Goal: Task Accomplishment & Management: Manage account settings

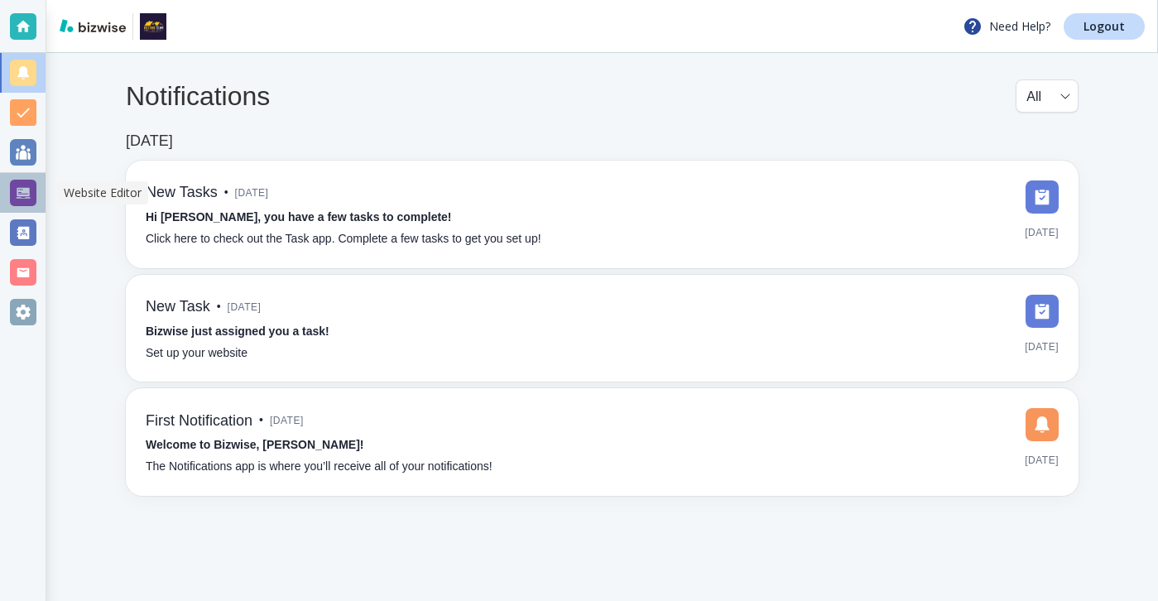
click at [36, 192] on div at bounding box center [23, 193] width 46 height 40
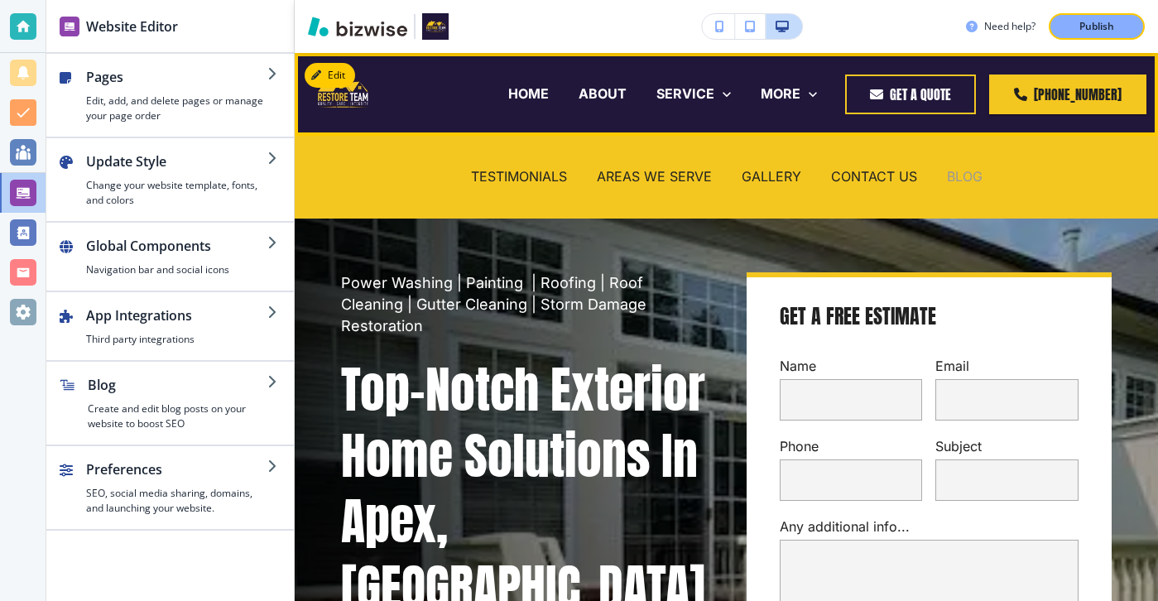
click at [962, 179] on p "BLOG" at bounding box center [965, 176] width 36 height 19
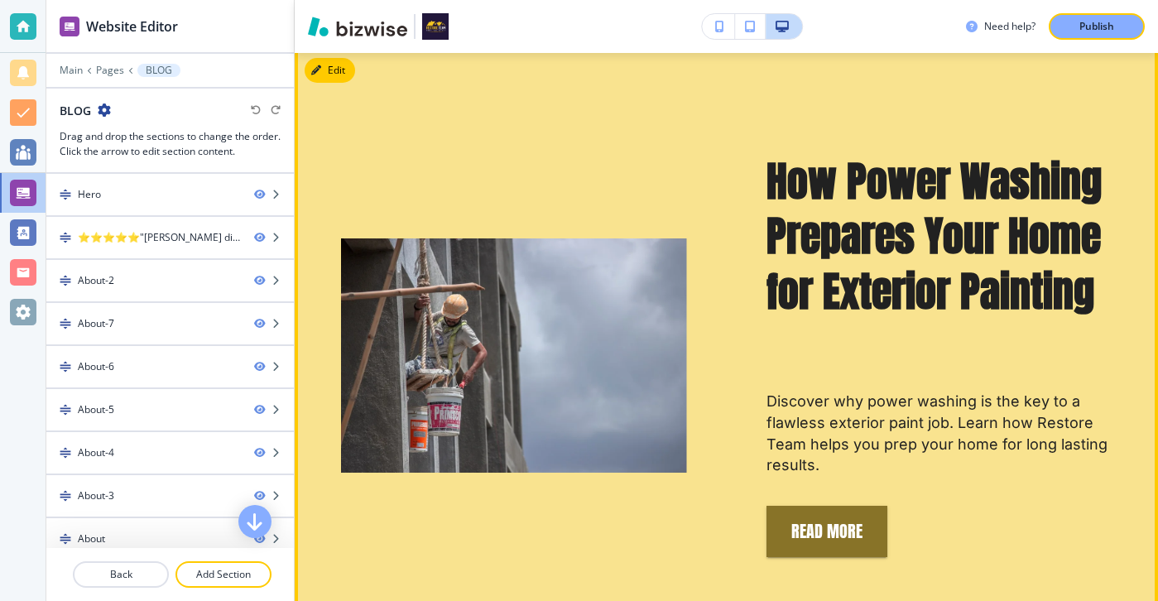
scroll to position [837, 0]
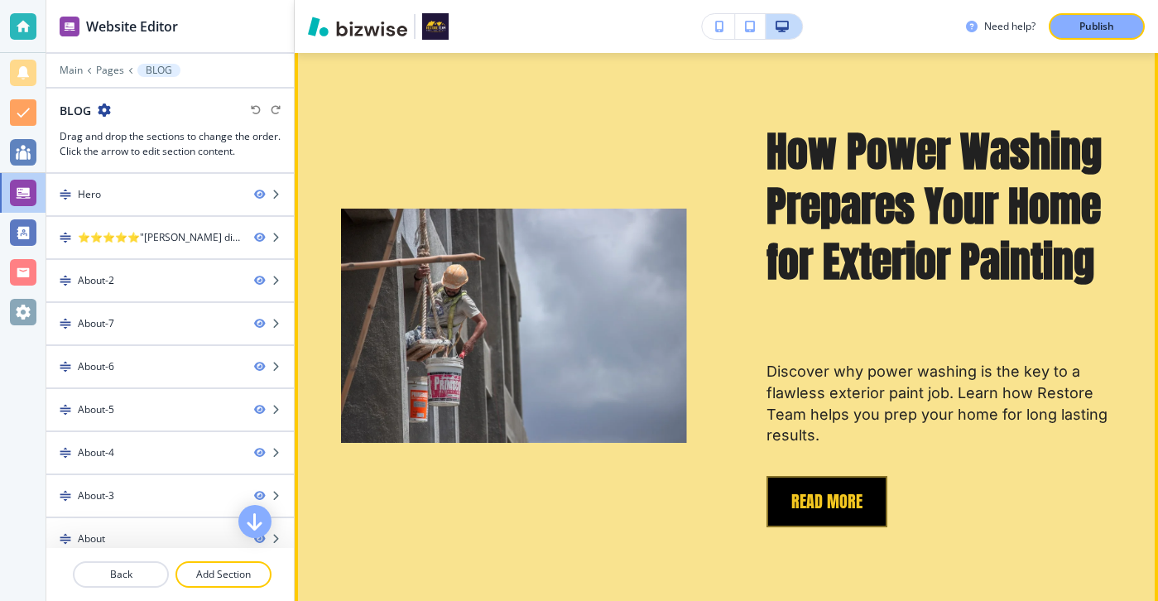
click at [806, 487] on button "REad More" at bounding box center [826, 501] width 121 height 51
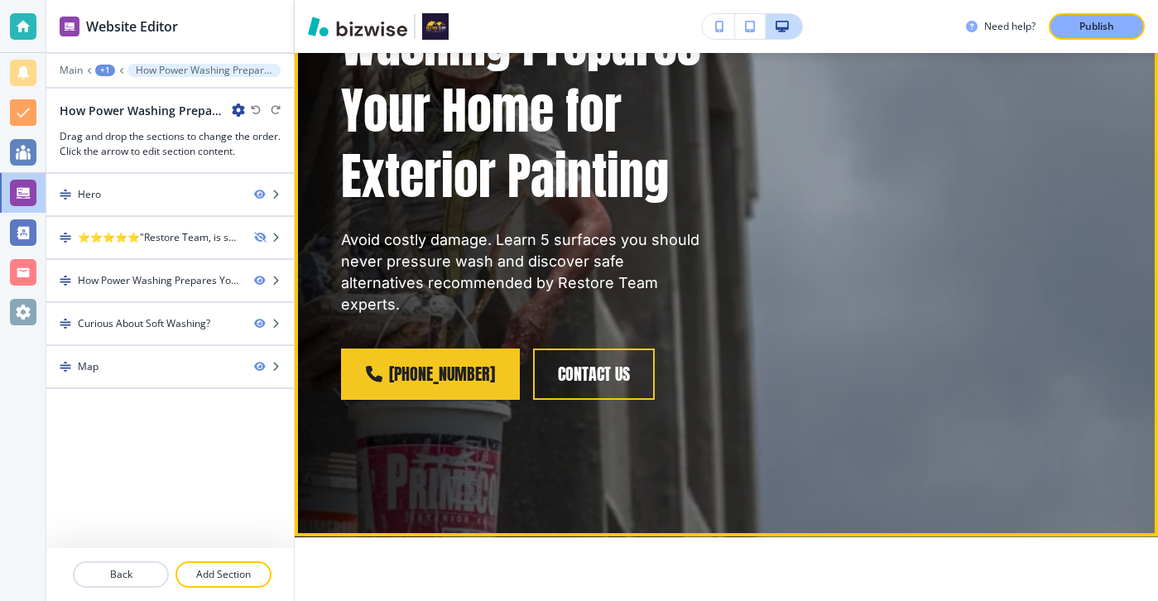
scroll to position [0, 0]
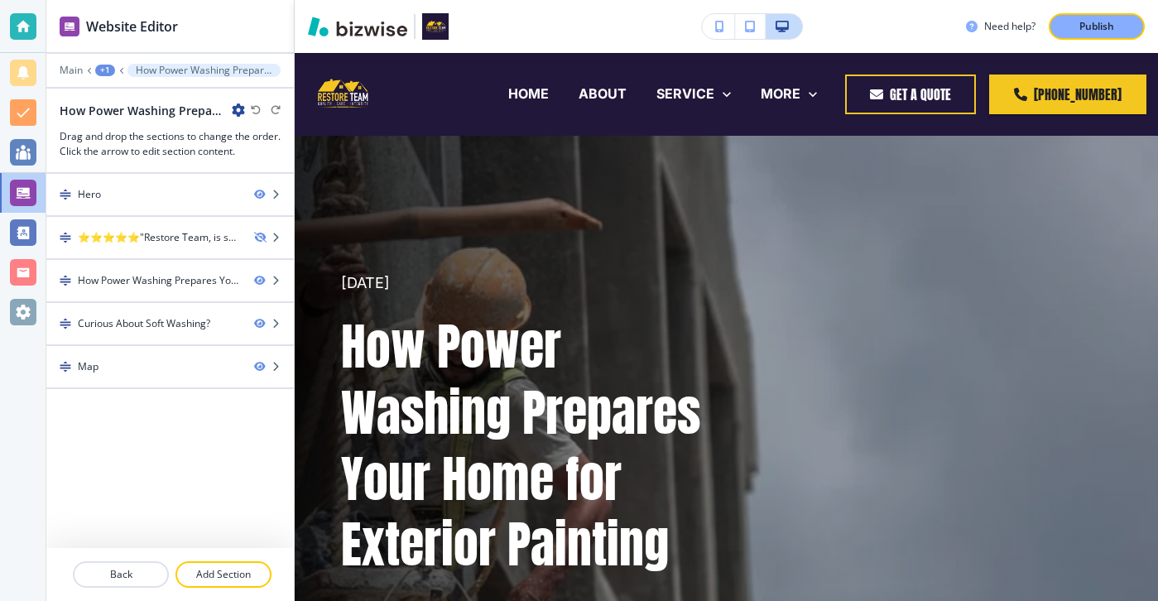
click at [242, 113] on icon "button" at bounding box center [238, 109] width 13 height 13
click at [260, 146] on button "Edit Page Settings" at bounding box center [285, 139] width 106 height 30
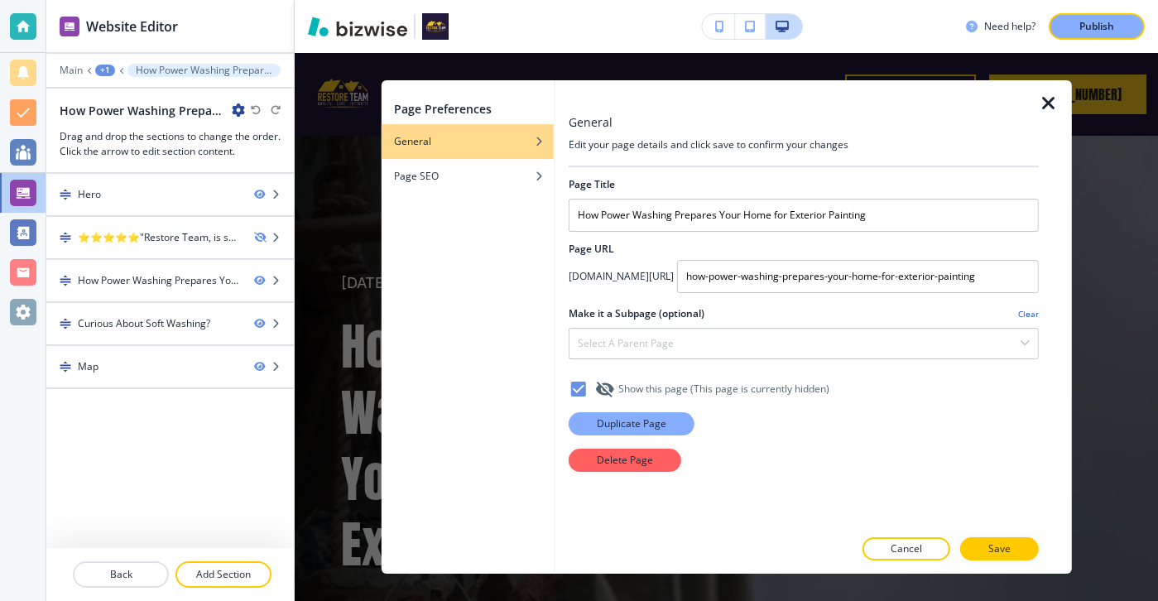
click at [653, 427] on p "Duplicate Page" at bounding box center [632, 423] width 70 height 15
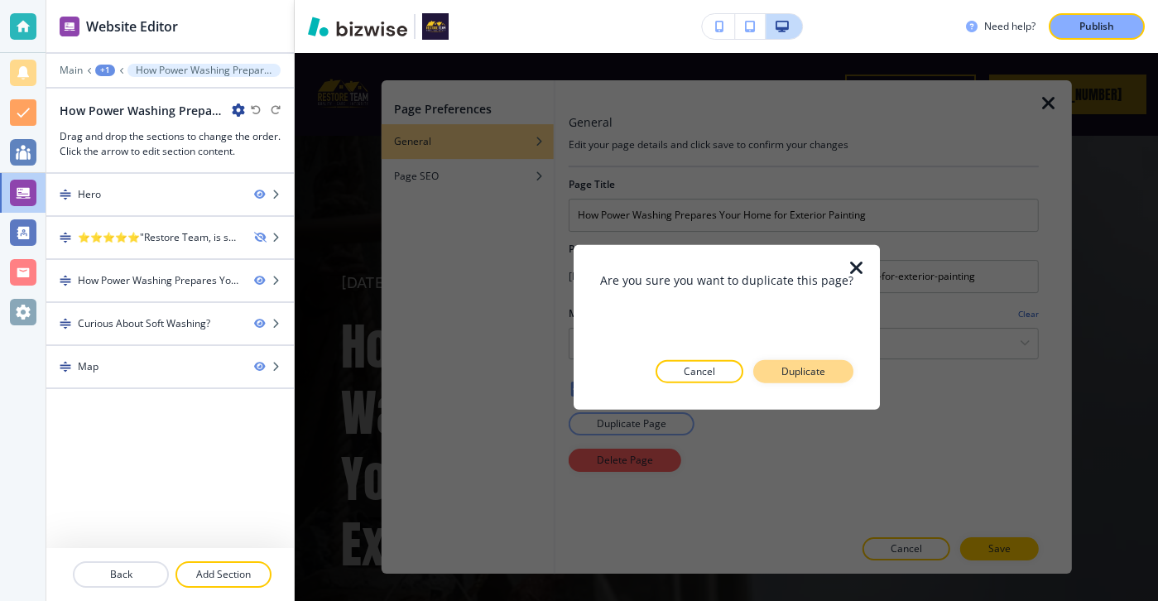
click at [812, 377] on p "Duplicate" at bounding box center [803, 370] width 44 height 15
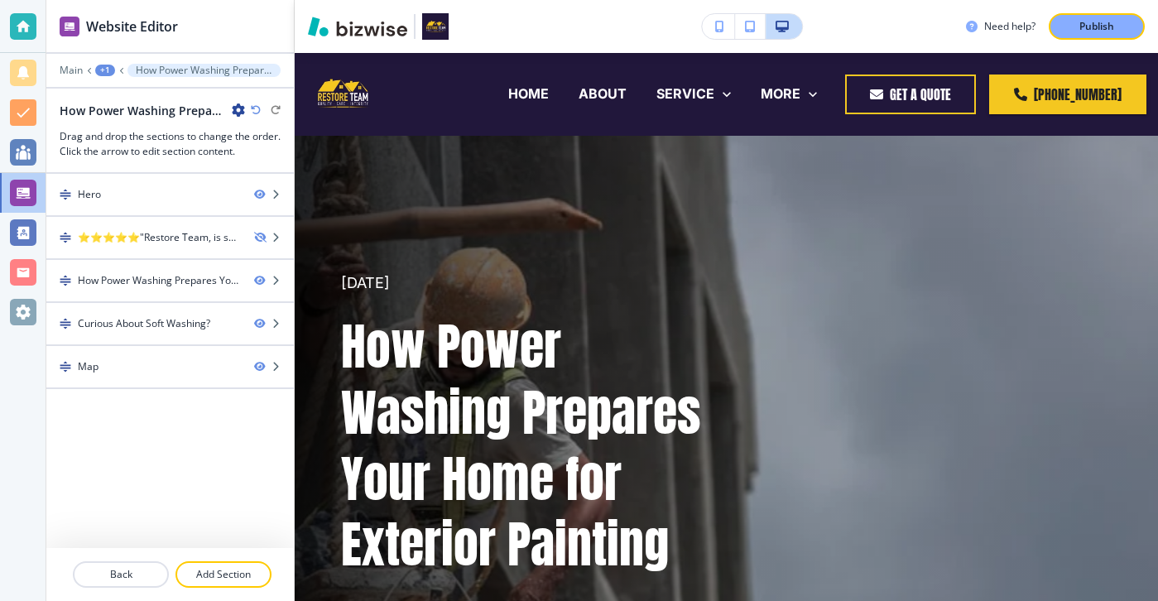
click at [241, 113] on icon "button" at bounding box center [238, 109] width 13 height 13
click at [302, 152] on button "Edit Page Settings" at bounding box center [285, 139] width 106 height 30
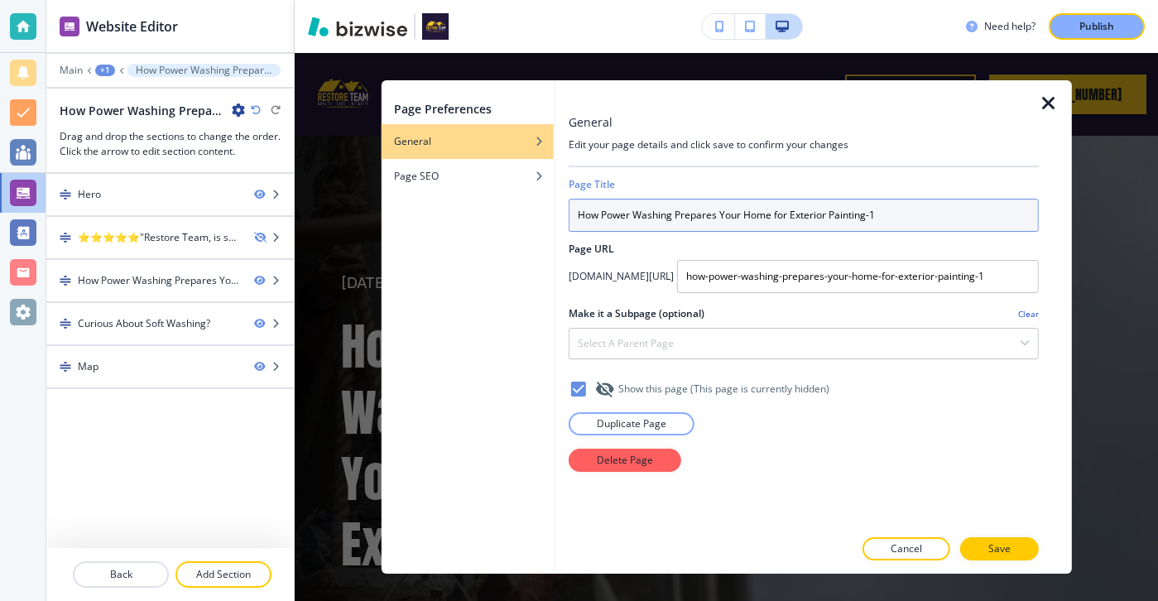
drag, startPoint x: 892, startPoint y: 226, endPoint x: 540, endPoint y: 217, distance: 351.8
click at [540, 217] on div "Page Preferences General Page SEO General Edit your page details and click save…" at bounding box center [726, 326] width 690 height 493
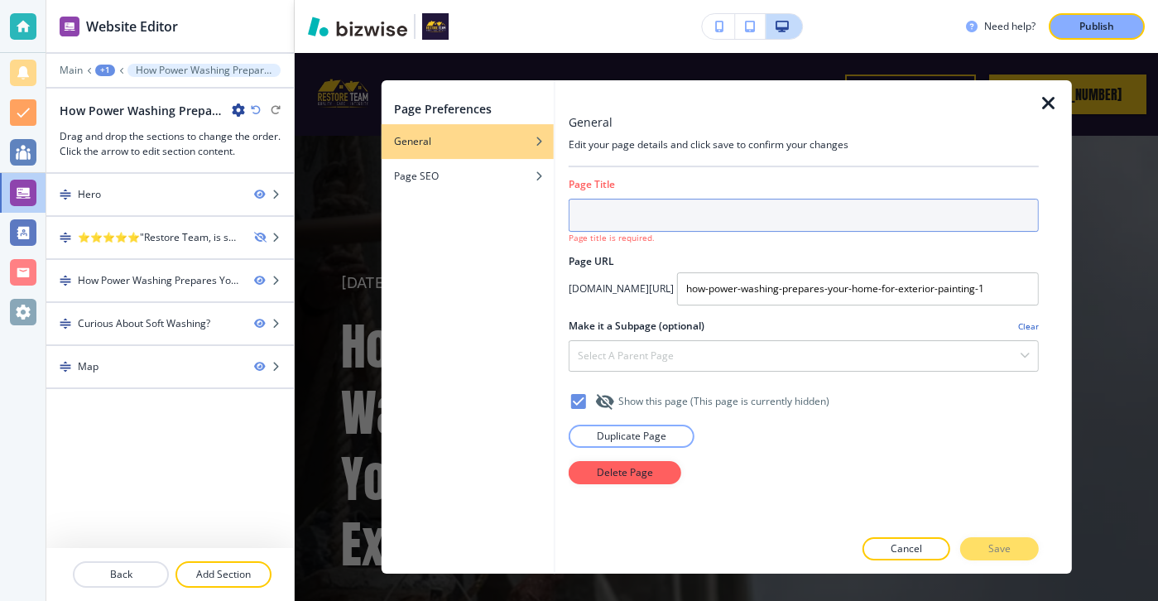
paste input "Gutter Cleaning + Roof Washing: The One-Two Punch for Preventing Water Damage"
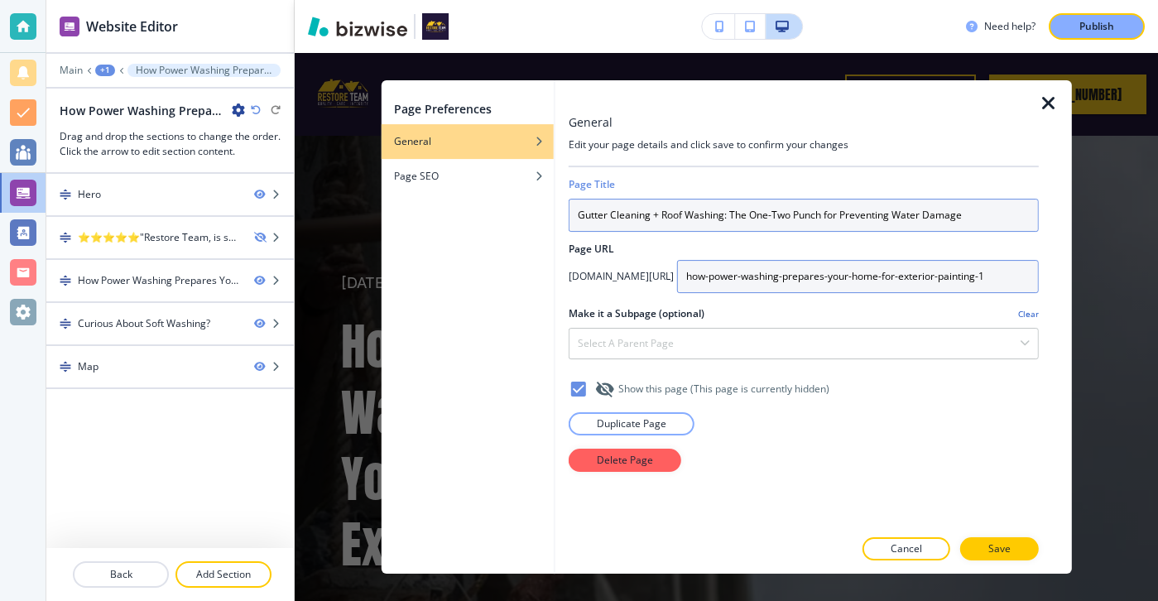
type input "Gutter Cleaning + Roof Washing: The One-Two Punch for Preventing Water Damage"
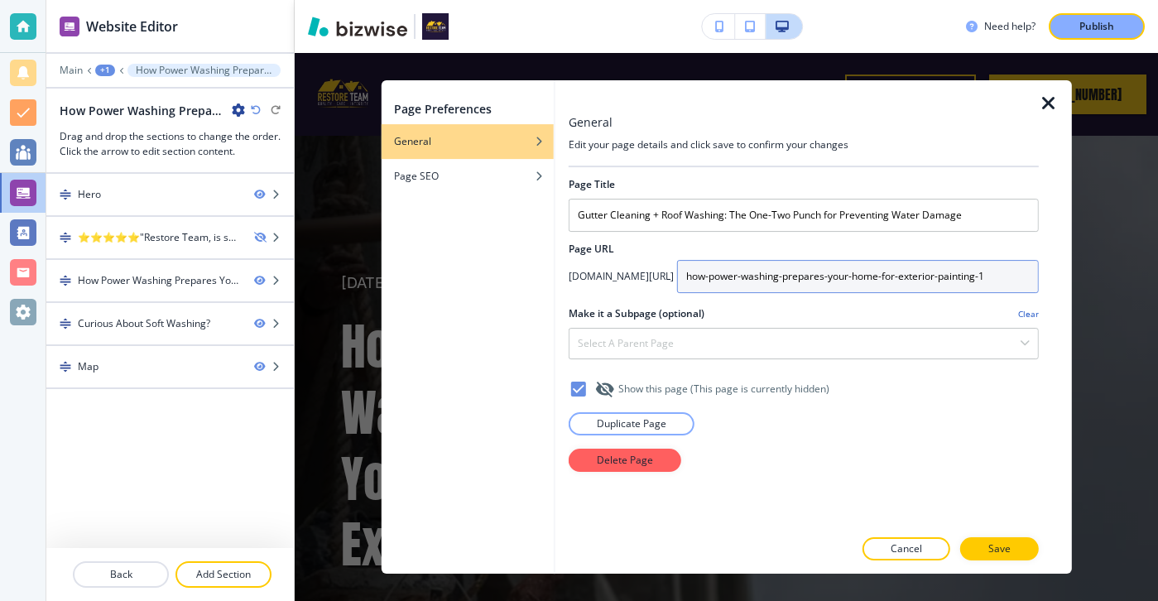
drag, startPoint x: 988, startPoint y: 285, endPoint x: 675, endPoint y: 265, distance: 313.4
click at [677, 265] on input "how-power-washing-prepares-your-home-for-exterior-painting-1" at bounding box center [858, 276] width 362 height 33
type input "gutter-cleaning-roof-washing-the-one-two-punch-fr-preventing-water-damage"
click at [596, 335] on div "Select a parent page" at bounding box center [803, 344] width 468 height 30
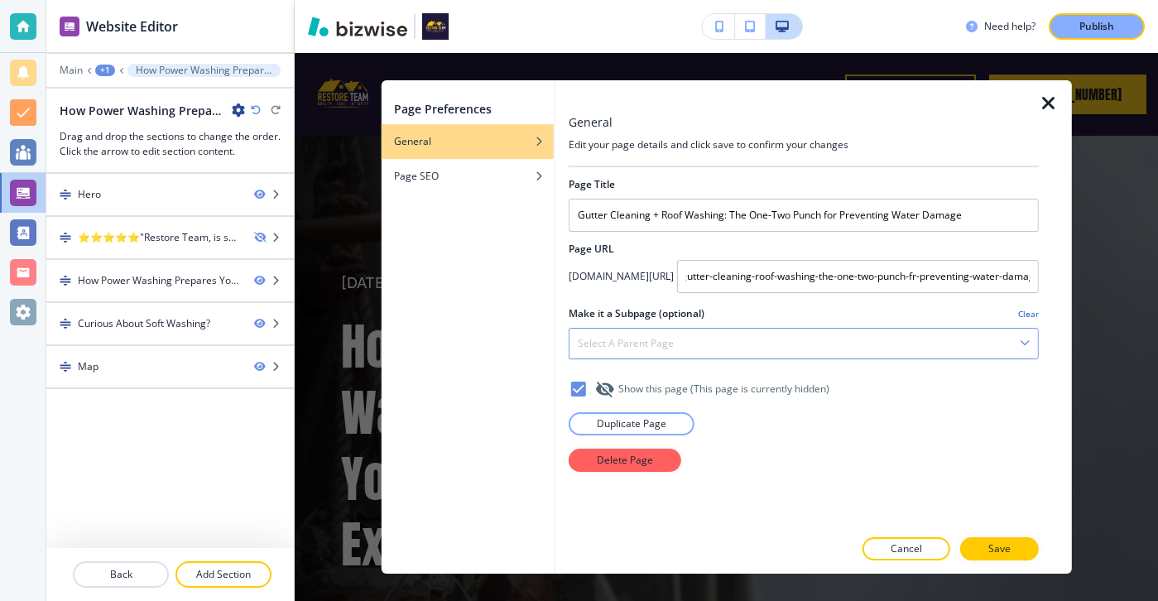
scroll to position [0, 0]
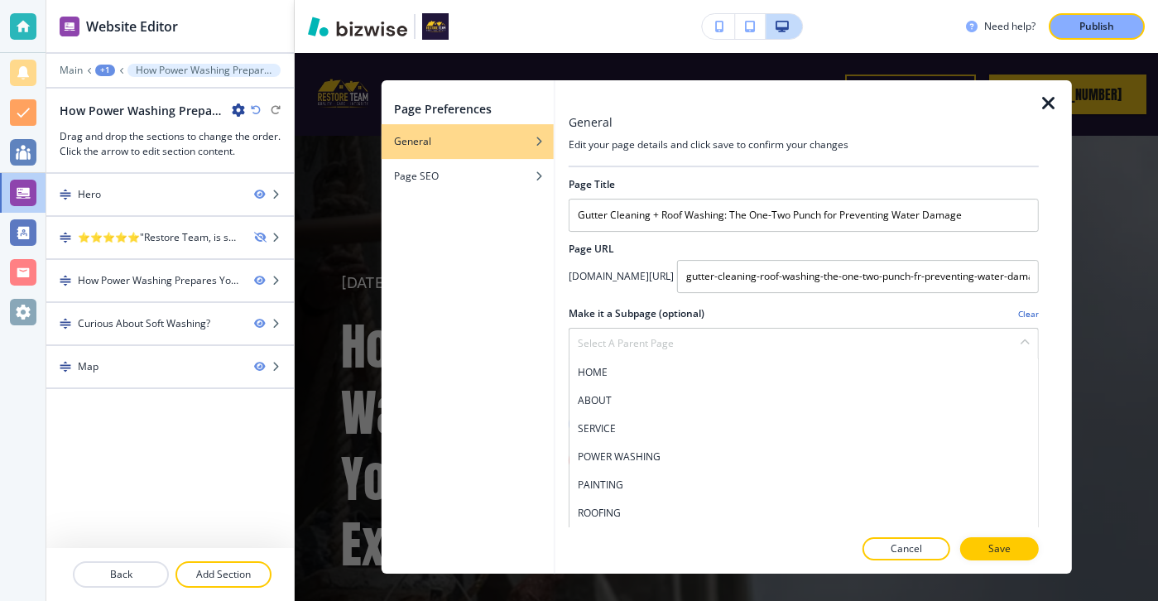
click at [729, 309] on div "Make it a Subpage (optional) Clear" at bounding box center [803, 313] width 470 height 15
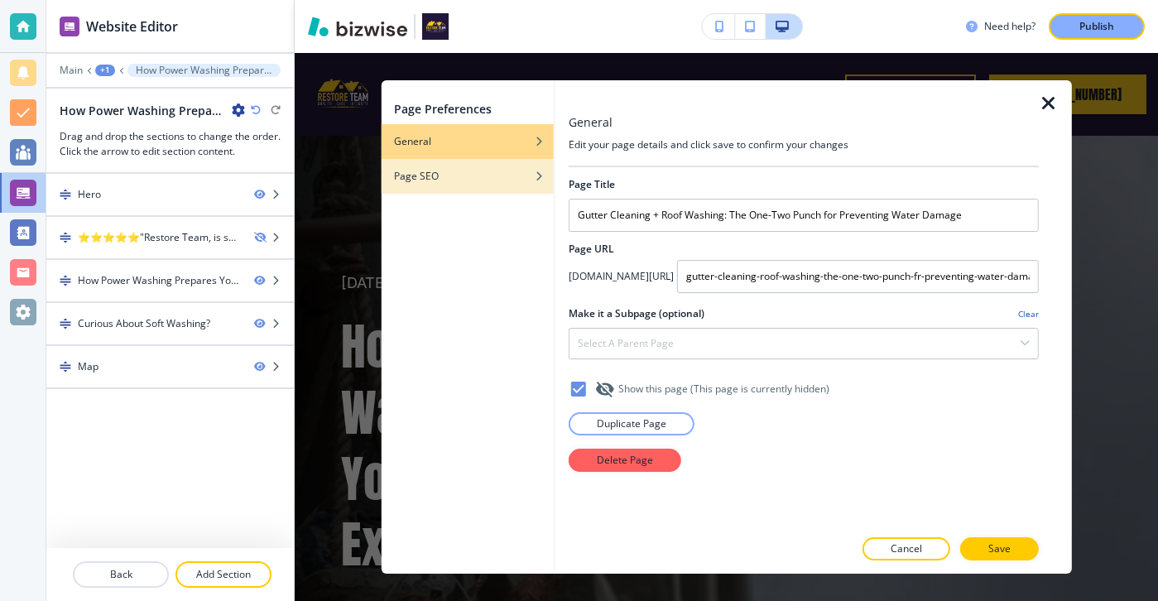
click at [511, 171] on div "Page SEO" at bounding box center [467, 176] width 173 height 15
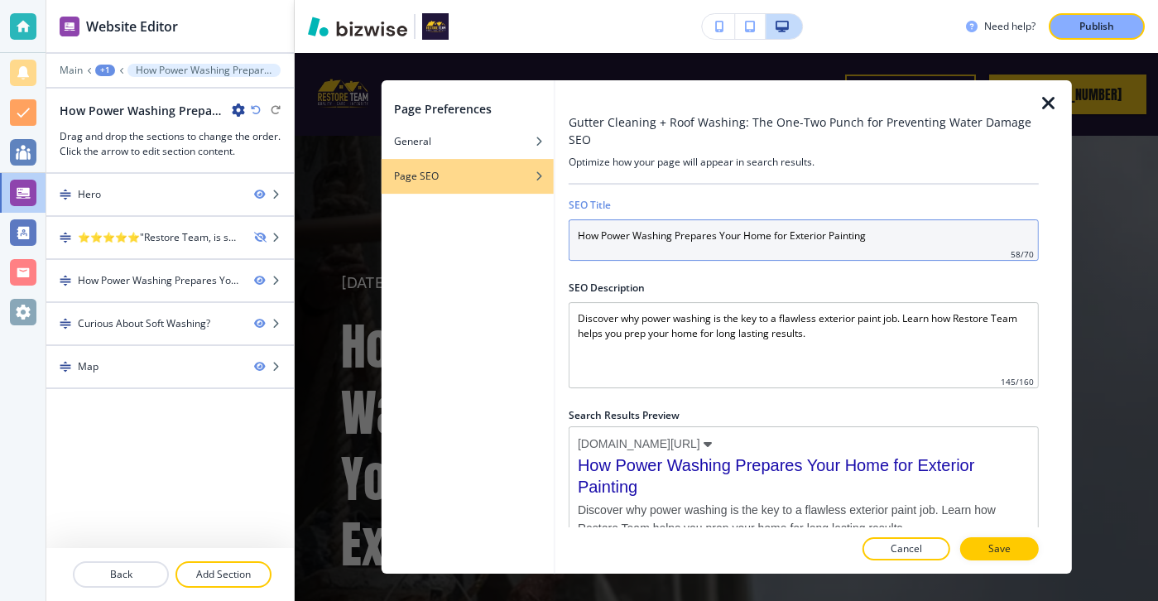
drag, startPoint x: 894, startPoint y: 245, endPoint x: 450, endPoint y: 204, distance: 445.4
click at [450, 204] on div "Page Preferences General Page SEO Gutter Cleaning + Roof Washing: The One-Two P…" at bounding box center [726, 326] width 690 height 493
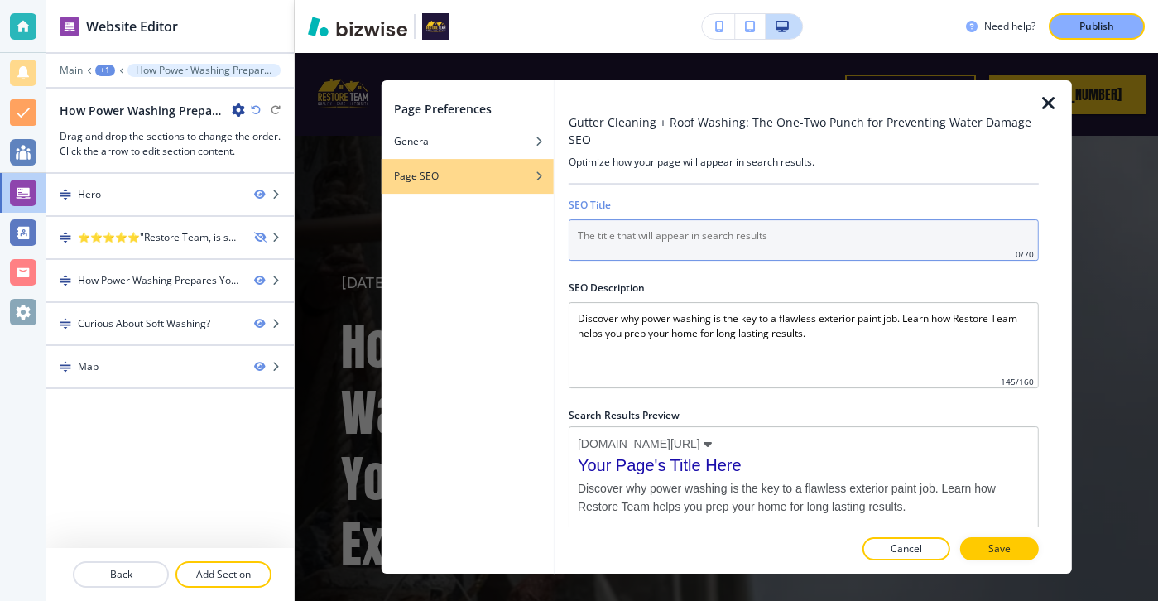
paste input "Gutter Cleaning + Roof Washing: The One-Two Punch for Preventing Water Damage"
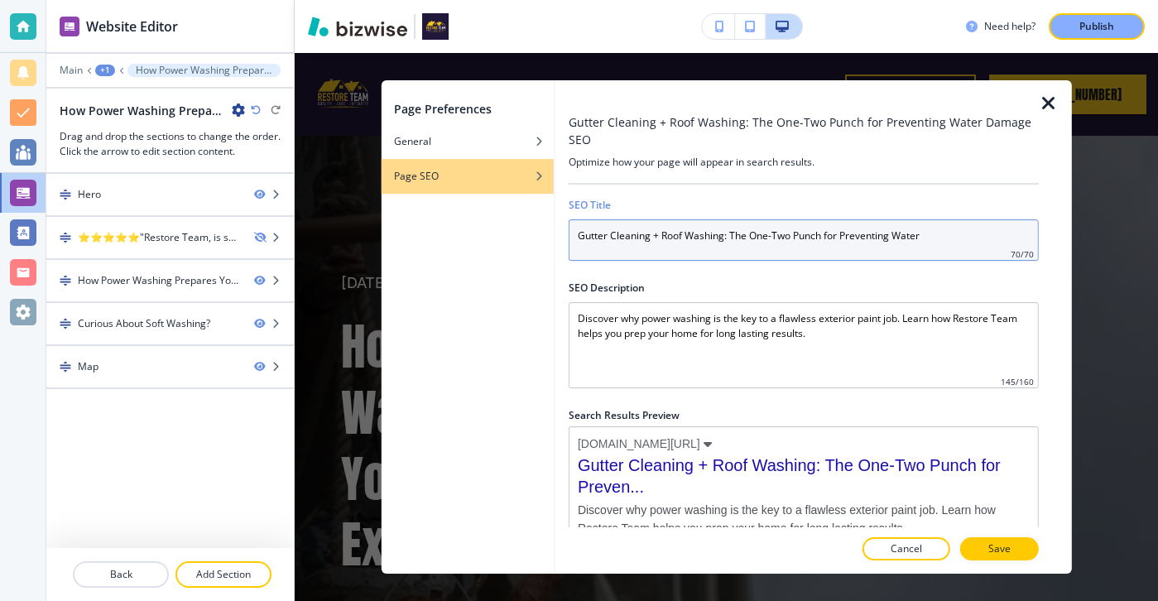
type input "Gutter Cleaning + Roof Washing: The One-Two Punch for Preventing Water"
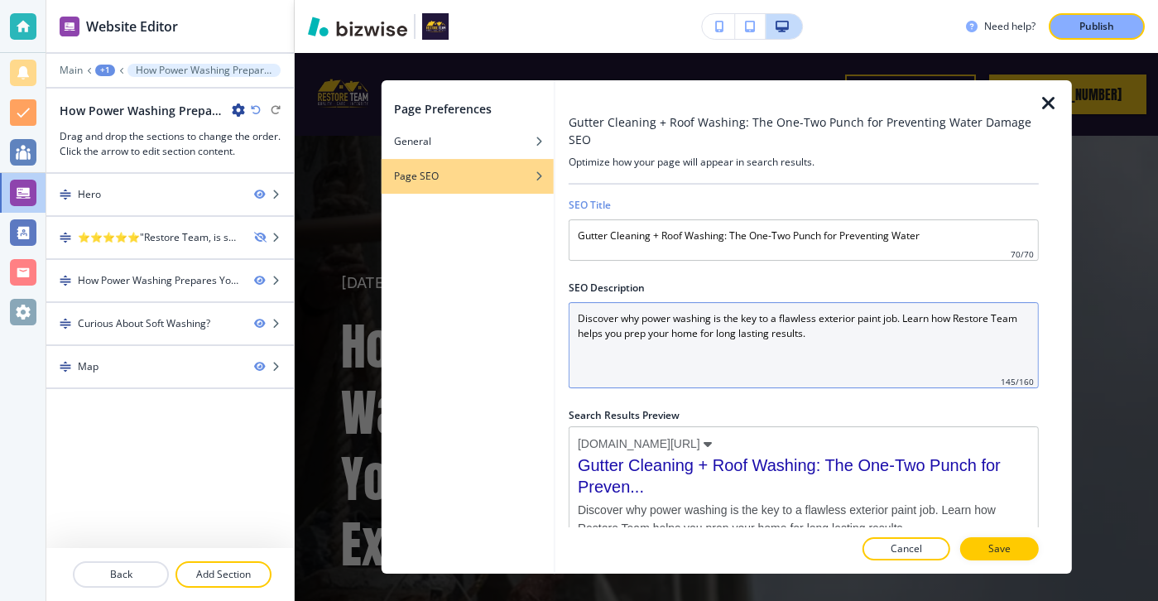
click at [775, 345] on Description "Discover why power washing is the key to a flawless exterior paint job. Learn h…" at bounding box center [803, 345] width 470 height 86
click at [775, 344] on Description "Discover why power washing is the key to a flawless exterior paint job. Learn h…" at bounding box center [803, 345] width 470 height 86
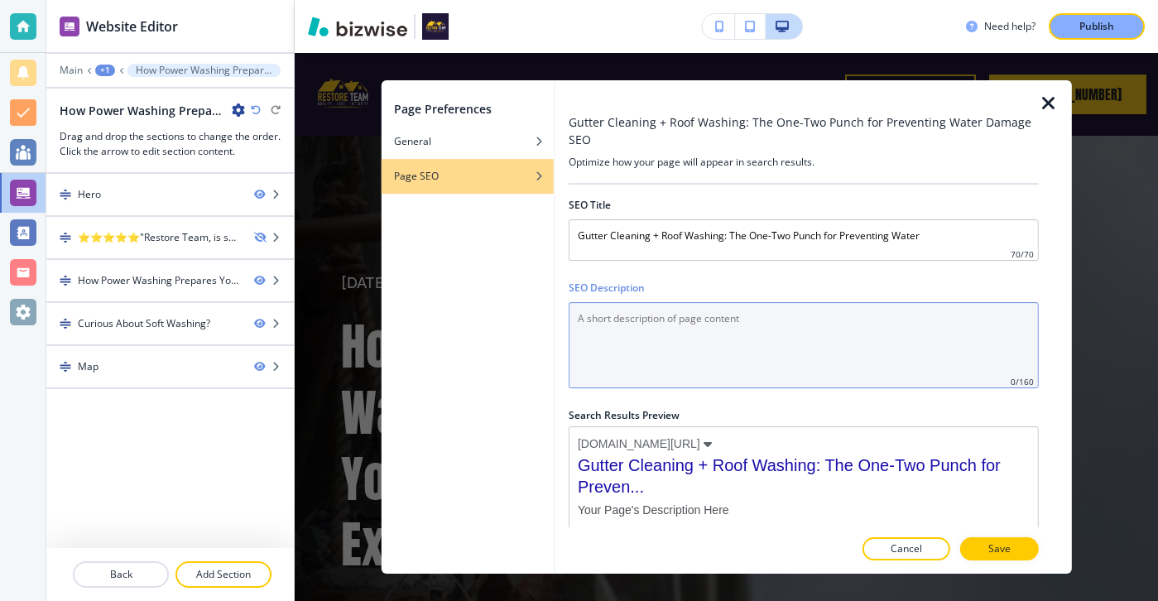
paste Description "Protect your home from costly water damage with Restore Team’s expert gutter cl…"
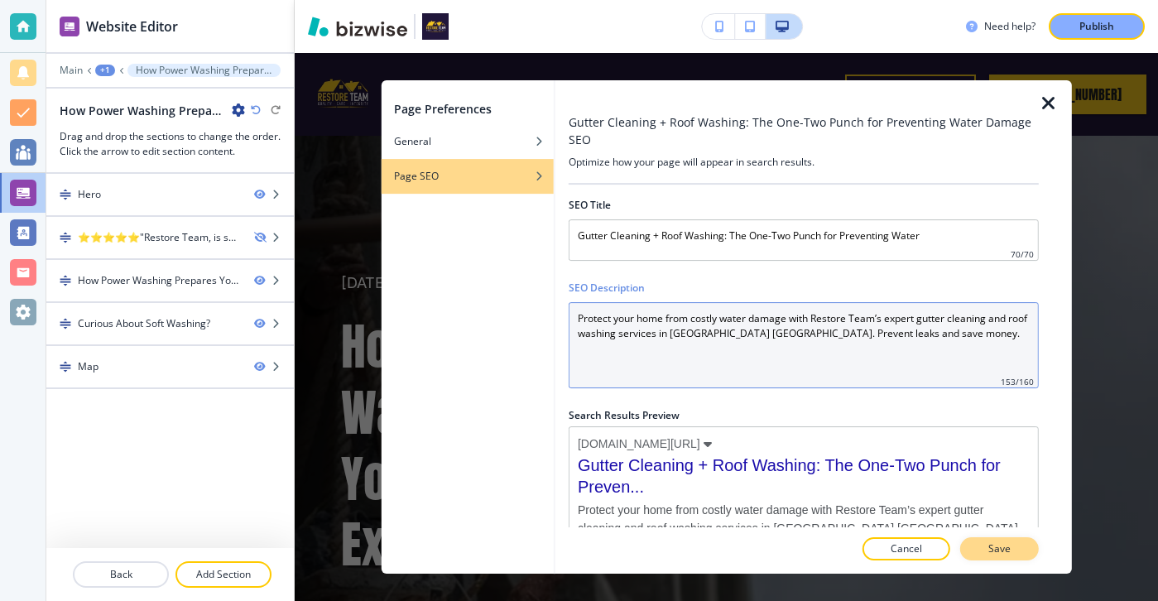
type Description "Protect your home from costly water damage with Restore Team’s expert gutter cl…"
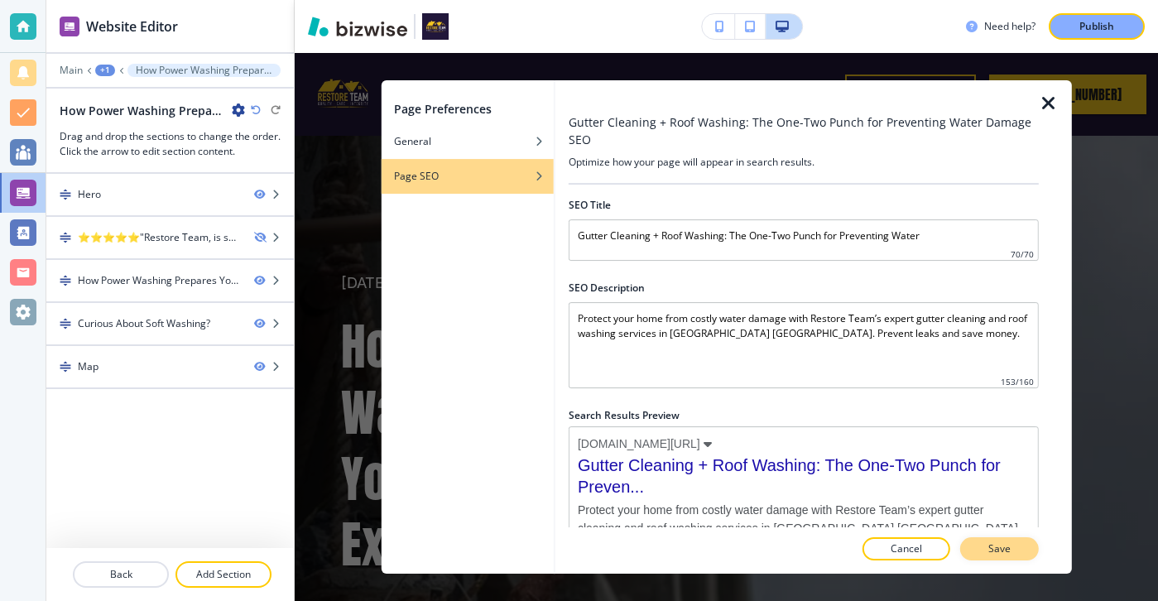
click at [975, 550] on button "Save" at bounding box center [999, 548] width 79 height 23
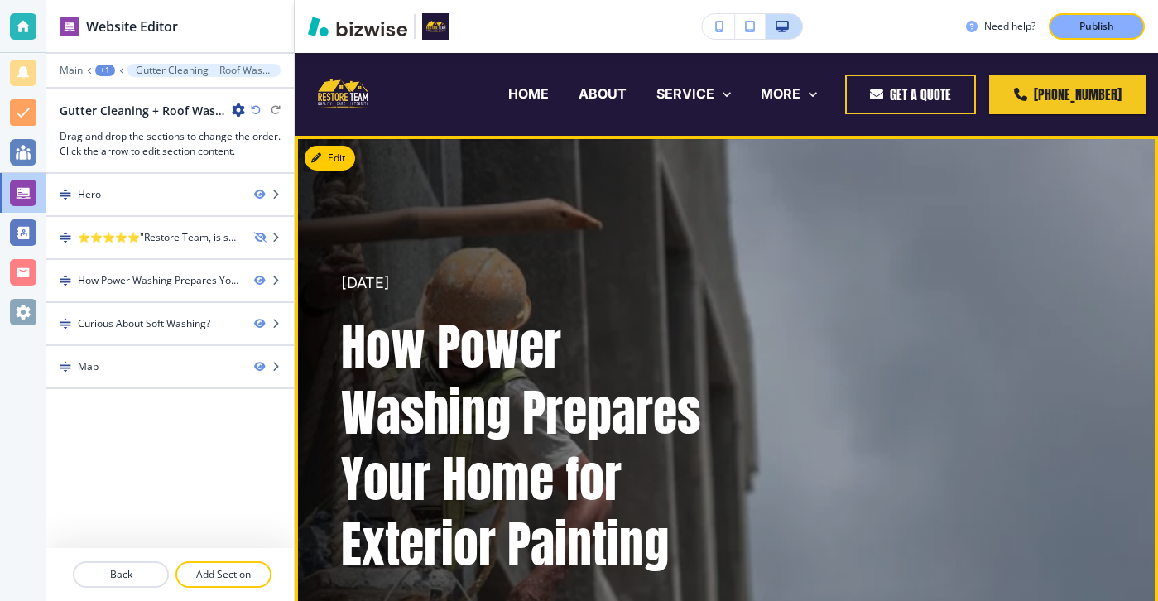
click at [340, 159] on button "Edit" at bounding box center [330, 158] width 50 height 25
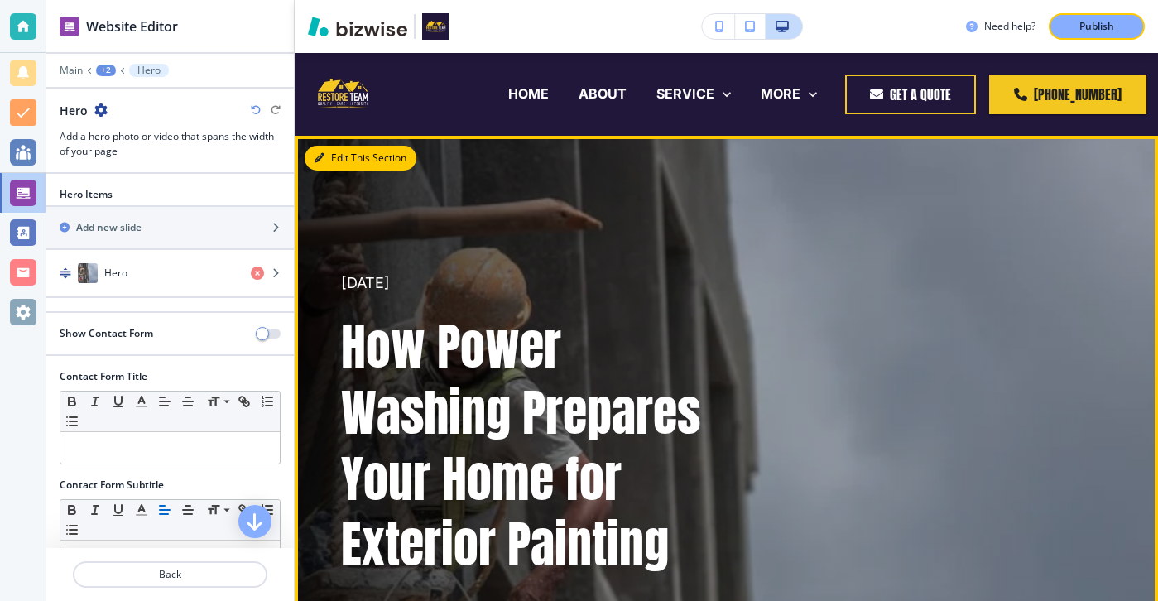
scroll to position [83, 0]
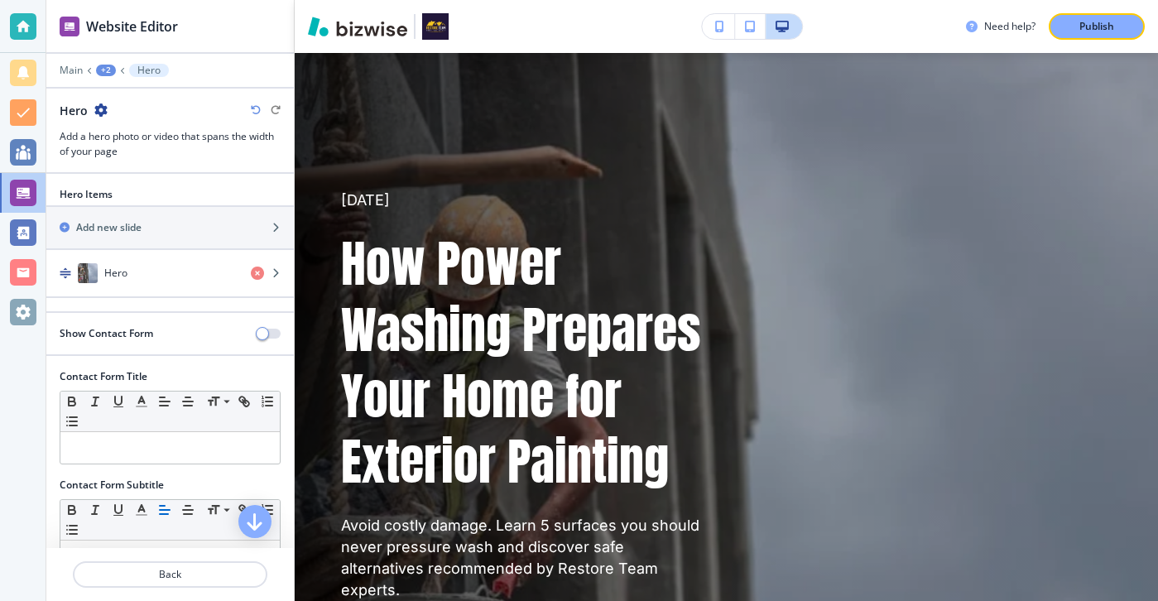
click at [153, 297] on div "button" at bounding box center [169, 297] width 247 height 2
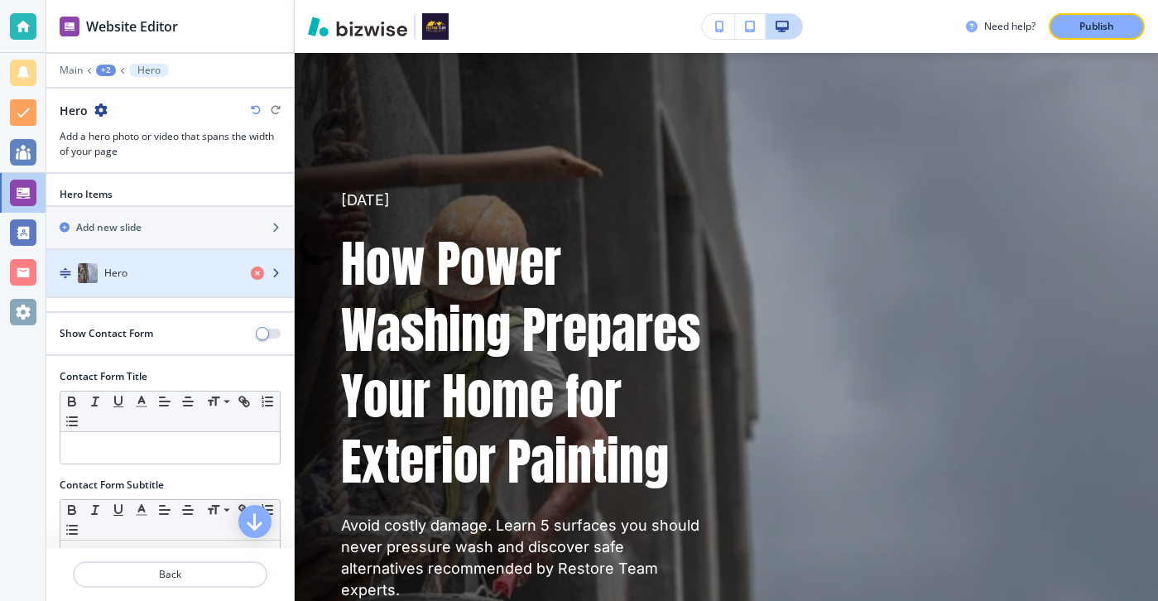
click at [165, 274] on div "Hero" at bounding box center [141, 273] width 191 height 20
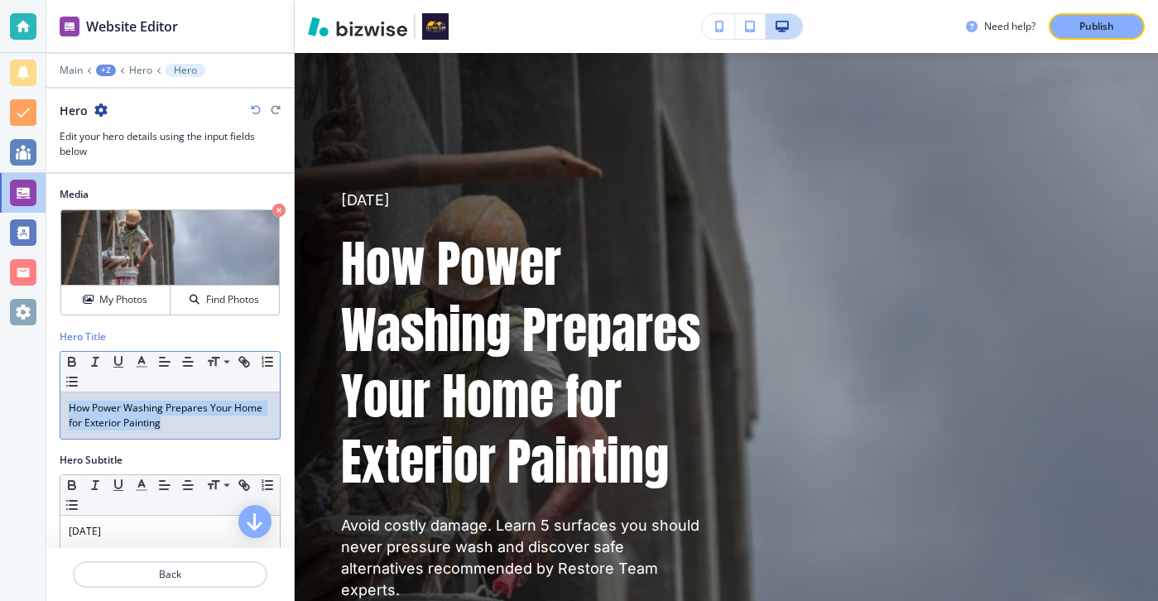
drag, startPoint x: 192, startPoint y: 422, endPoint x: 35, endPoint y: 400, distance: 158.8
click at [36, 401] on div "Website Editor Main +2 Hero Hero Hero Edit your hero details using the input fi…" at bounding box center [579, 300] width 1158 height 601
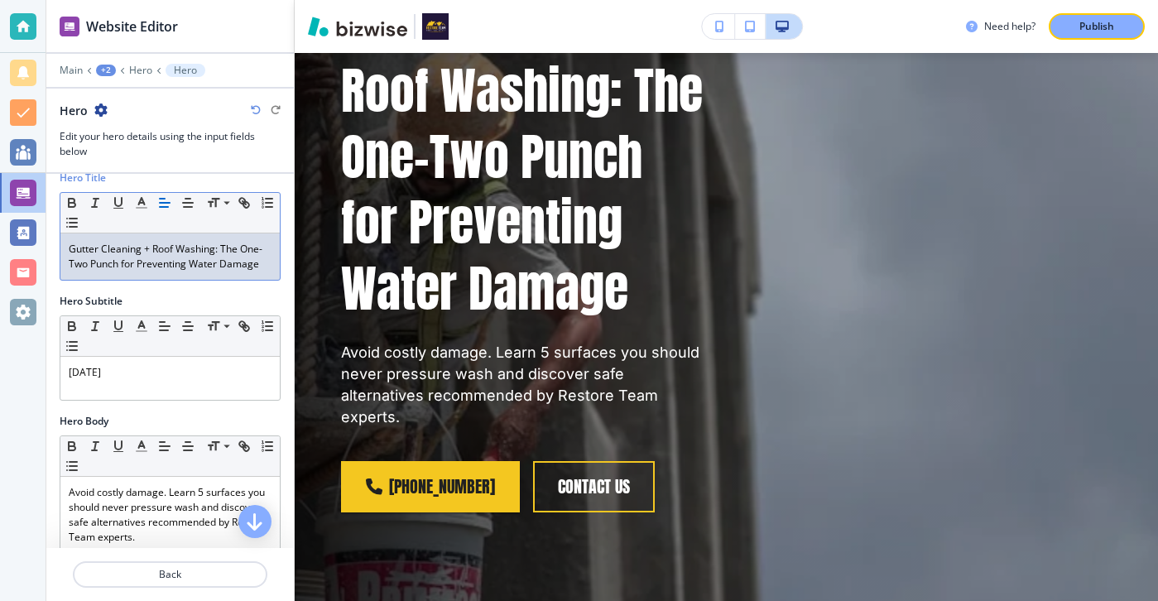
scroll to position [228, 0]
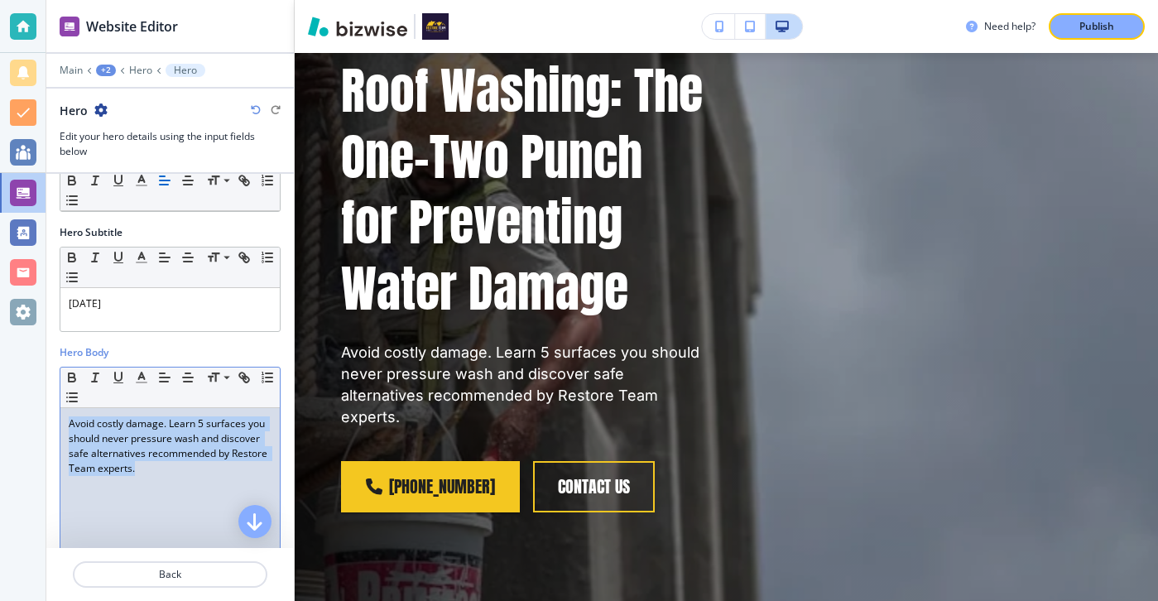
drag, startPoint x: 190, startPoint y: 467, endPoint x: 89, endPoint y: 389, distance: 128.1
click at [89, 389] on div "Small Normal Large Huge Avoid costly damage. Learn 5 surfaces you should never …" at bounding box center [170, 495] width 221 height 257
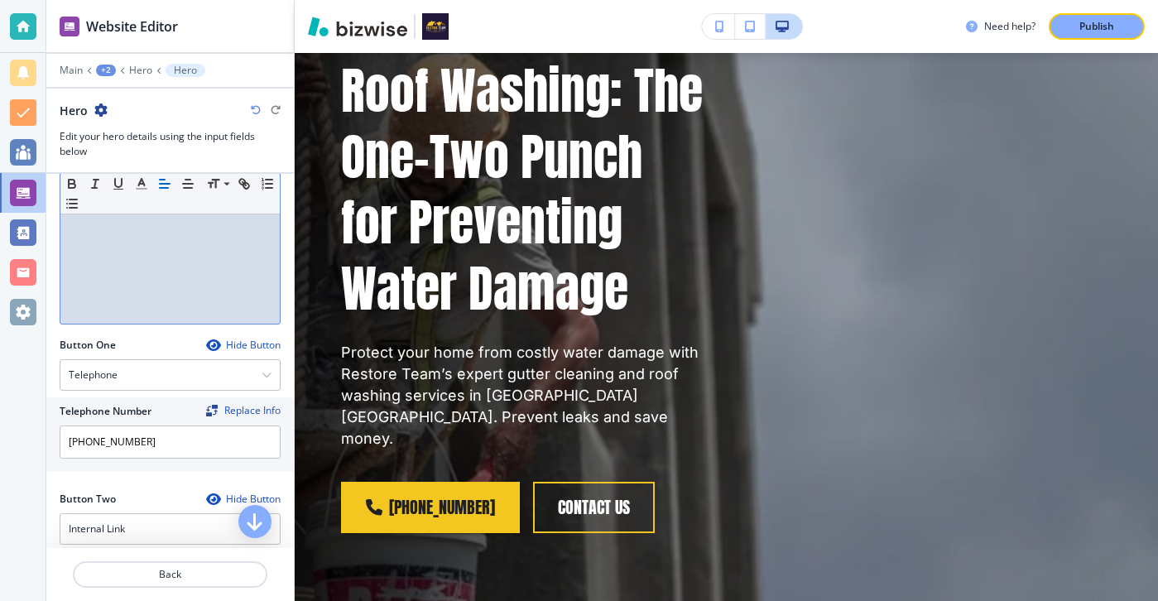
scroll to position [271, 0]
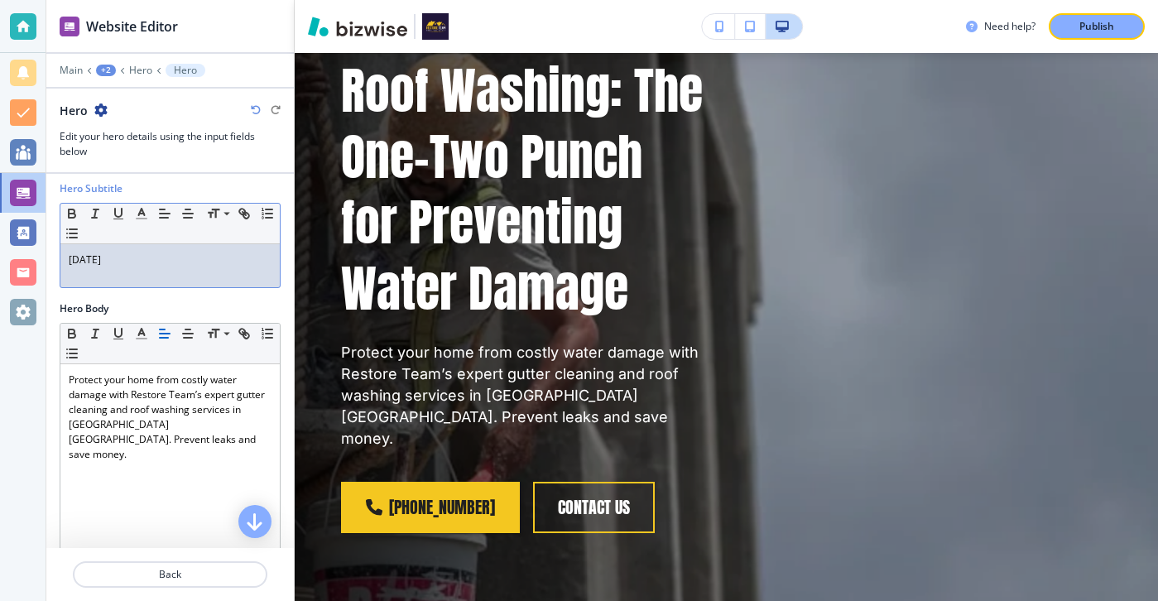
drag, startPoint x: 122, startPoint y: 261, endPoint x: 93, endPoint y: 254, distance: 30.5
click at [93, 254] on p "[DATE]" at bounding box center [170, 259] width 203 height 15
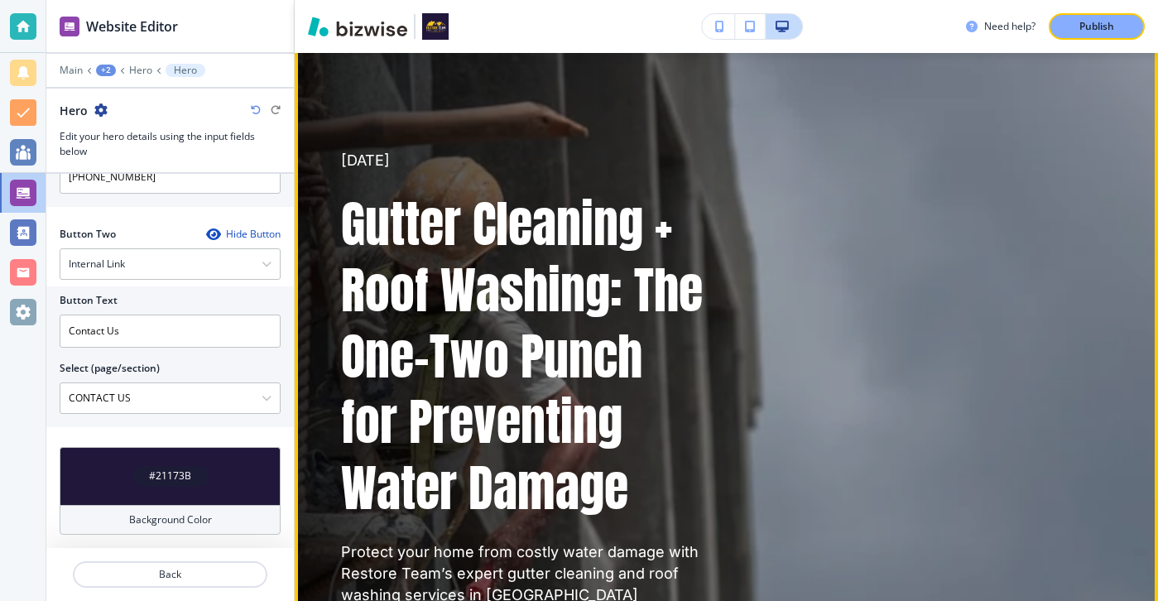
scroll to position [0, 0]
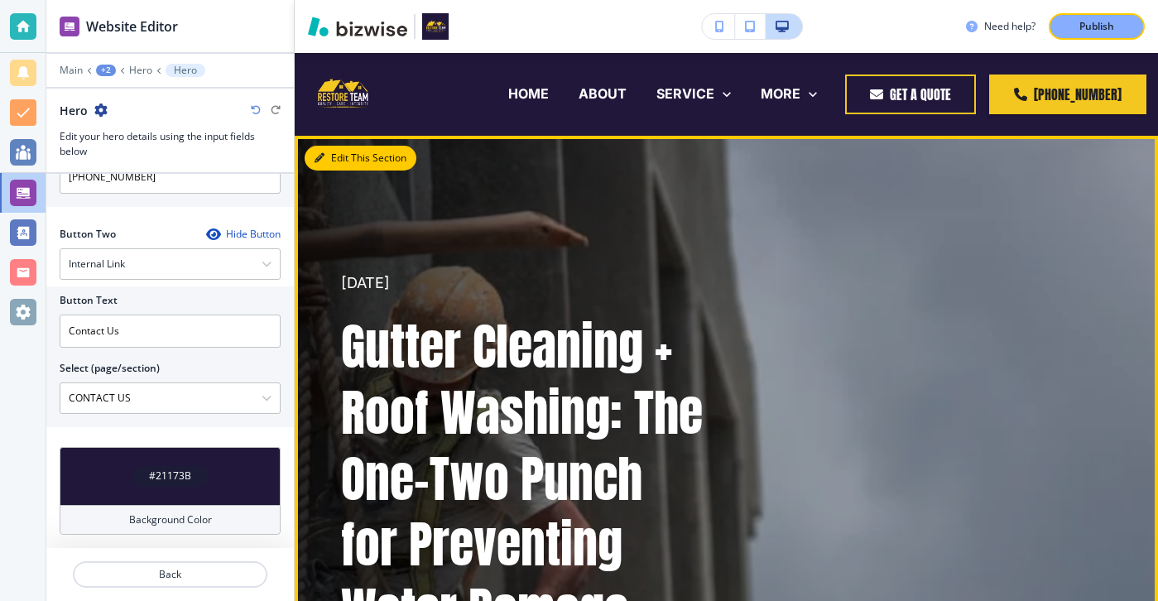
click at [348, 166] on button "Edit This Section" at bounding box center [361, 158] width 112 height 25
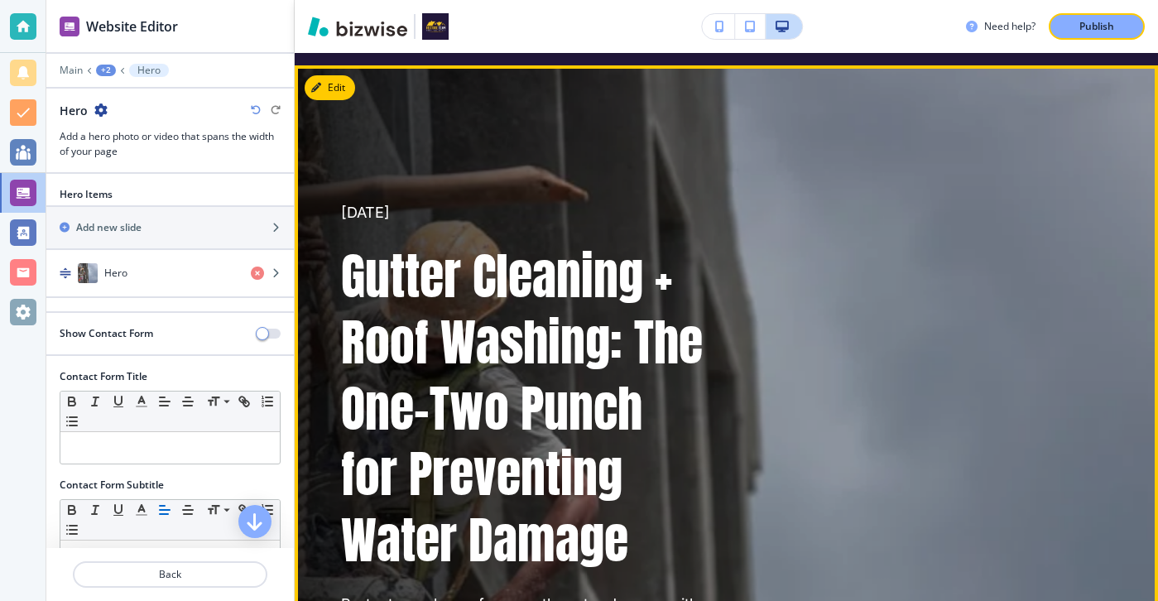
scroll to position [83, 0]
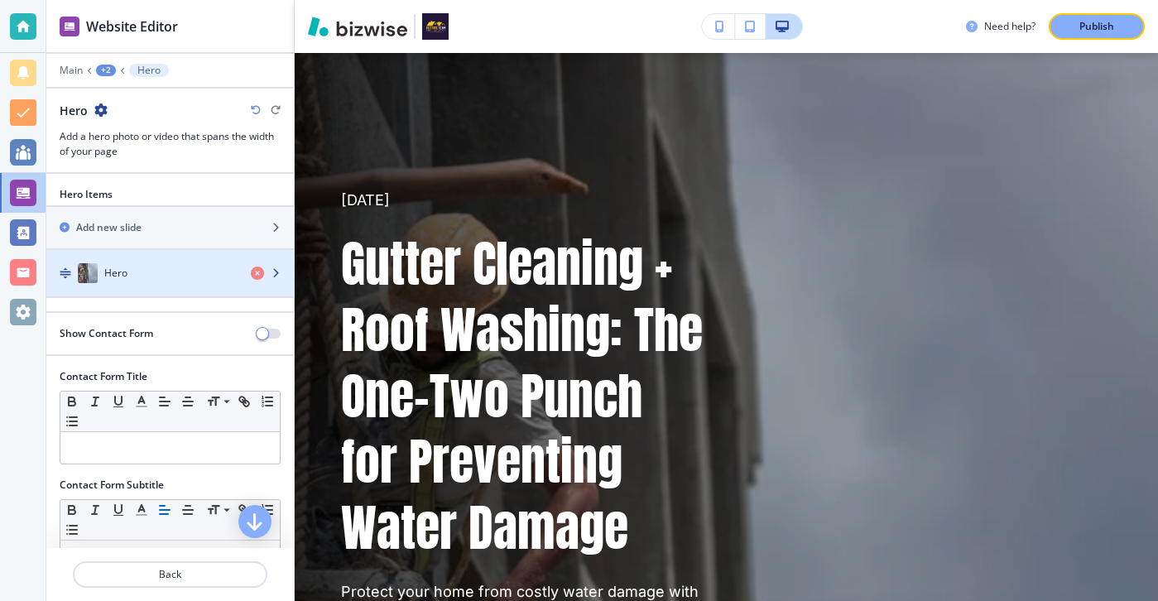
click at [164, 273] on div "Hero" at bounding box center [141, 273] width 191 height 20
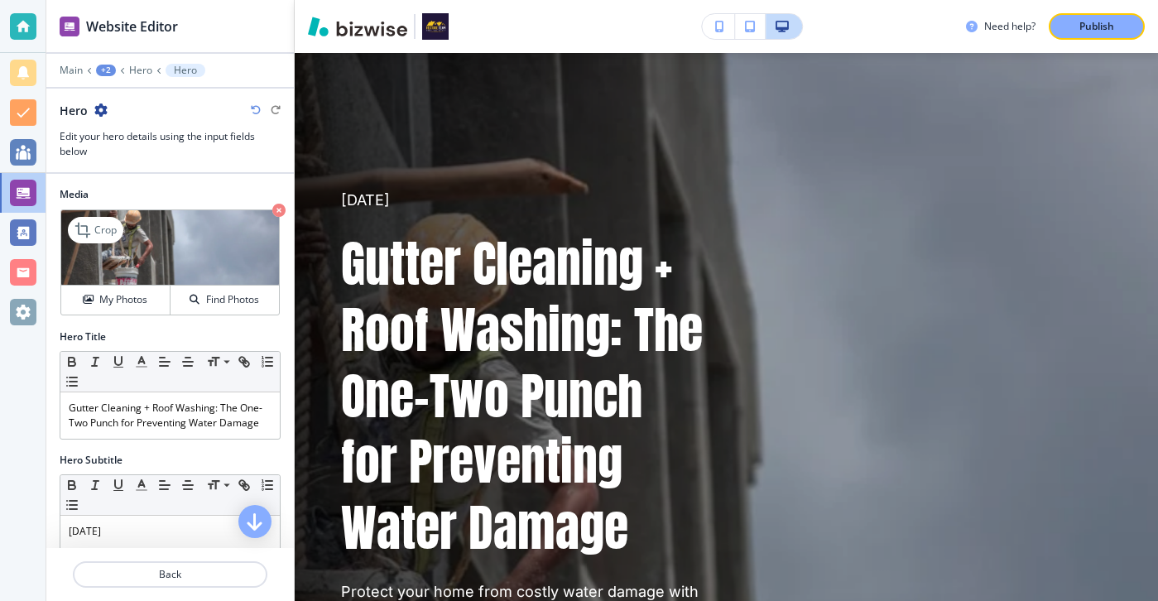
click at [140, 285] on div "My Photos Find Photos" at bounding box center [170, 300] width 218 height 30
click at [140, 289] on button "My Photos" at bounding box center [115, 299] width 109 height 29
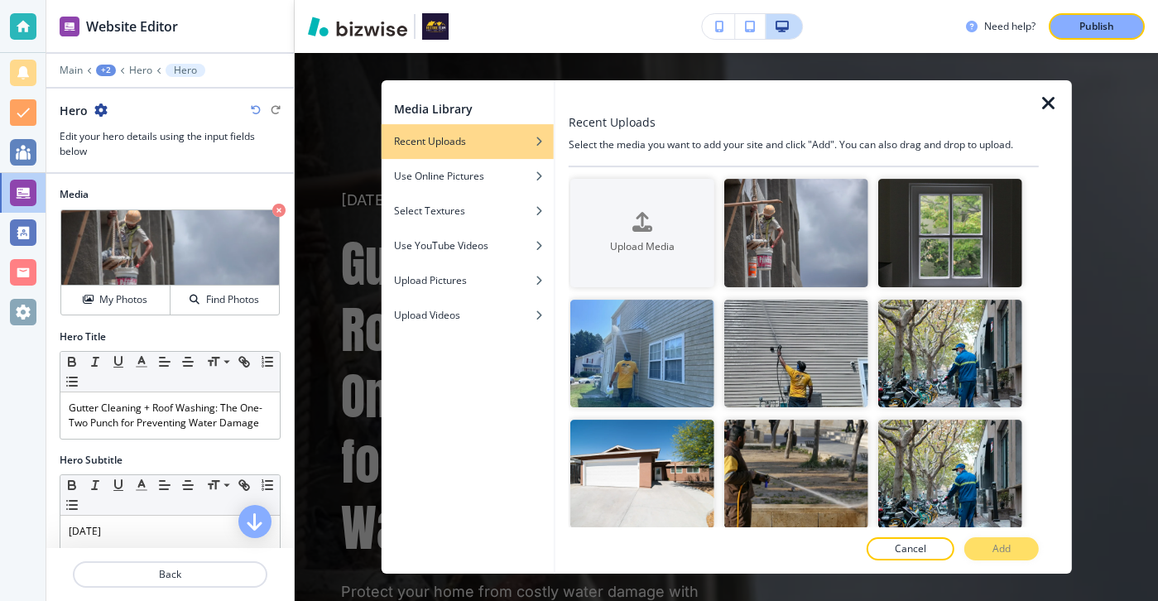
click at [568, 209] on div at bounding box center [561, 326] width 13 height 493
click at [589, 211] on button "Upload Media" at bounding box center [642, 233] width 144 height 108
click at [511, 178] on div "Use Online Pictures" at bounding box center [467, 176] width 173 height 15
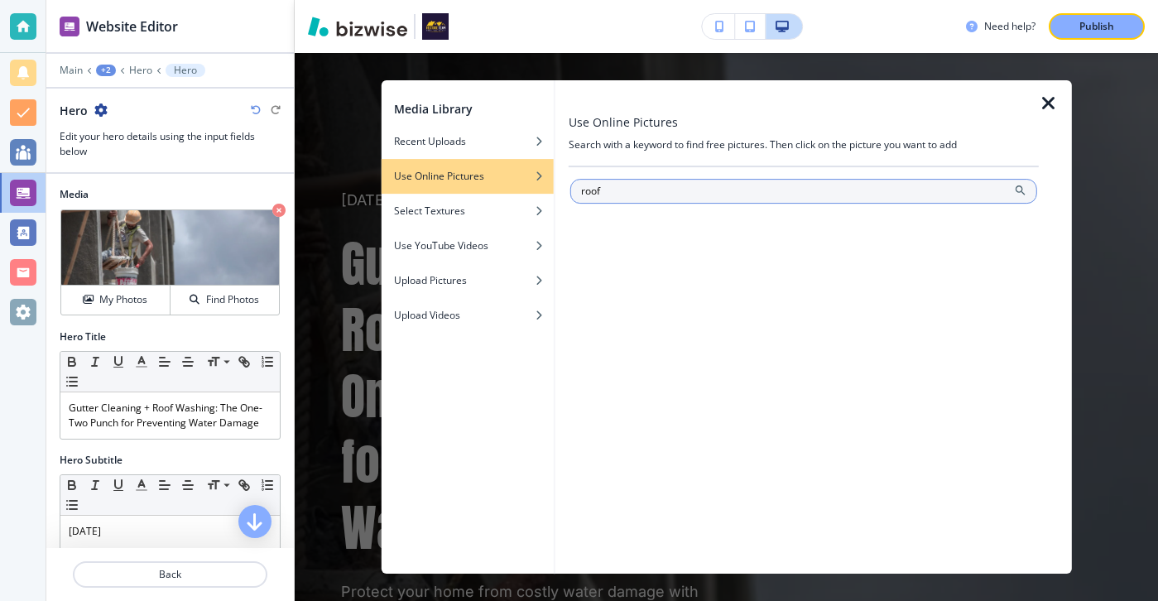
type input "roof"
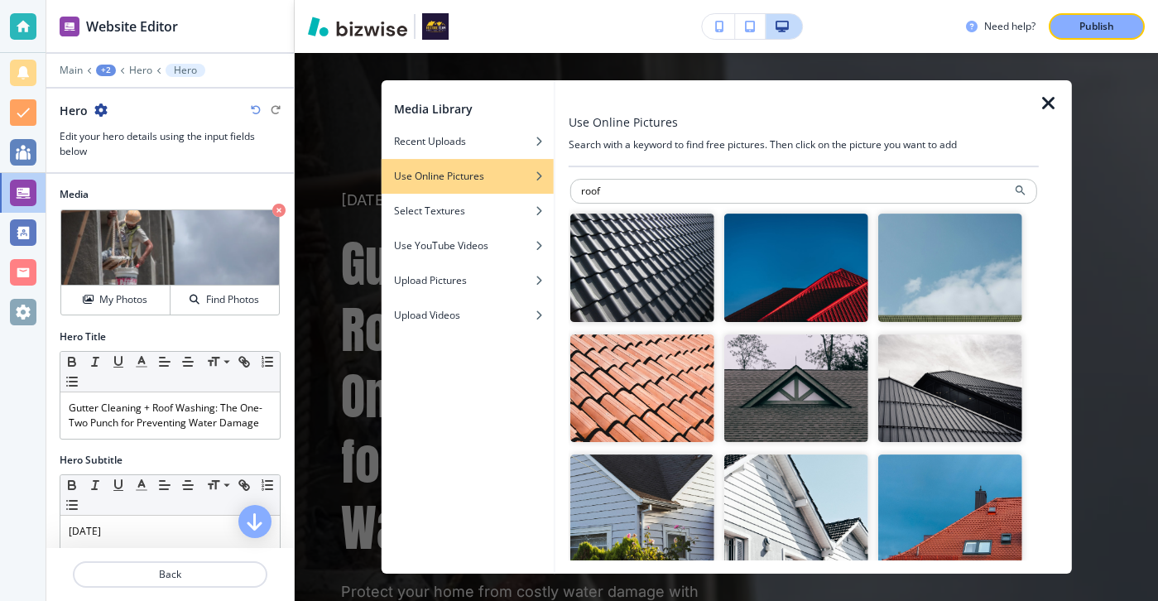
click at [651, 390] on img "button" at bounding box center [642, 388] width 144 height 108
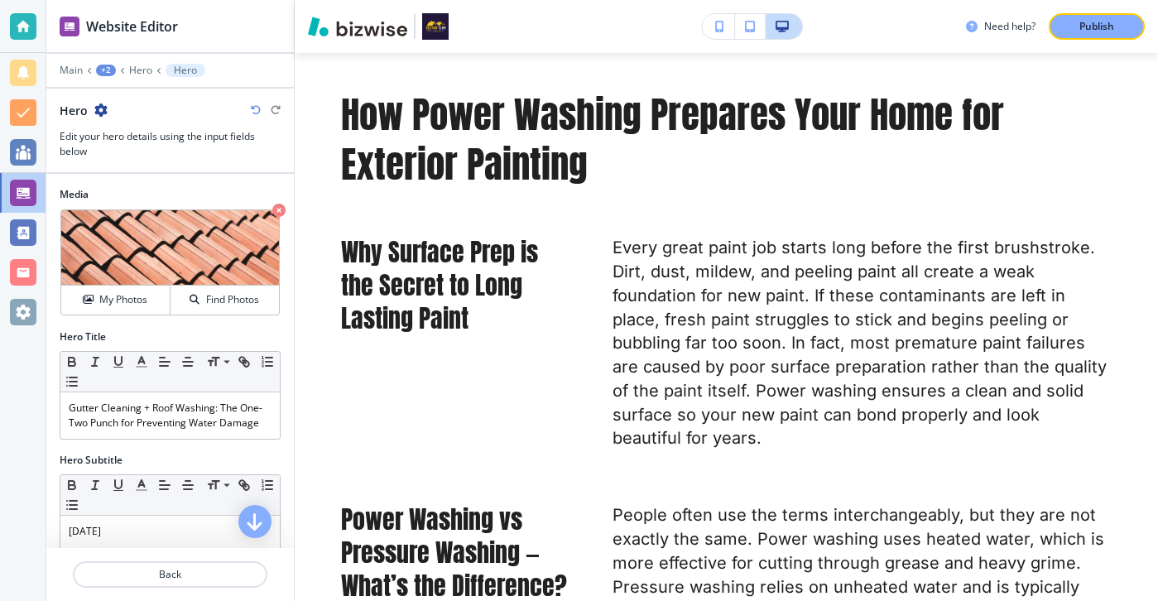
scroll to position [1141, 0]
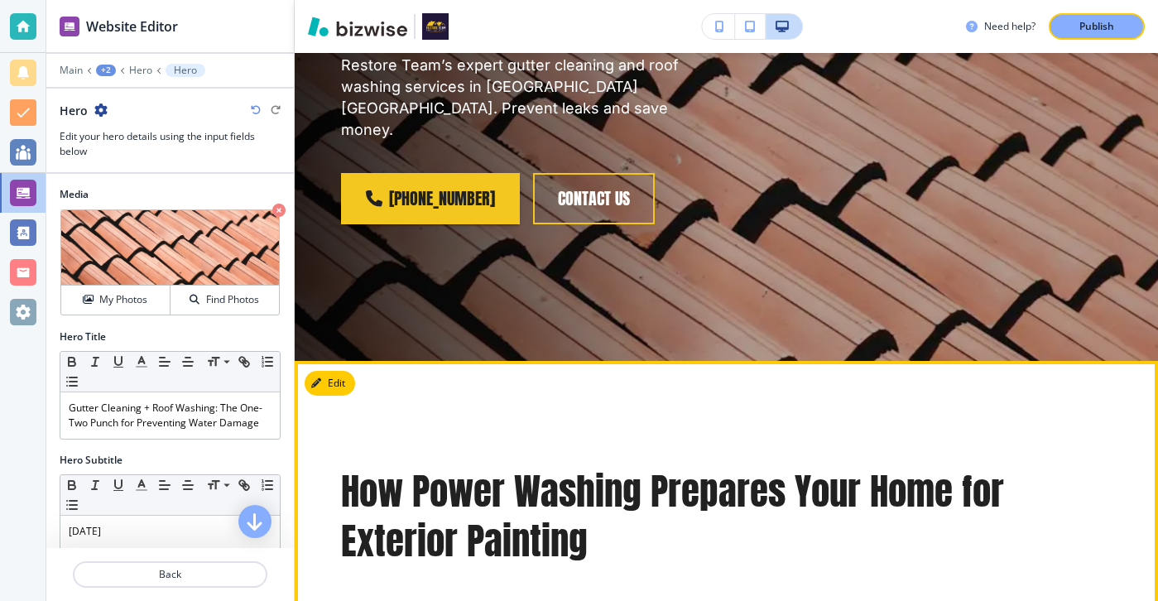
click at [328, 371] on button "Edit" at bounding box center [330, 383] width 50 height 25
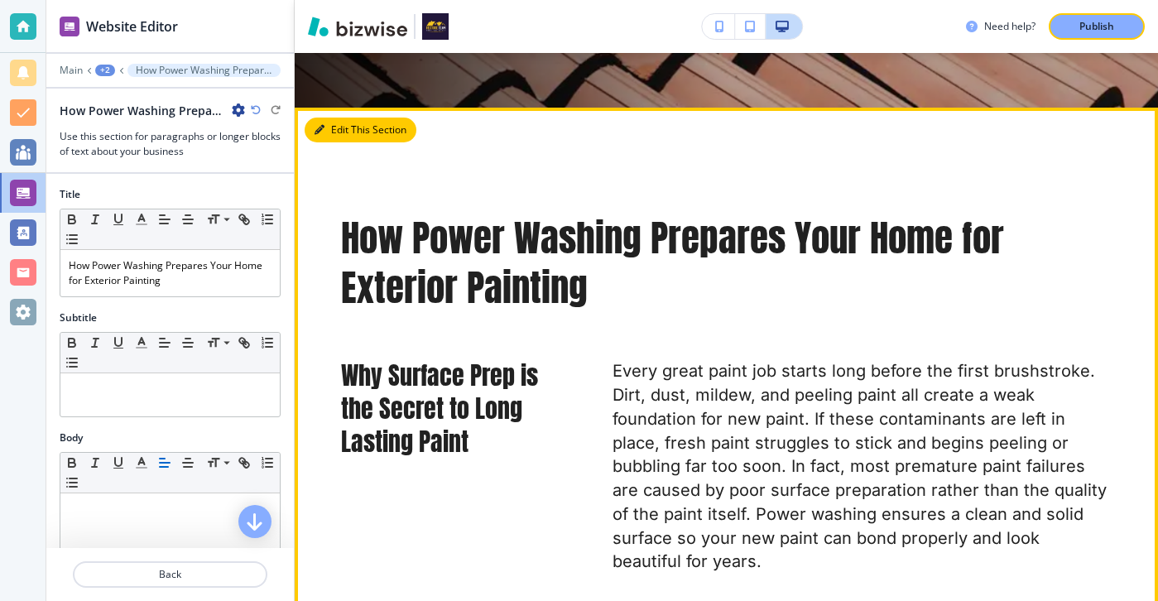
scroll to position [917, 0]
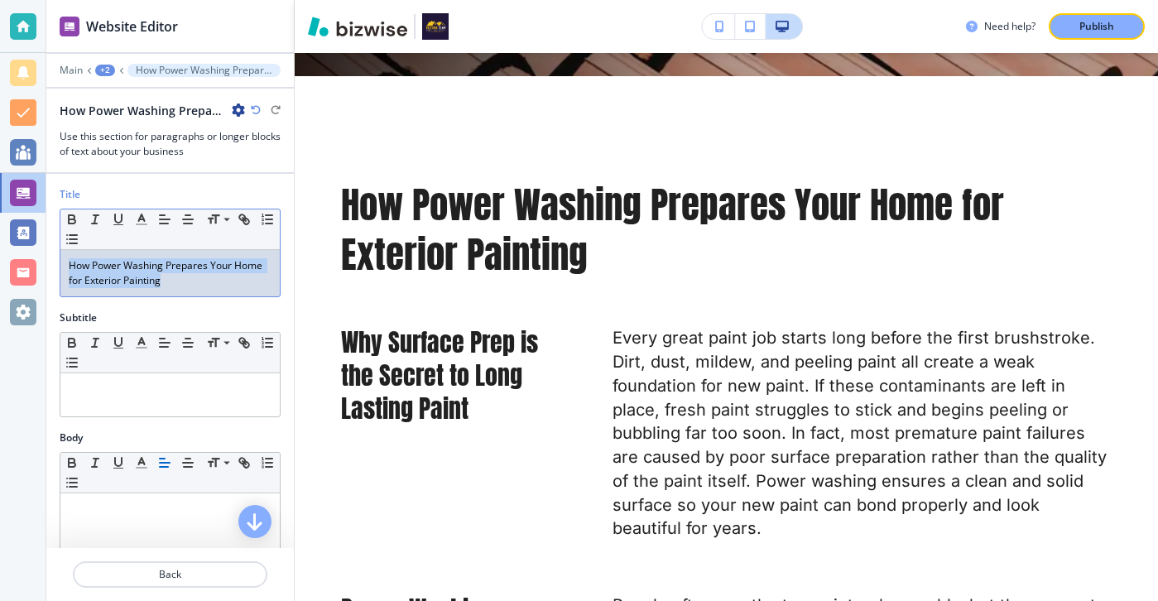
drag, startPoint x: 214, startPoint y: 288, endPoint x: 22, endPoint y: 240, distance: 198.7
click at [25, 240] on div "Website Editor Main +2 How Power Washing Prepares Your Home for Exterior Painti…" at bounding box center [579, 300] width 1158 height 601
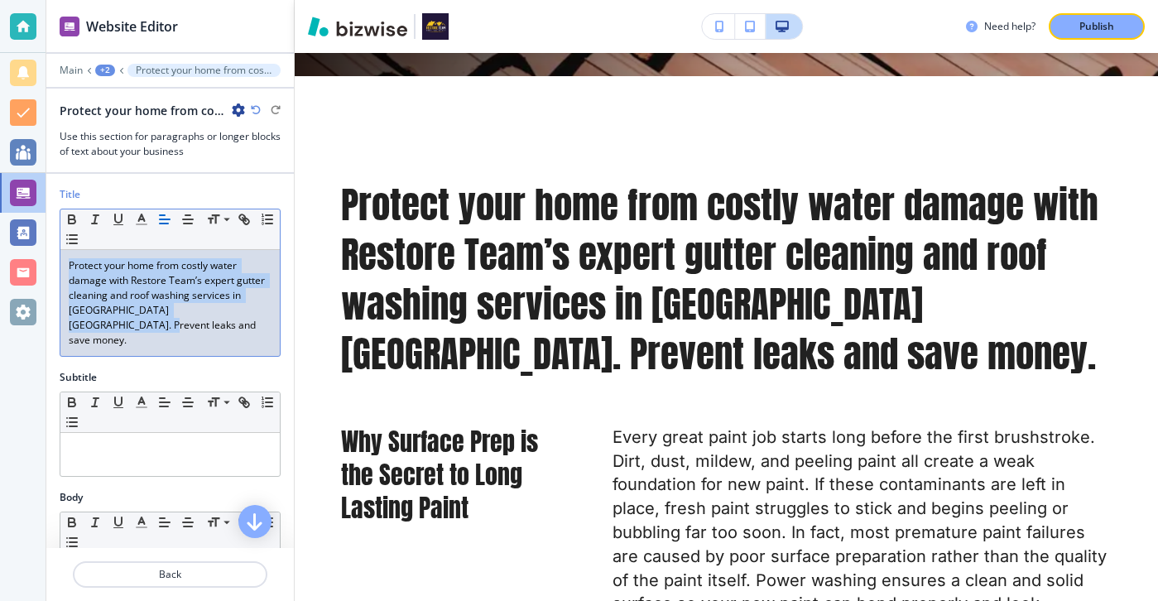
drag, startPoint x: 254, startPoint y: 318, endPoint x: -31, endPoint y: 179, distance: 316.8
click at [0, 0] on html "Website Editor Main +2 Protect your home from costly water damage with Restore …" at bounding box center [579, 0] width 1158 height 0
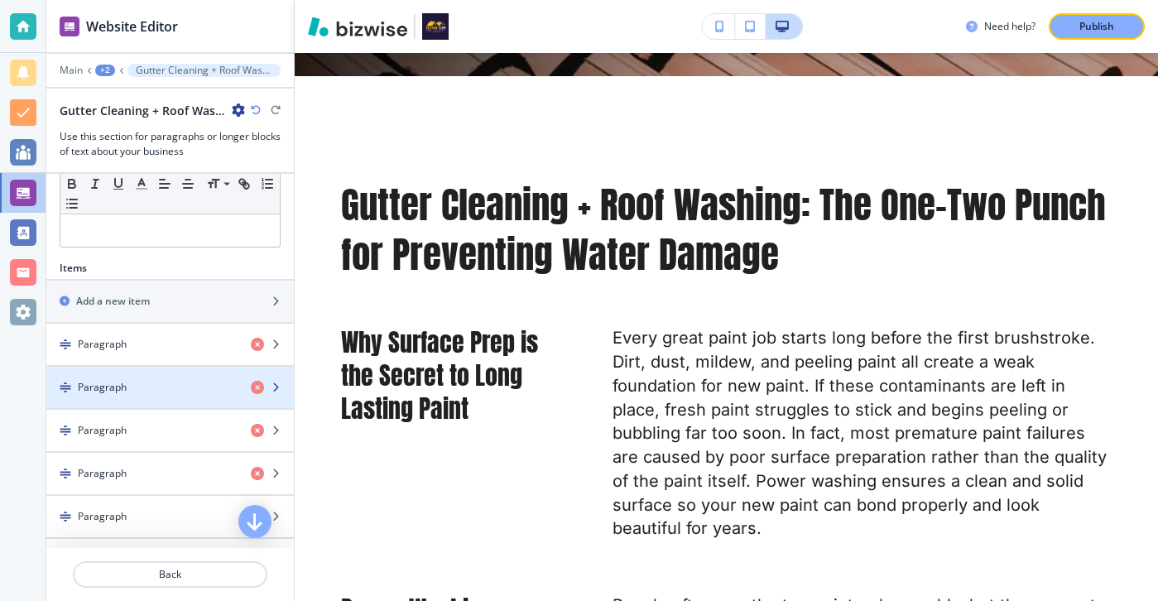
scroll to position [463, 0]
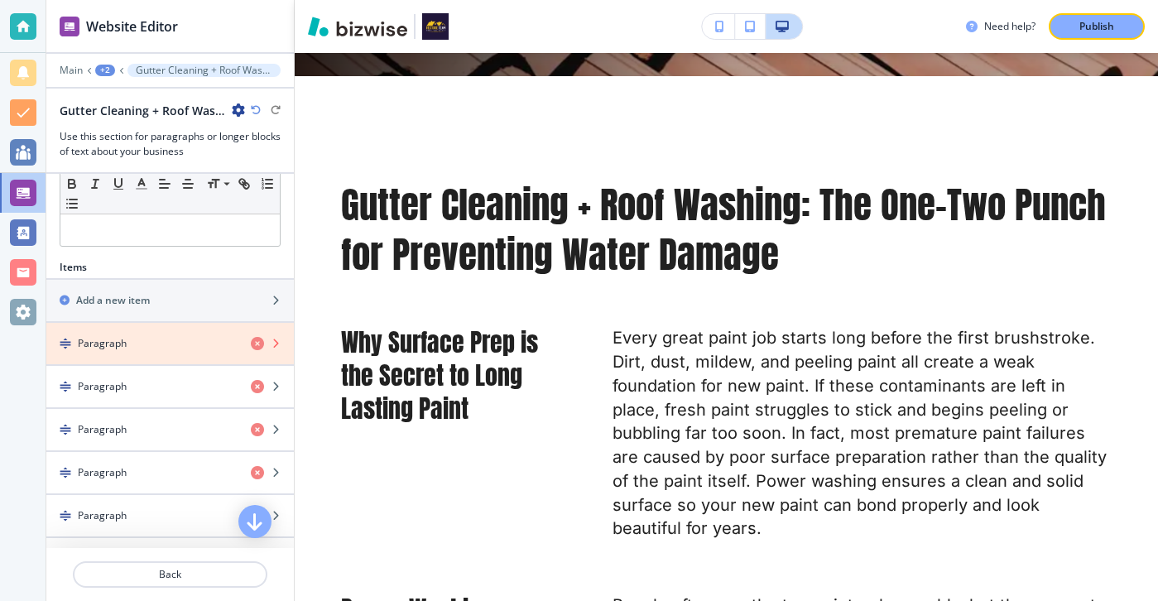
click at [261, 346] on icon "button" at bounding box center [257, 343] width 13 height 13
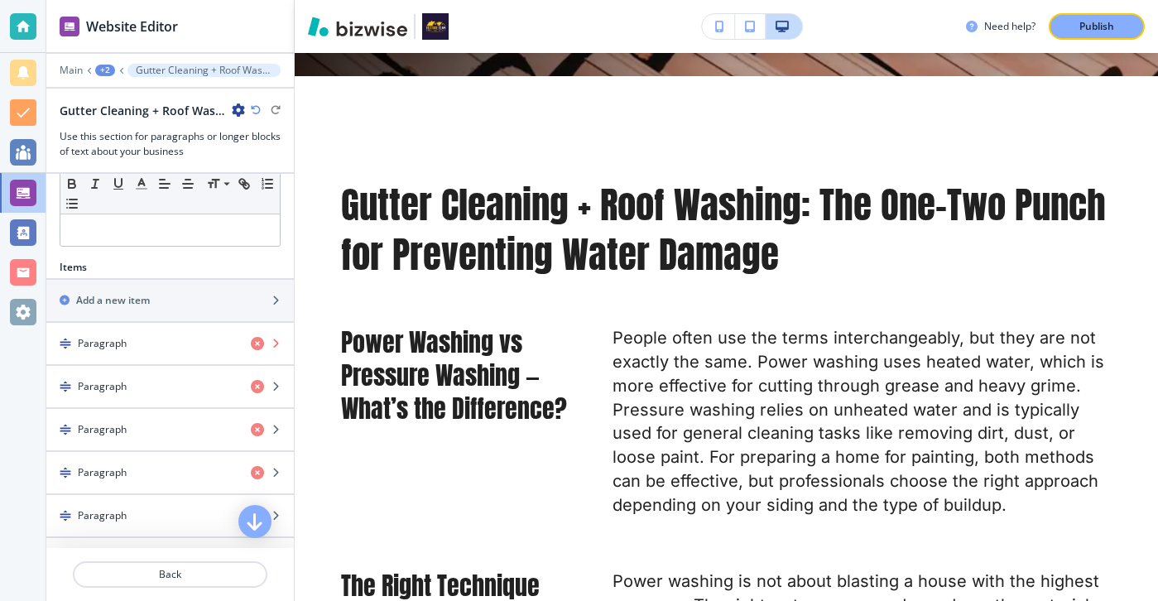
click at [261, 346] on icon "button" at bounding box center [257, 343] width 13 height 13
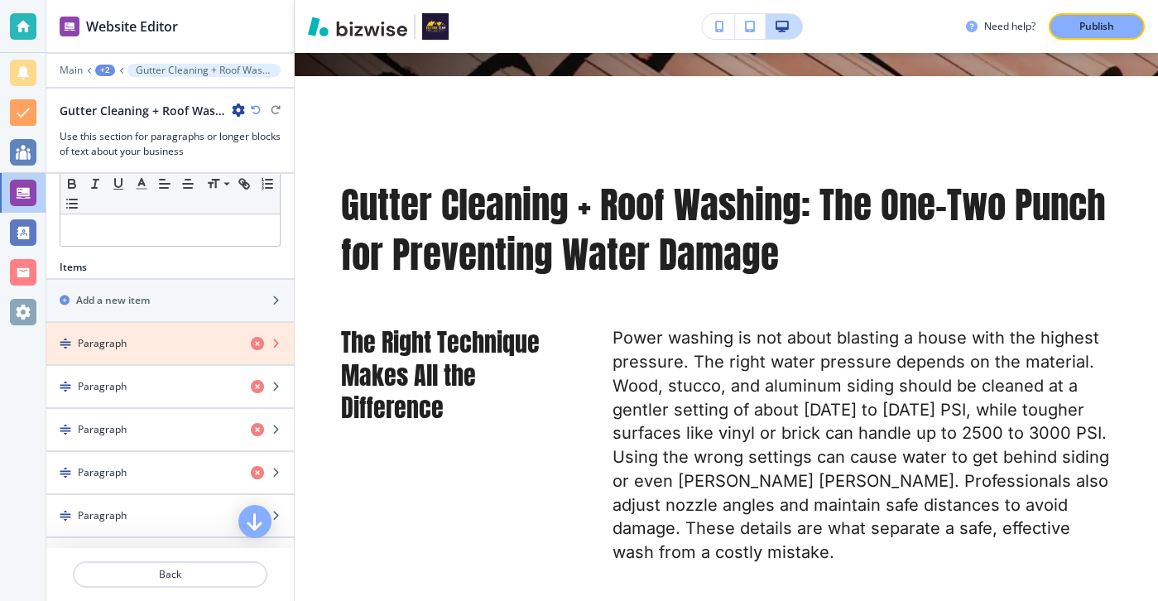
click at [261, 346] on icon "button" at bounding box center [257, 343] width 13 height 13
click at [261, 380] on icon "button" at bounding box center [257, 386] width 13 height 13
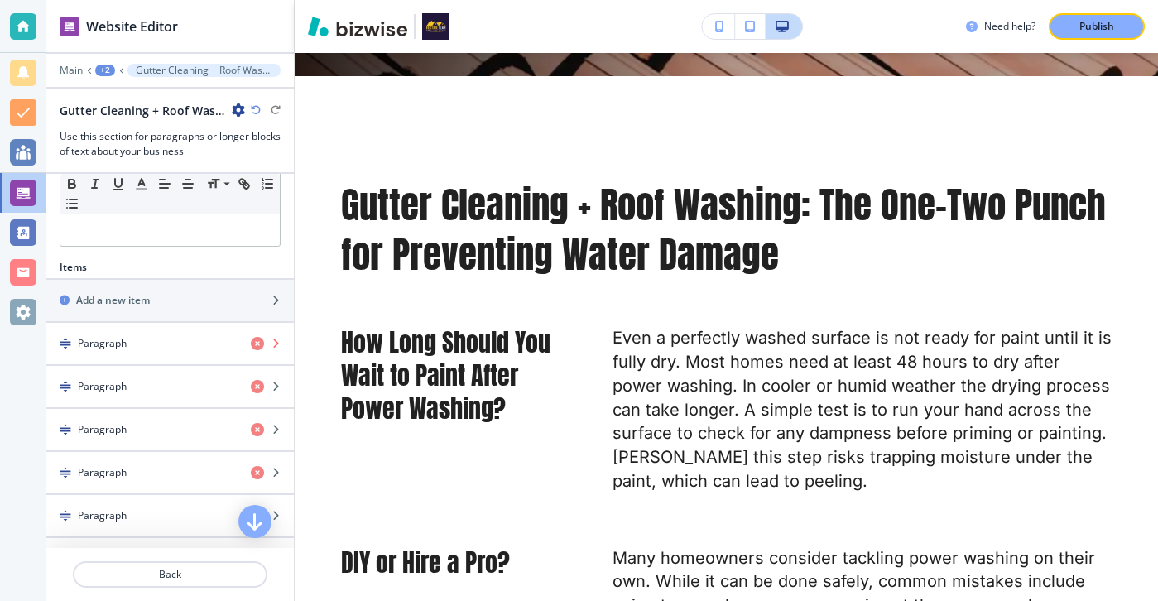
click at [261, 346] on icon "button" at bounding box center [257, 343] width 13 height 13
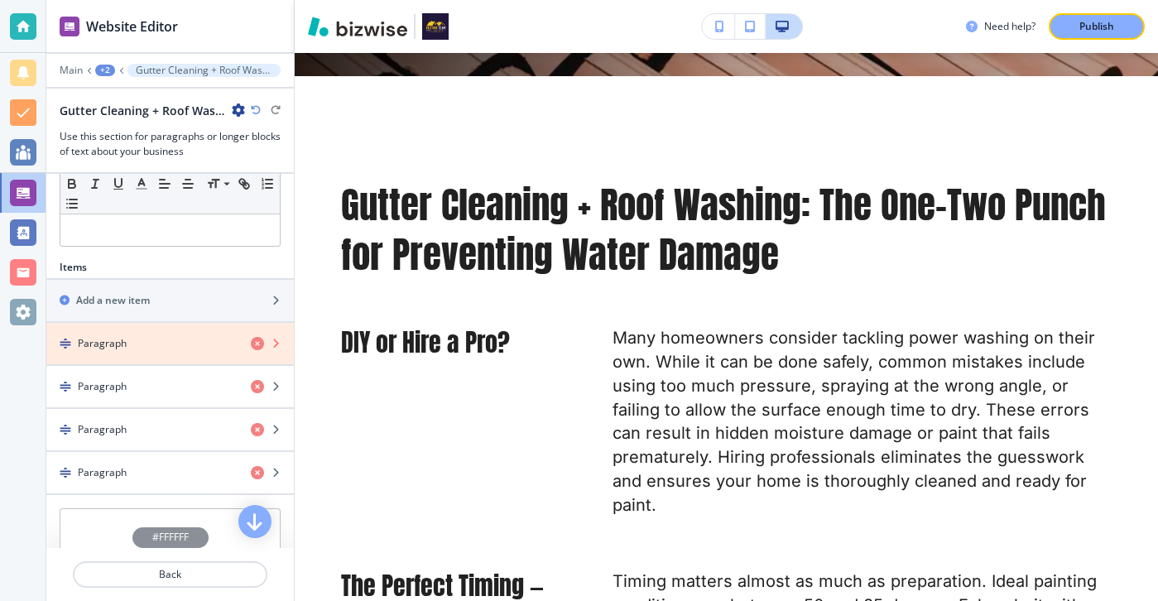
click at [261, 346] on icon "button" at bounding box center [257, 343] width 13 height 13
click at [261, 380] on icon "button" at bounding box center [257, 386] width 13 height 13
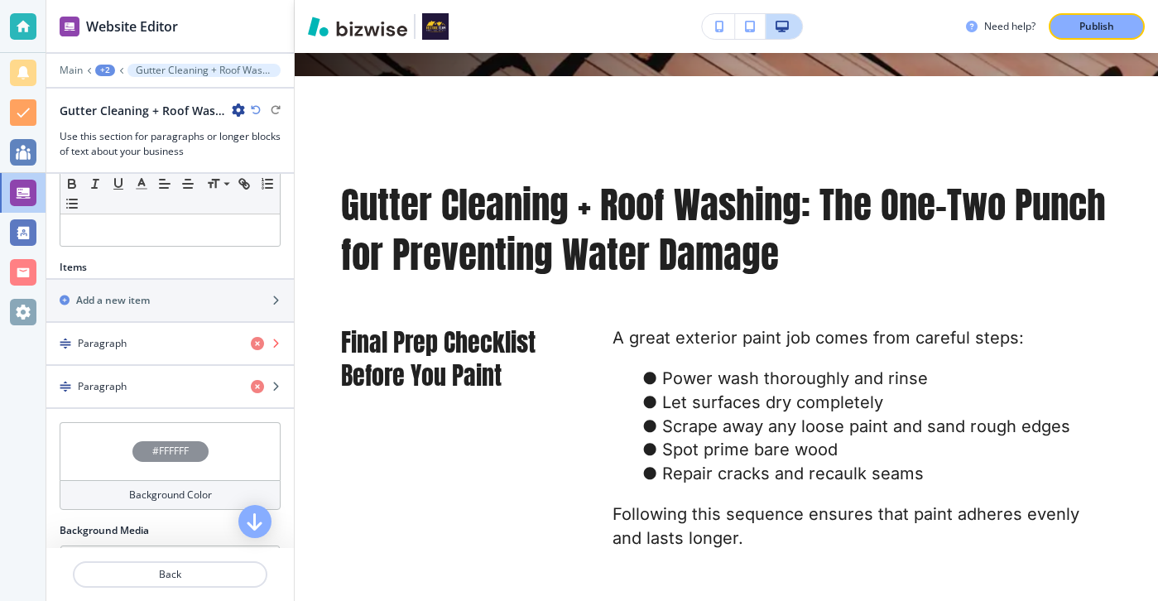
click at [261, 346] on icon "button" at bounding box center [257, 343] width 13 height 13
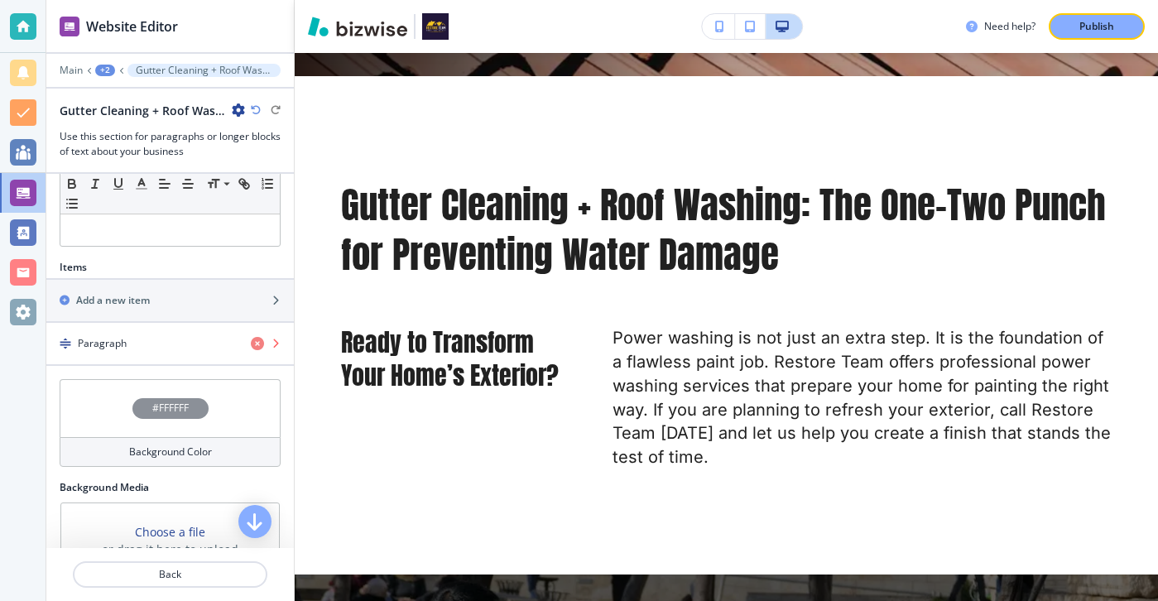
click at [261, 346] on icon "button" at bounding box center [257, 343] width 13 height 13
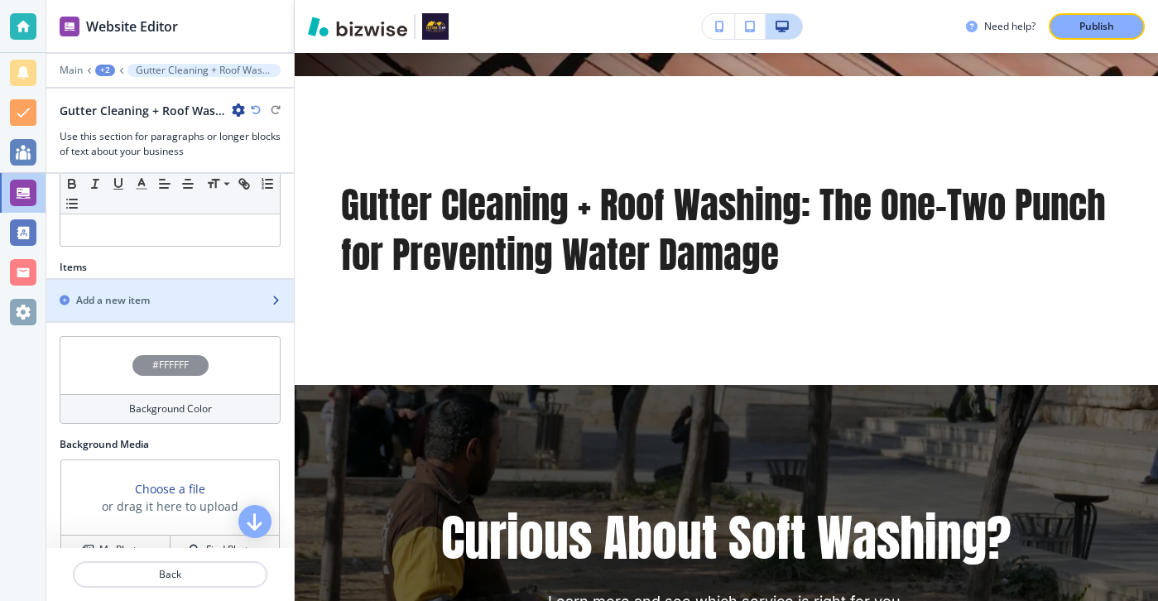
click at [257, 297] on div "Add a new item" at bounding box center [151, 300] width 211 height 15
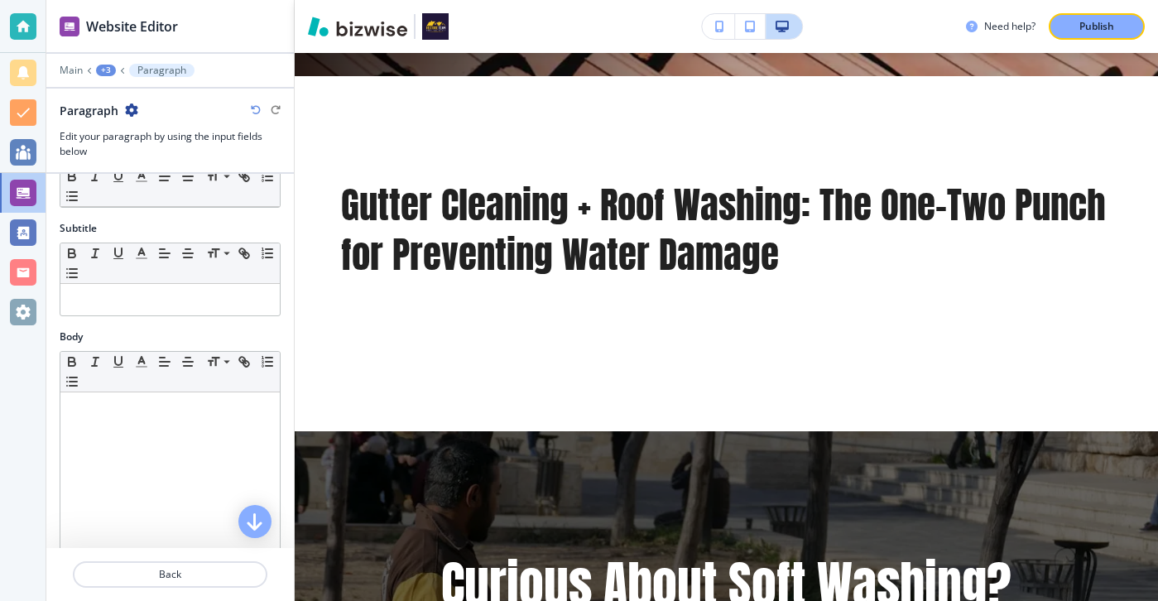
scroll to position [0, 0]
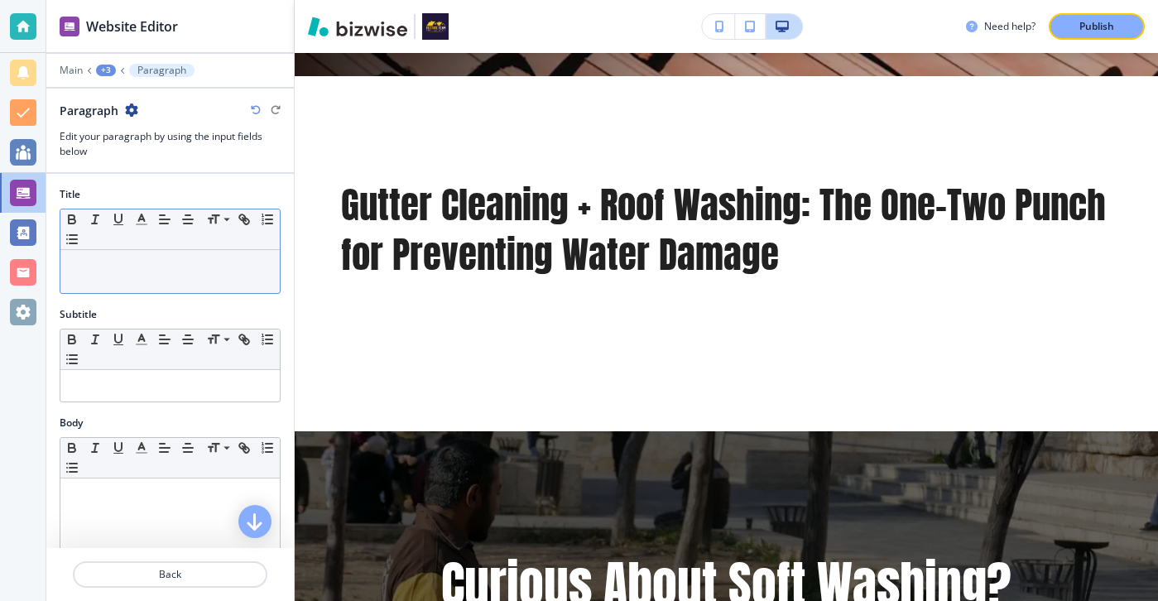
click at [170, 285] on div at bounding box center [169, 271] width 219 height 43
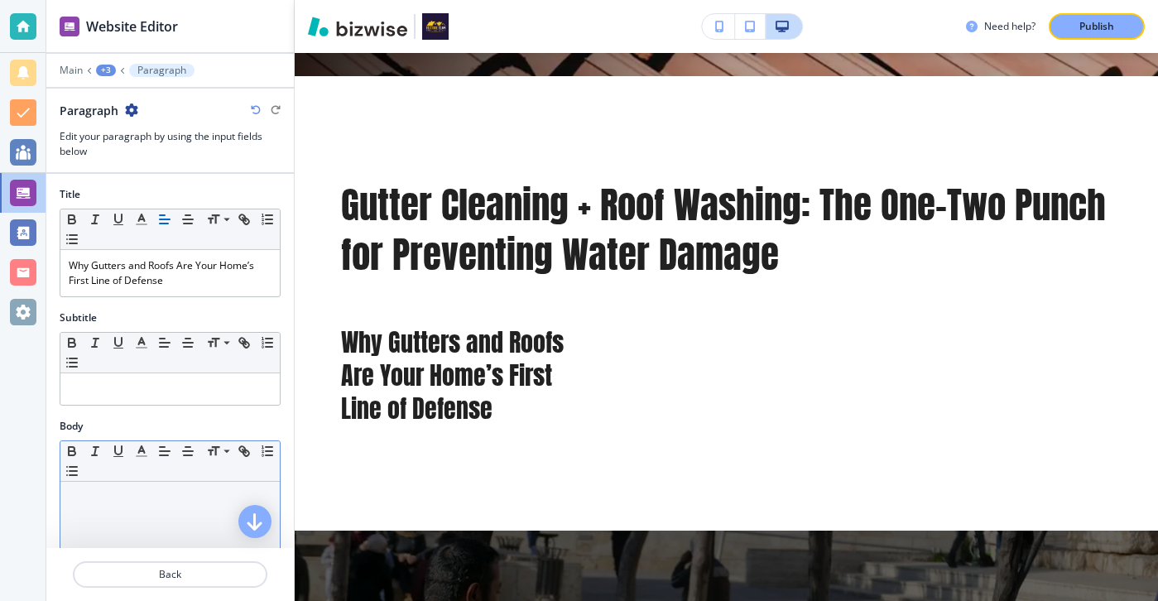
click at [171, 480] on div "Small Normal Large Huge" at bounding box center [169, 461] width 219 height 41
click at [169, 492] on p at bounding box center [170, 497] width 203 height 15
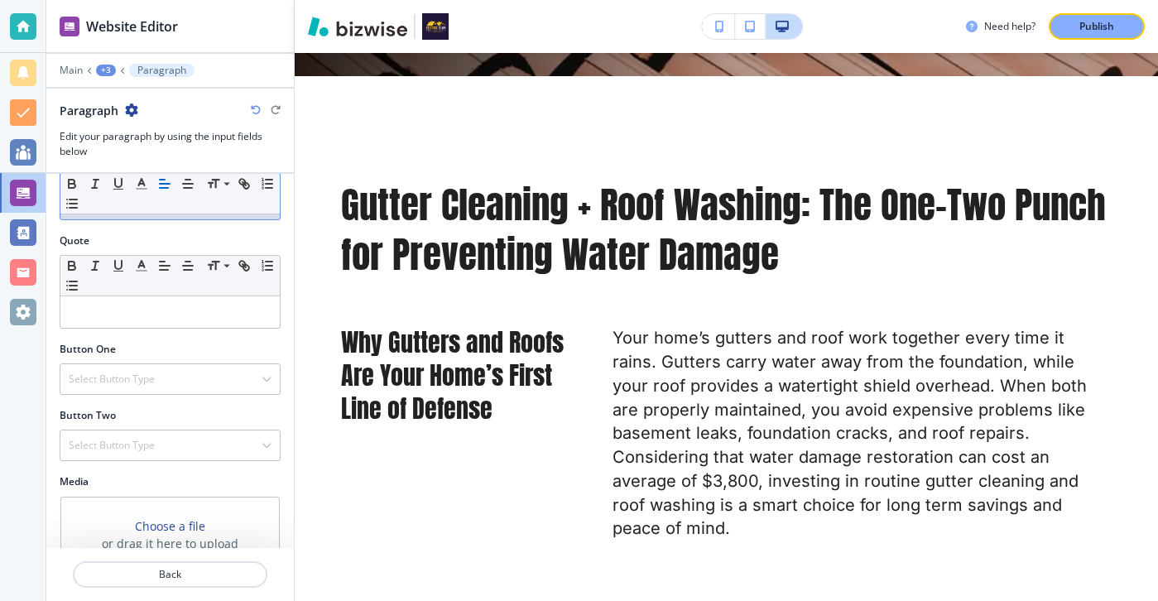
scroll to position [546, 0]
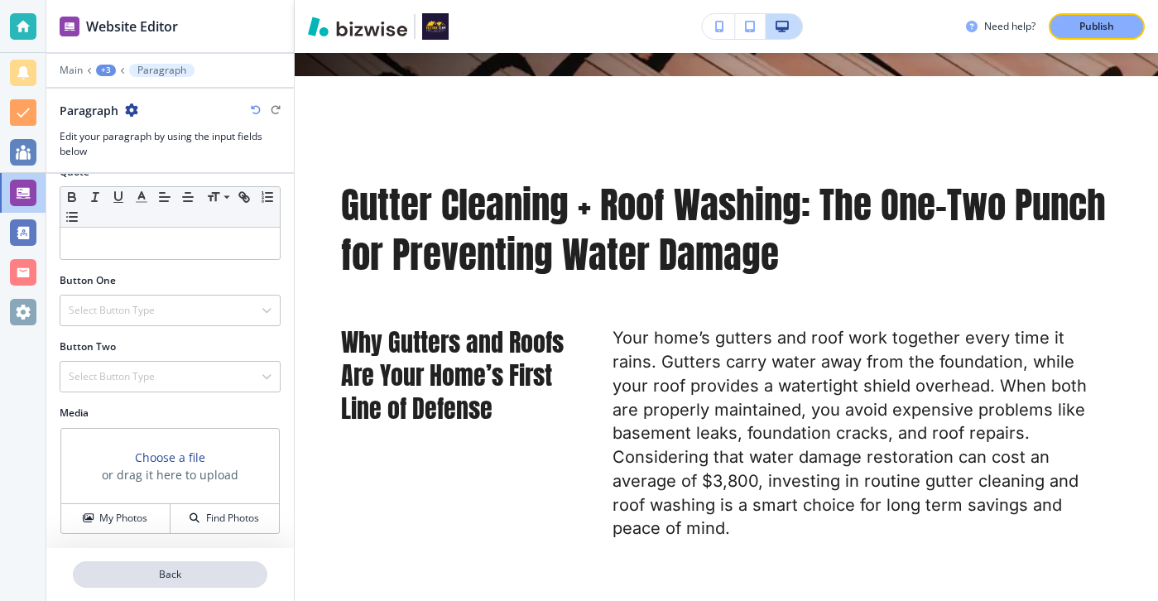
click at [213, 568] on p "Back" at bounding box center [169, 574] width 191 height 15
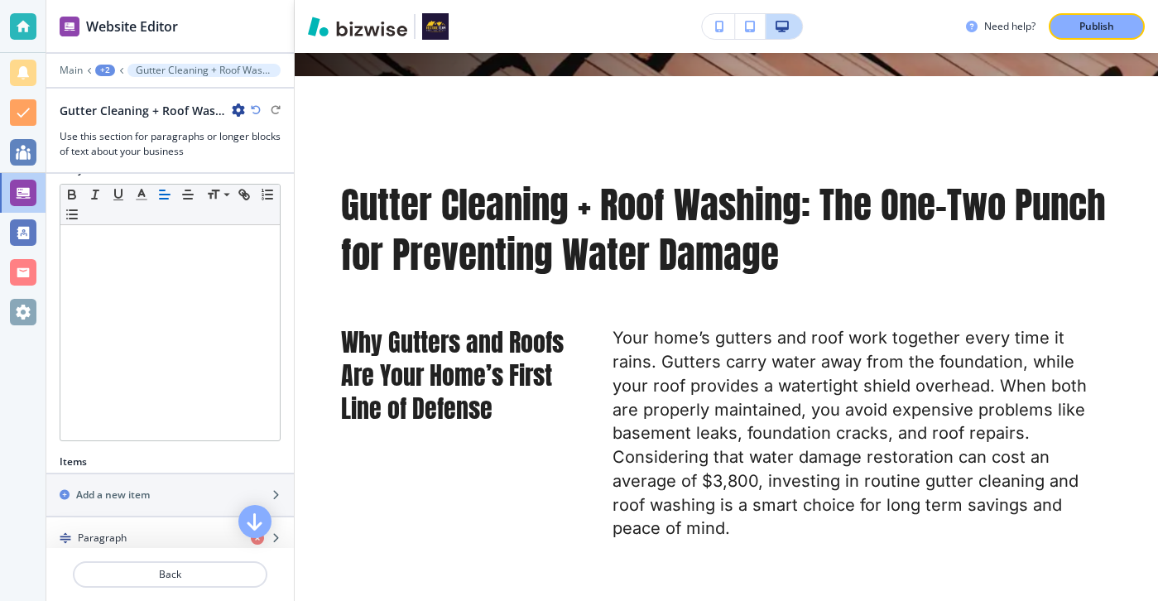
scroll to position [537, 0]
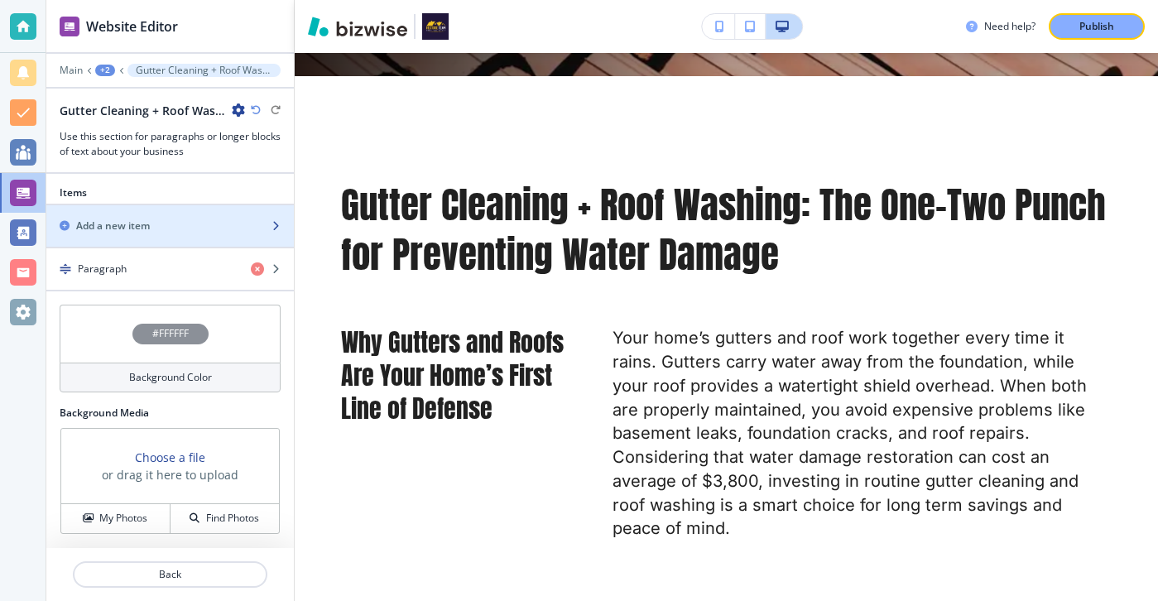
click at [202, 243] on div "button" at bounding box center [169, 239] width 247 height 13
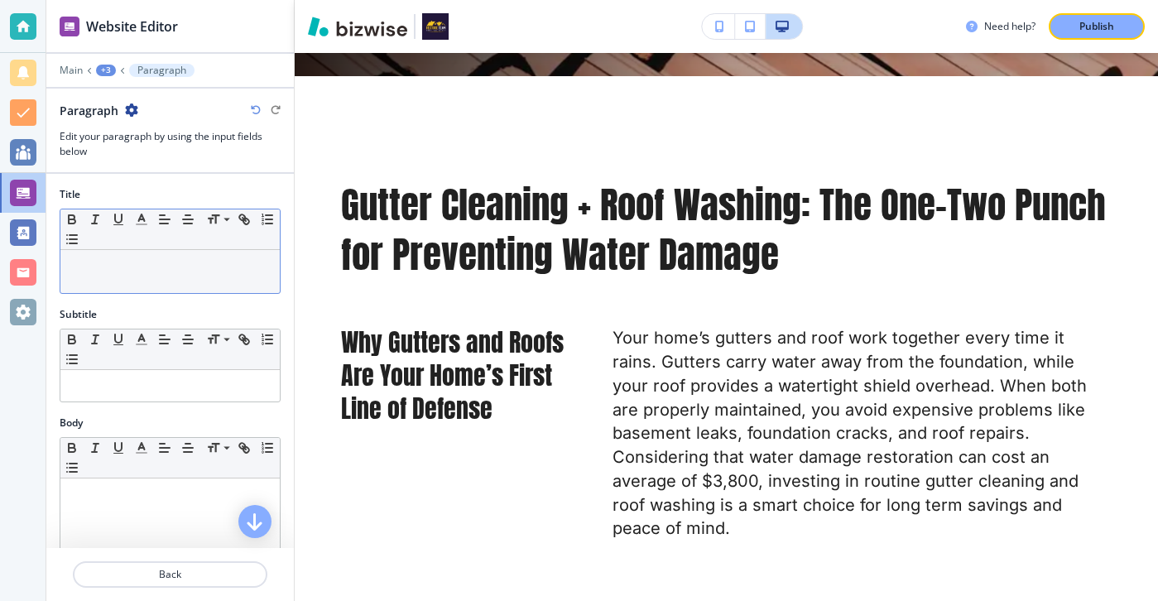
click at [183, 276] on div at bounding box center [169, 271] width 219 height 43
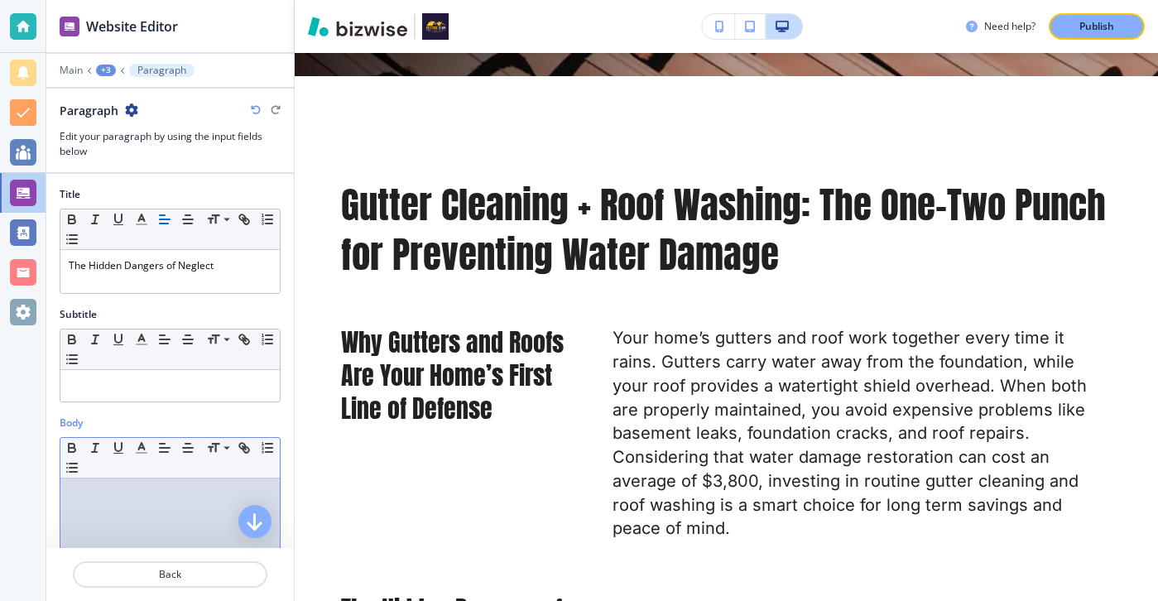
click at [168, 486] on div at bounding box center [169, 585] width 219 height 215
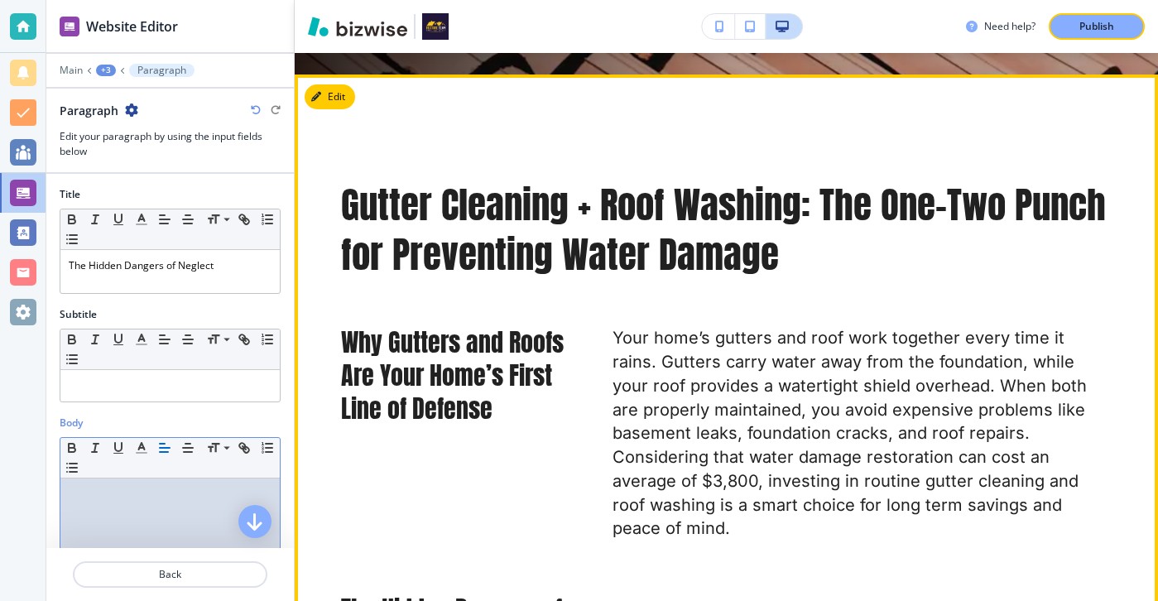
paste div
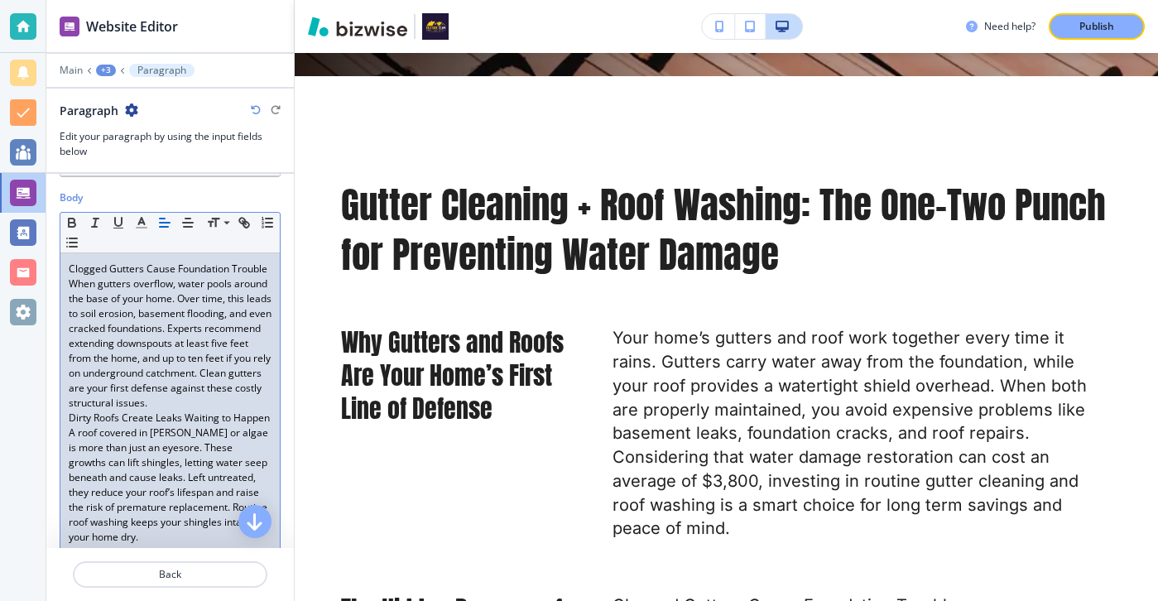
click at [242, 394] on p "When gutters overflow, water pools around the base of your home. Over time, thi…" at bounding box center [170, 343] width 203 height 134
click at [242, 409] on p "When gutters overflow, water pools around the base of your home. Over time, thi…" at bounding box center [170, 343] width 203 height 134
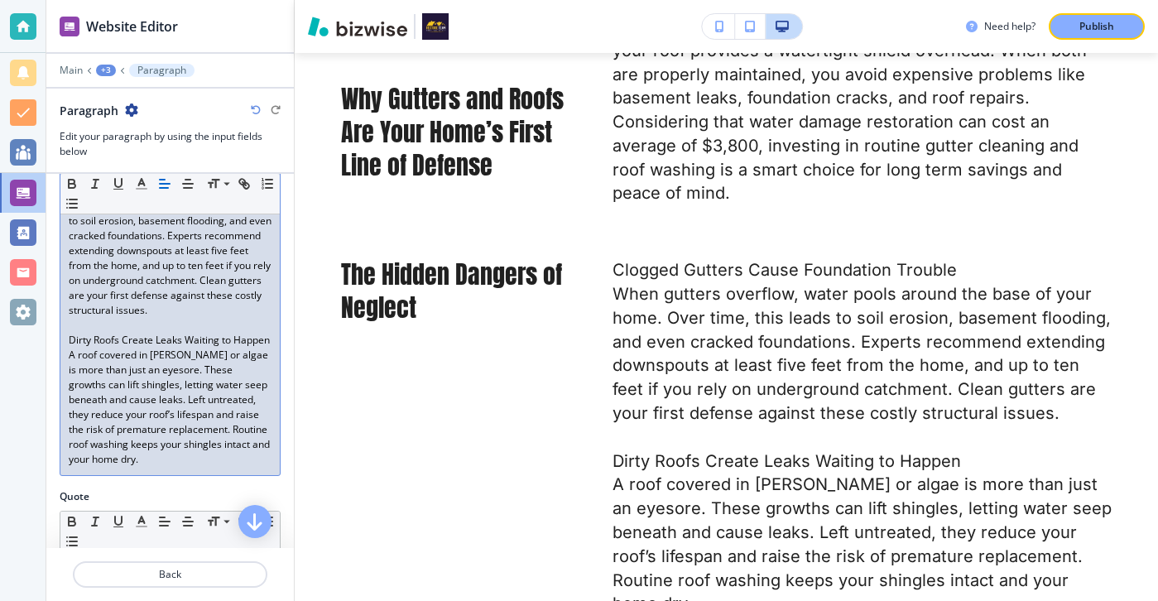
scroll to position [383, 0]
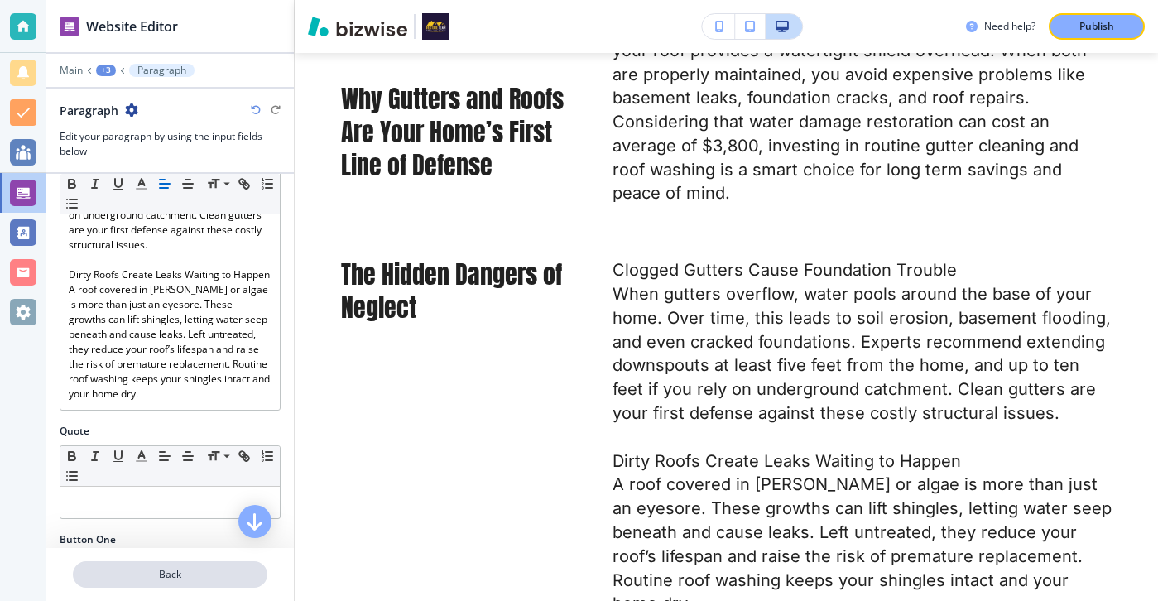
click at [192, 573] on p "Back" at bounding box center [169, 574] width 191 height 15
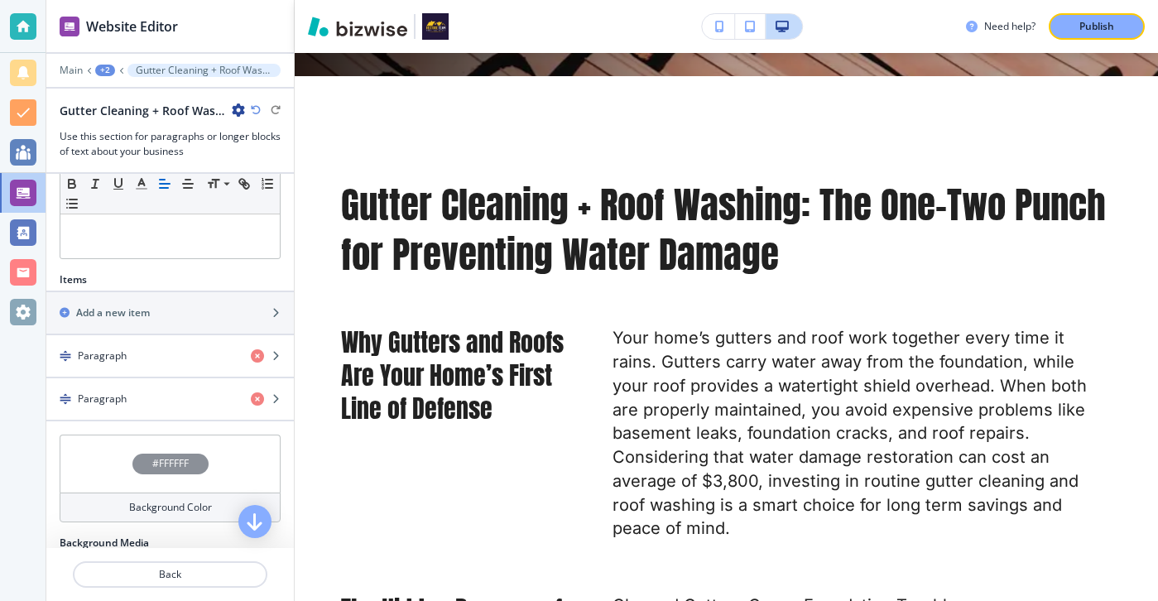
scroll to position [415, 0]
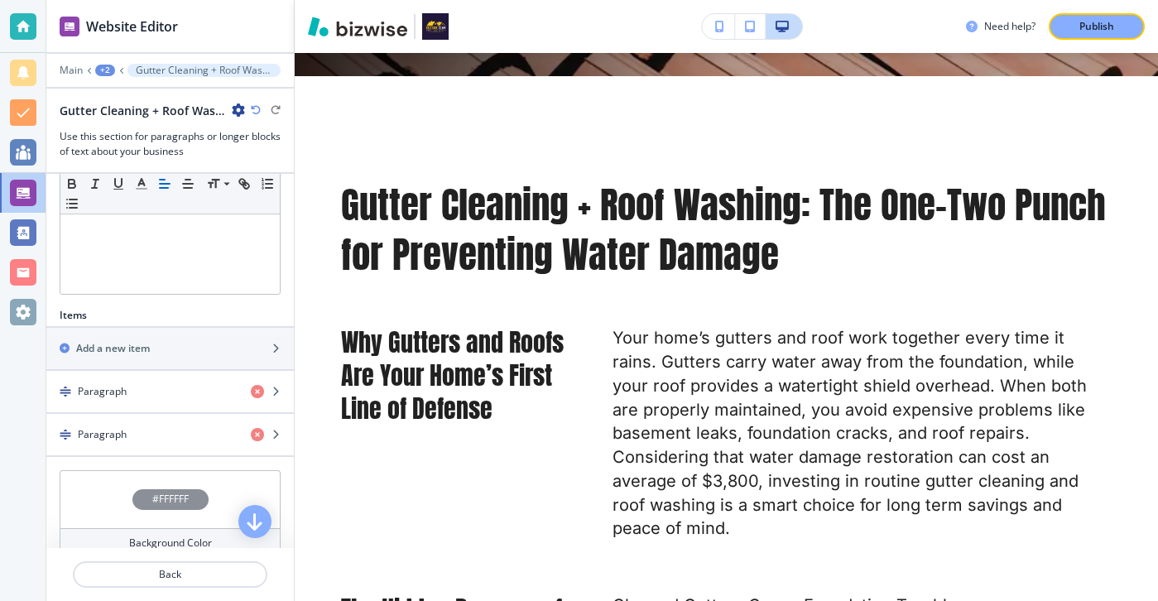
click at [165, 323] on div at bounding box center [169, 324] width 247 height 3
click at [165, 343] on div "Add a new item" at bounding box center [151, 348] width 211 height 15
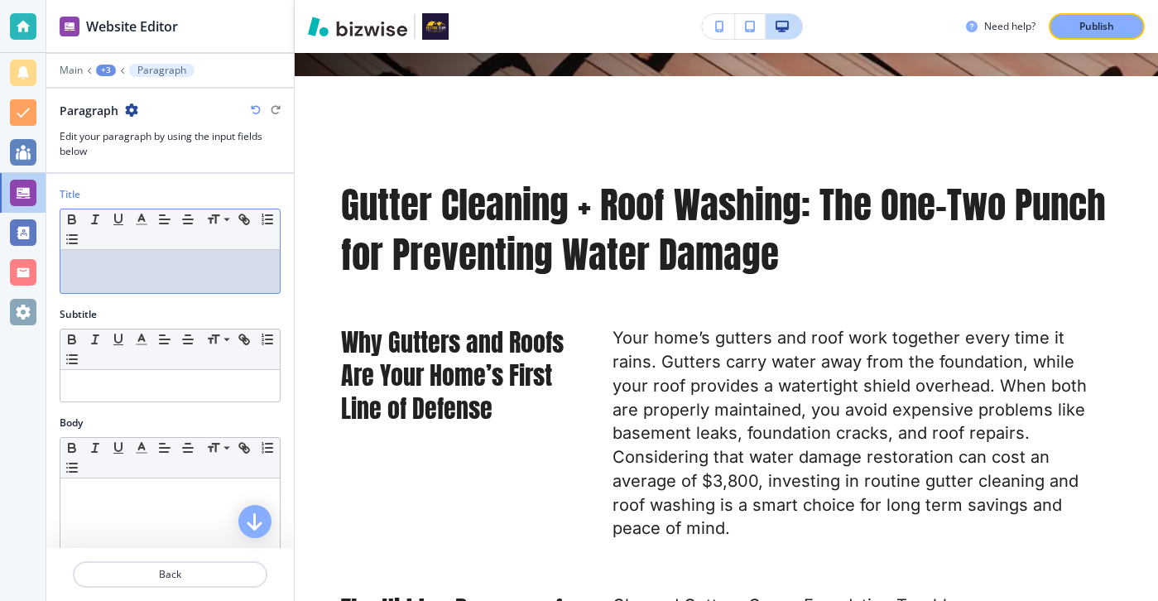
click at [230, 265] on p at bounding box center [170, 265] width 203 height 15
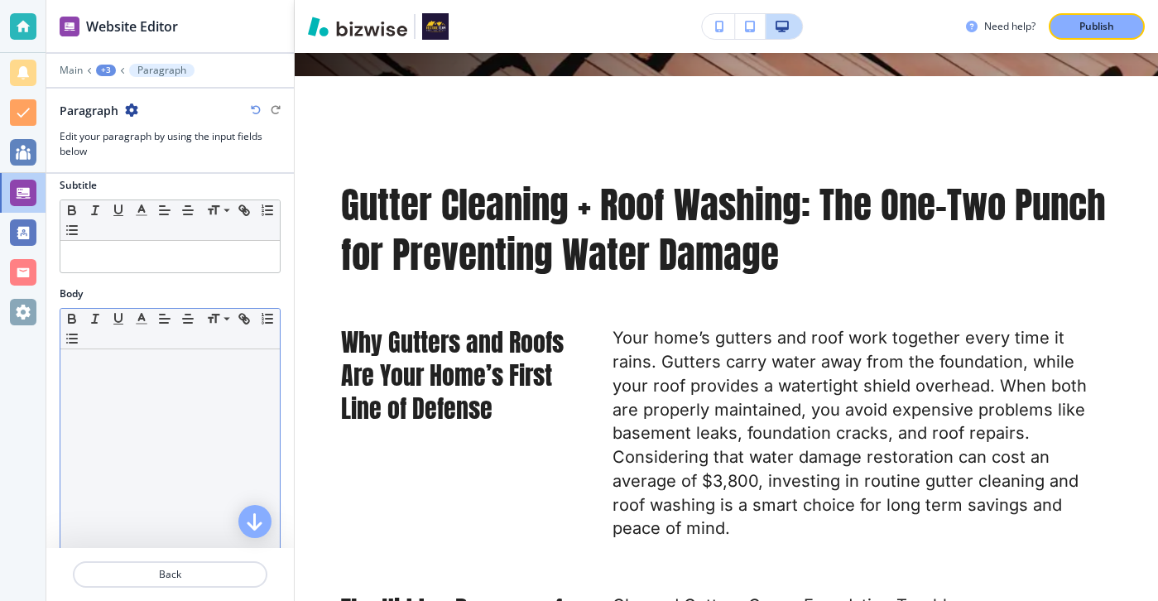
scroll to position [149, 0]
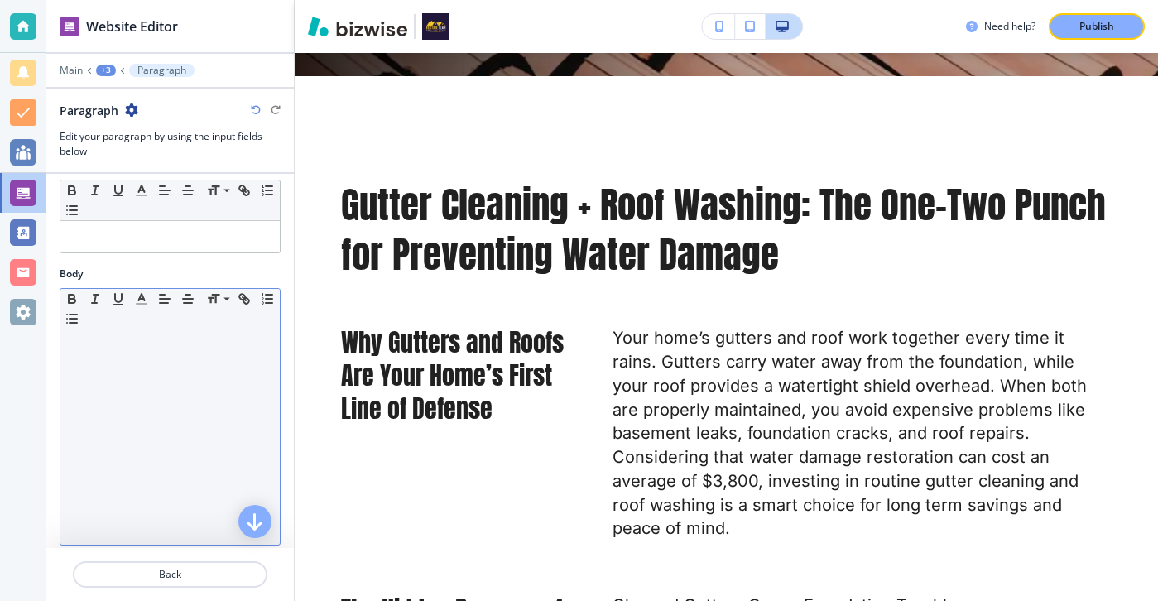
click at [231, 465] on div at bounding box center [169, 436] width 219 height 215
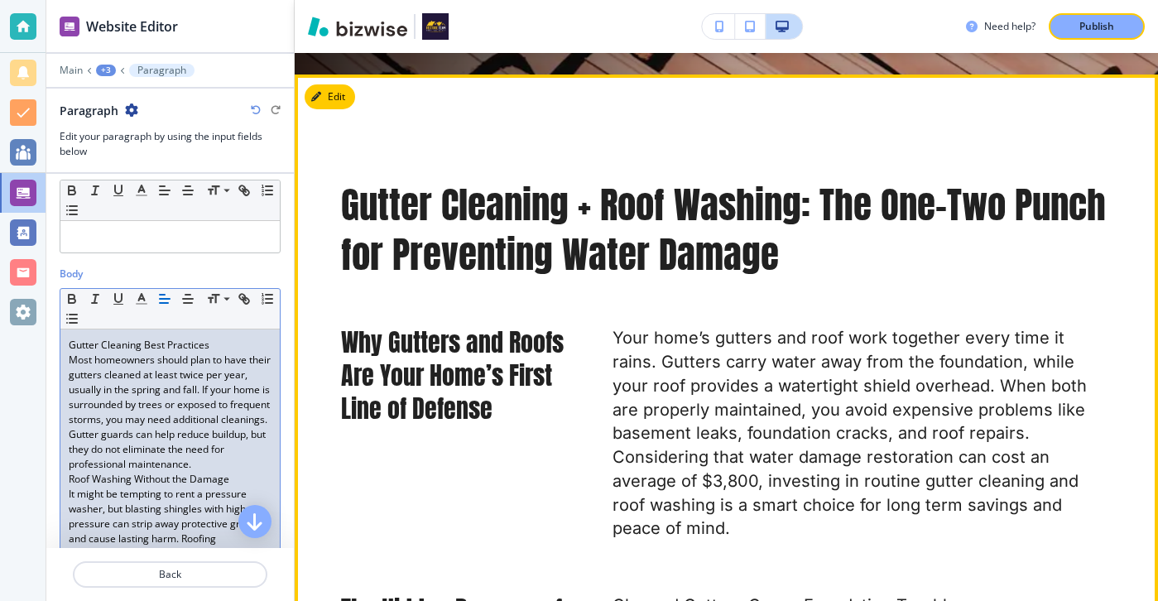
scroll to position [0, 0]
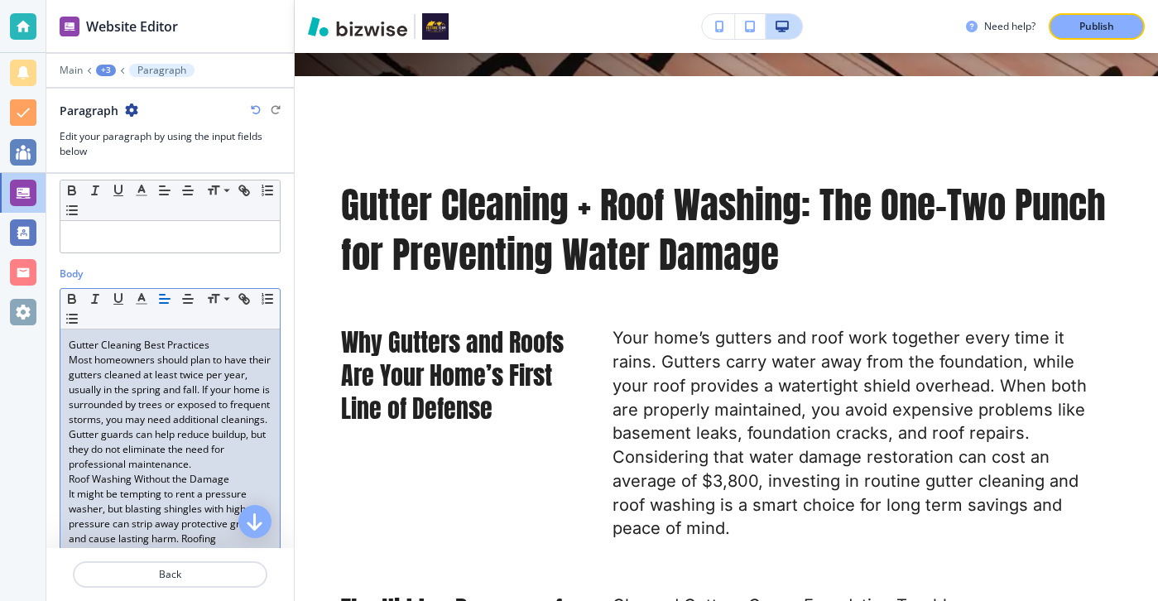
click at [219, 456] on p "Most homeowners should plan to have their gutters cleaned at least twice per ye…" at bounding box center [170, 412] width 203 height 119
click at [219, 457] on p "Most homeowners should plan to have their gutters cleaned at least twice per ye…" at bounding box center [170, 412] width 203 height 119
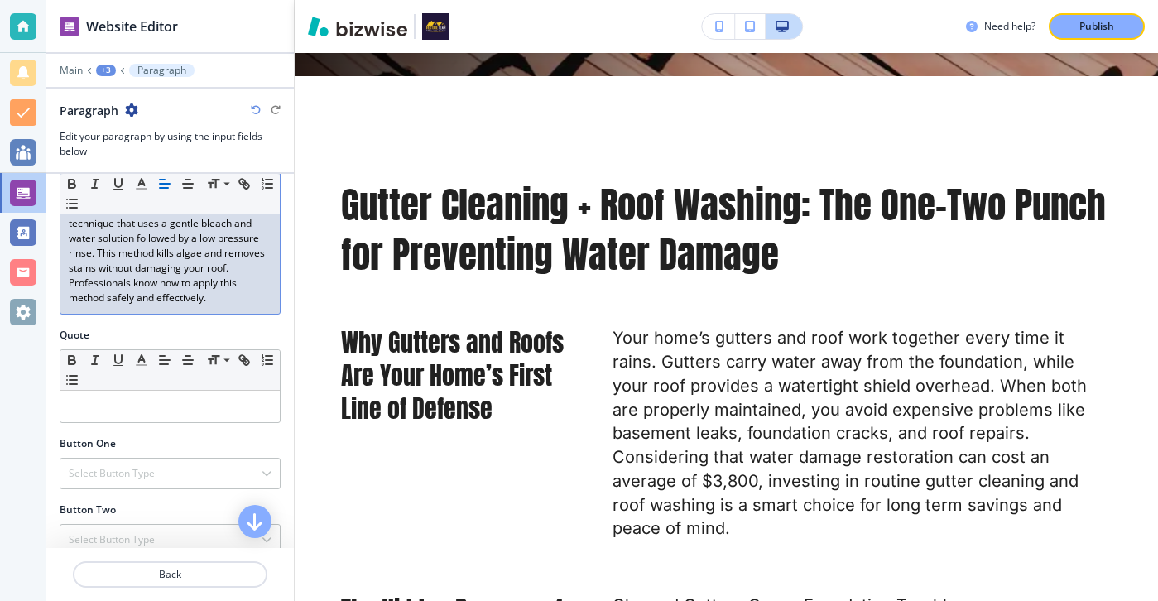
scroll to position [544, 0]
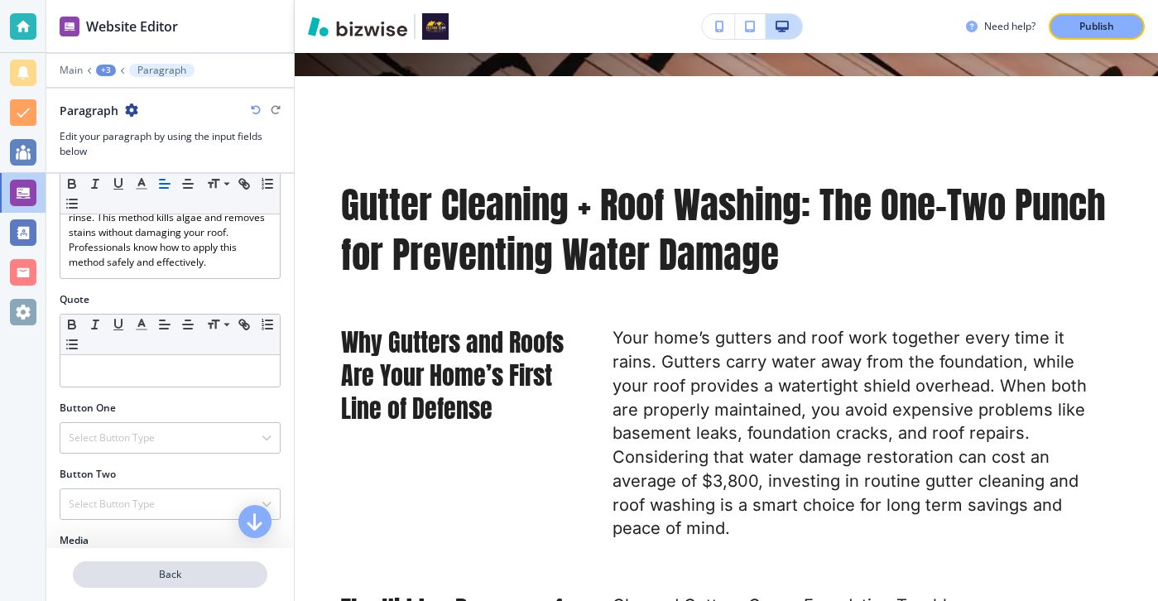
click at [200, 575] on p "Back" at bounding box center [169, 574] width 191 height 15
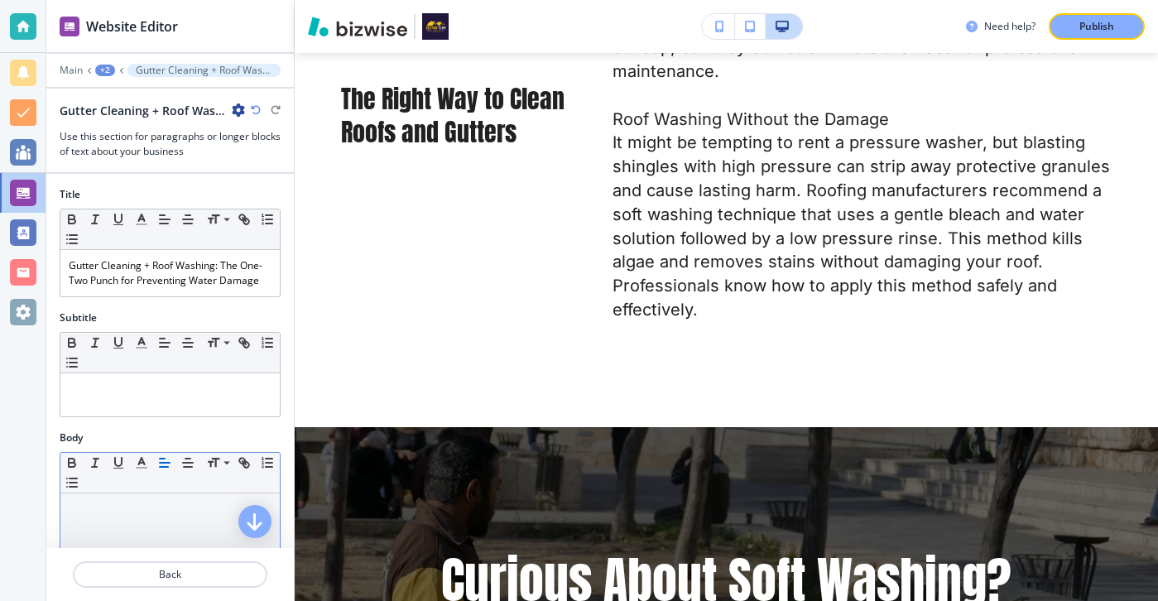
scroll to position [623, 0]
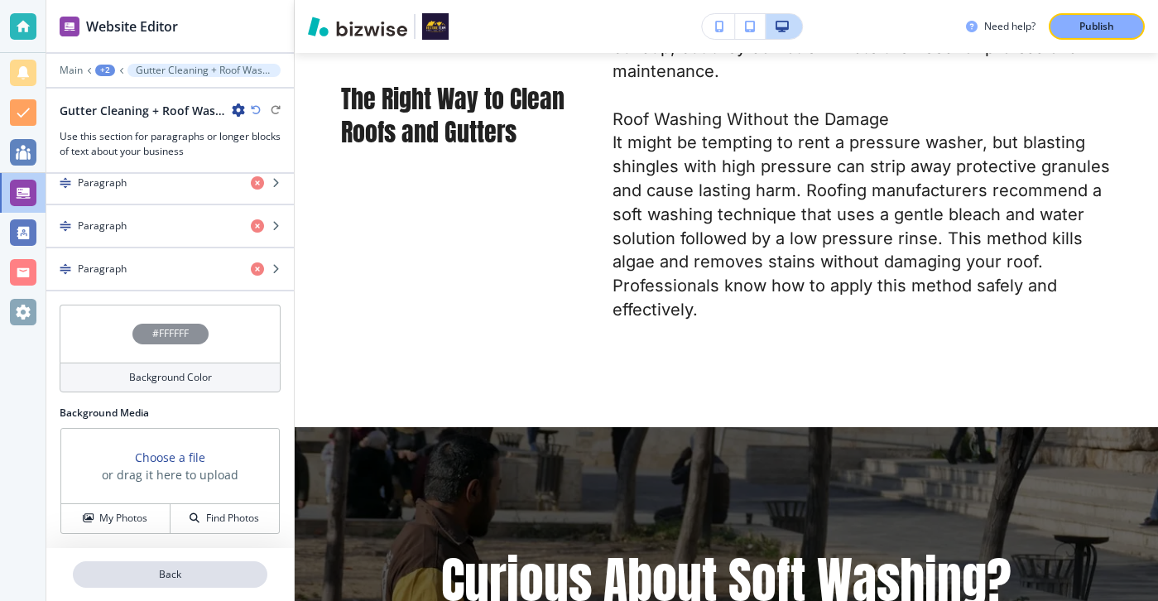
click at [136, 565] on button "Back" at bounding box center [170, 574] width 194 height 26
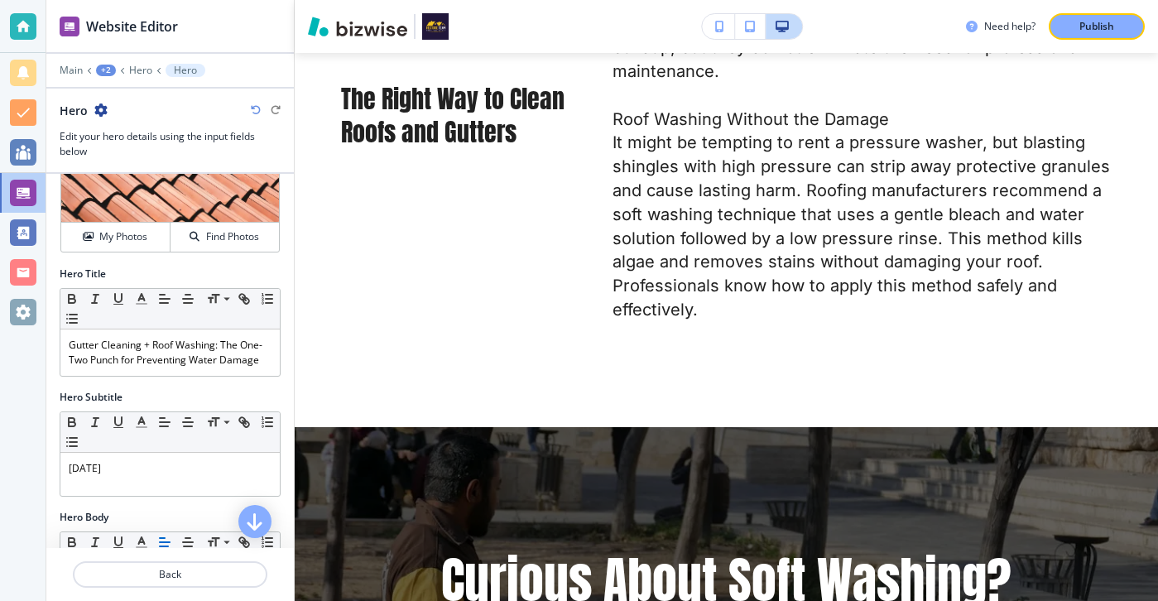
scroll to position [0, 0]
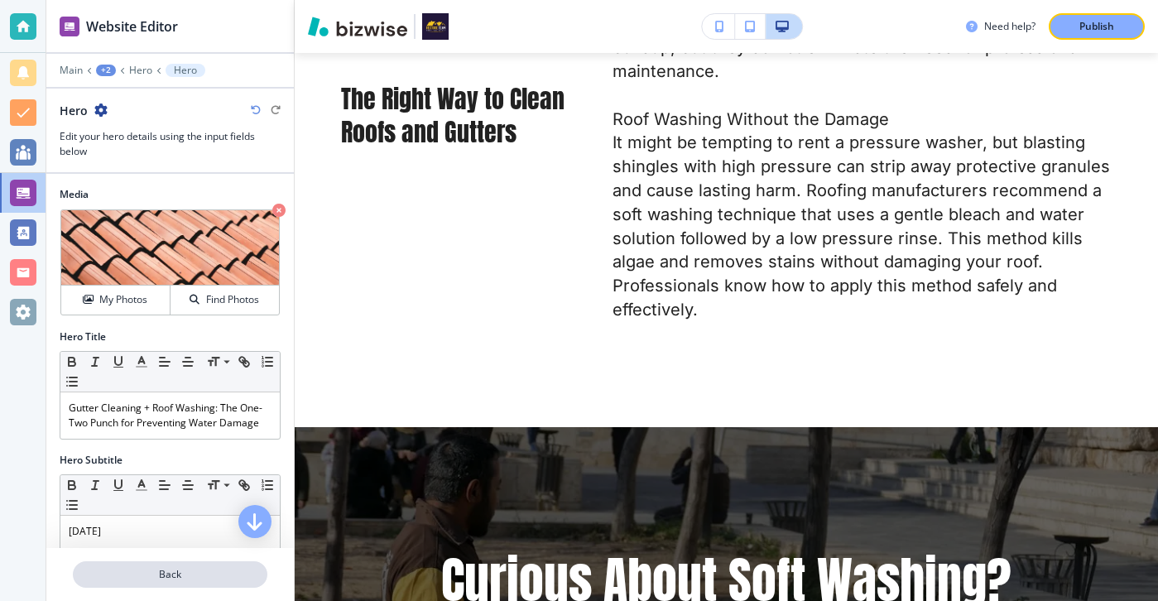
click at [160, 567] on p "Back" at bounding box center [169, 574] width 191 height 15
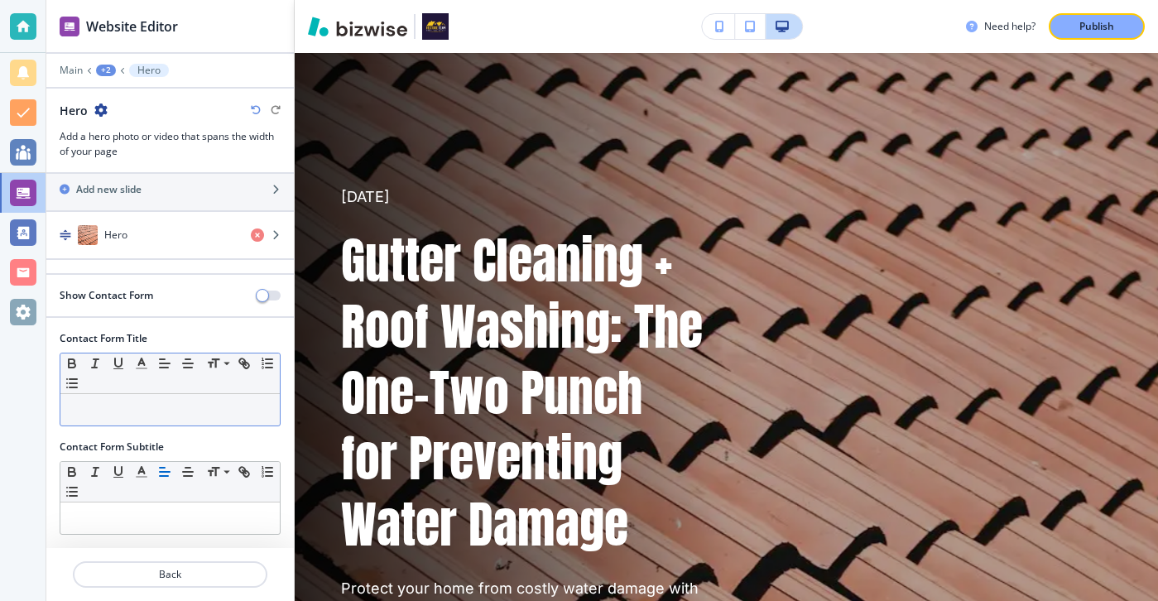
scroll to position [83, 0]
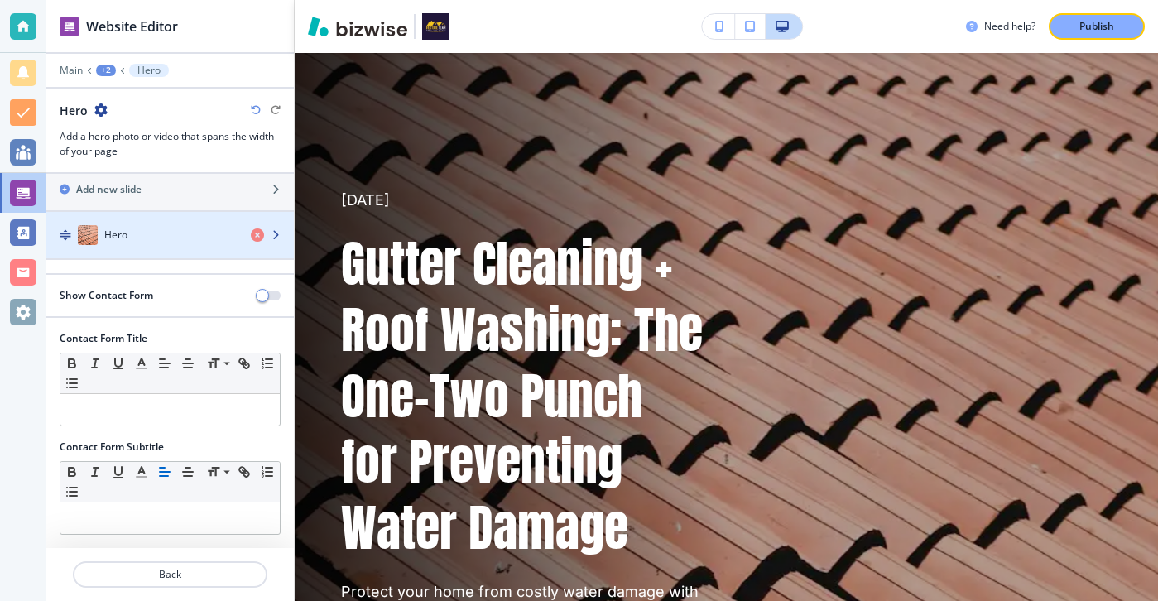
click at [152, 242] on div "Hero" at bounding box center [141, 235] width 191 height 20
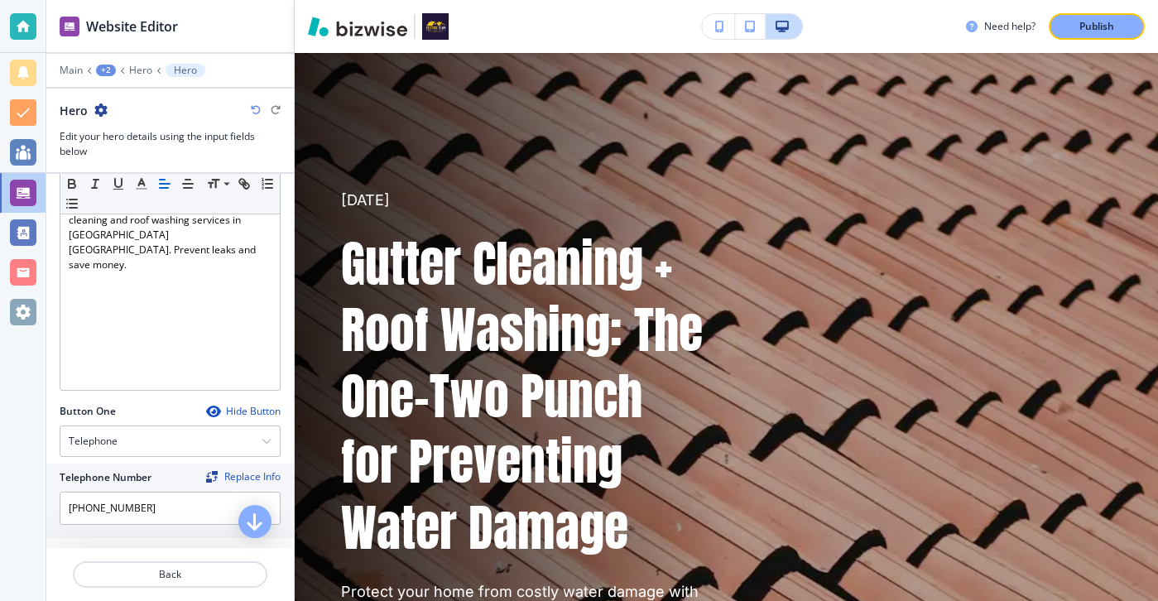
scroll to position [792, 0]
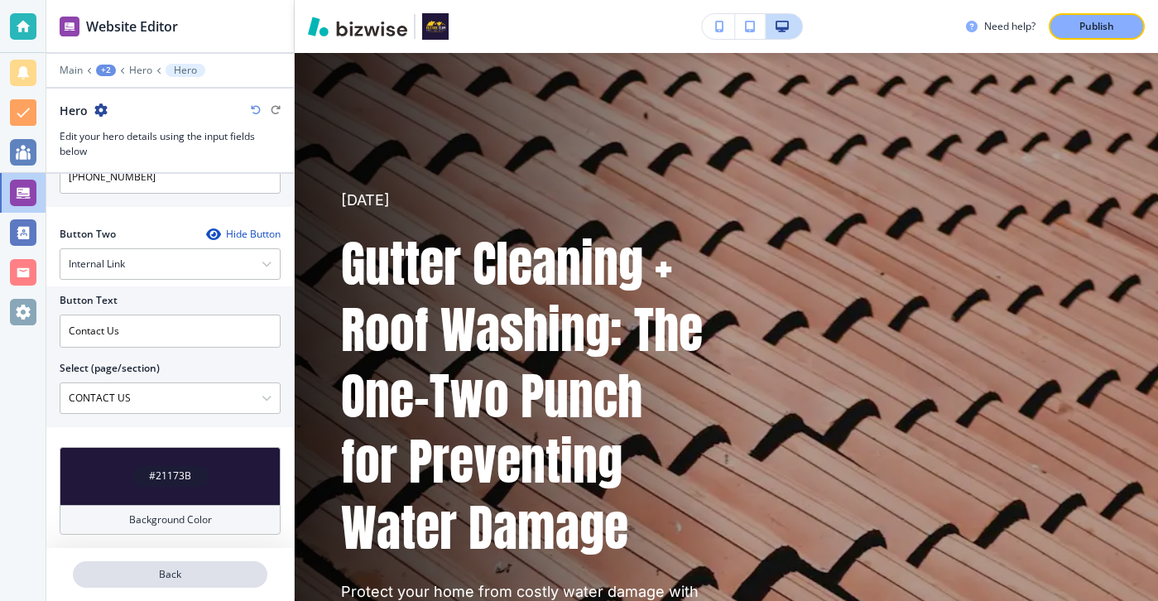
click at [151, 577] on p "Back" at bounding box center [169, 574] width 191 height 15
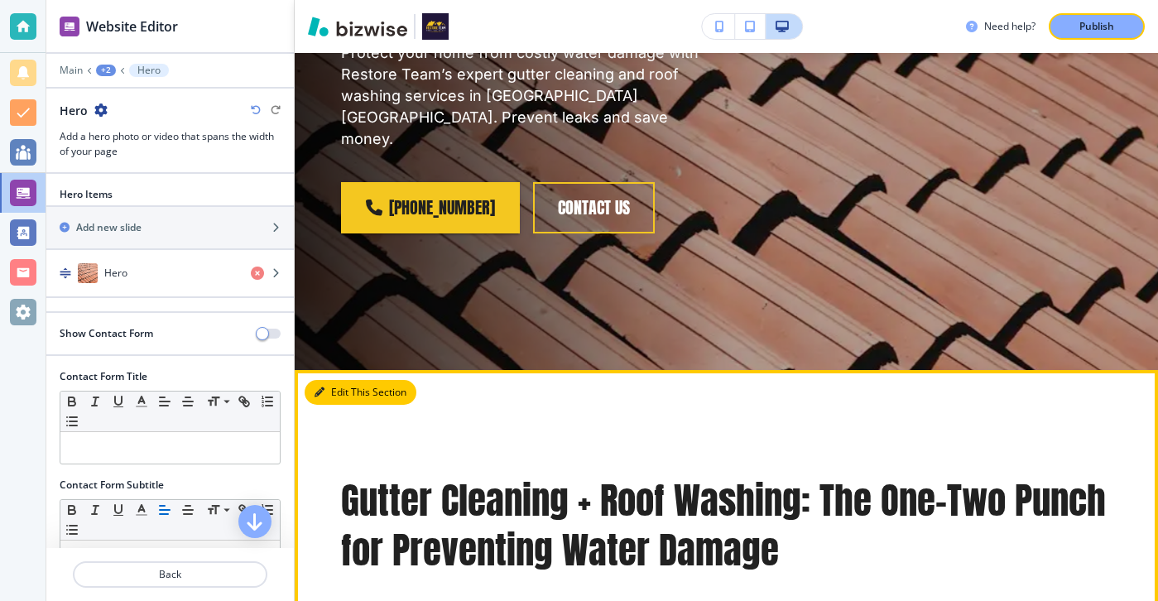
click at [351, 380] on button "Edit This Section" at bounding box center [361, 392] width 112 height 25
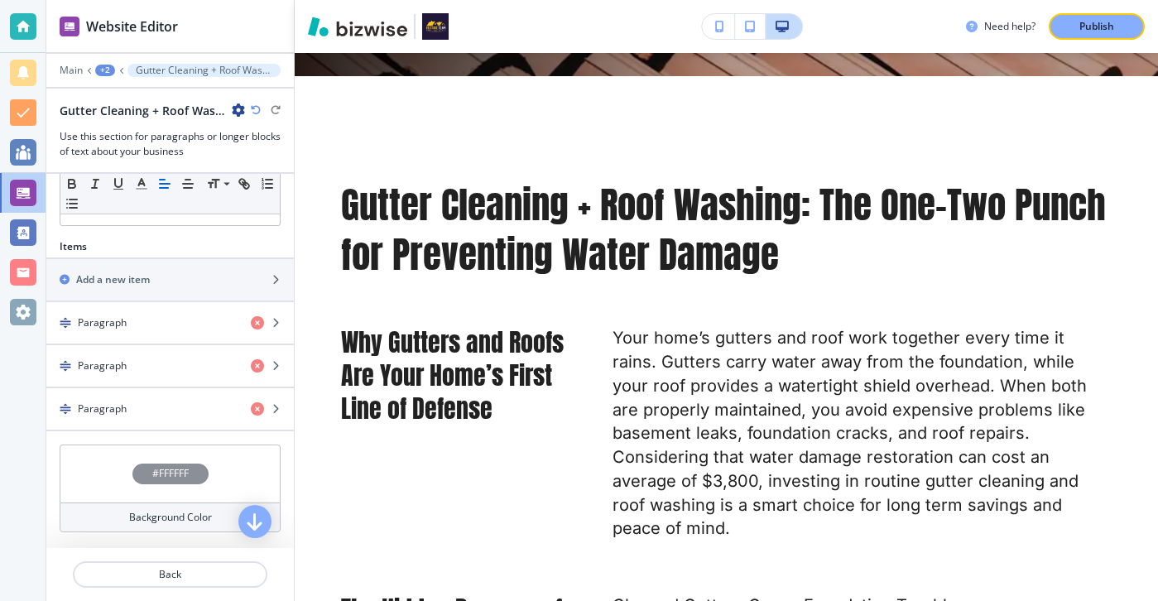
scroll to position [440, 0]
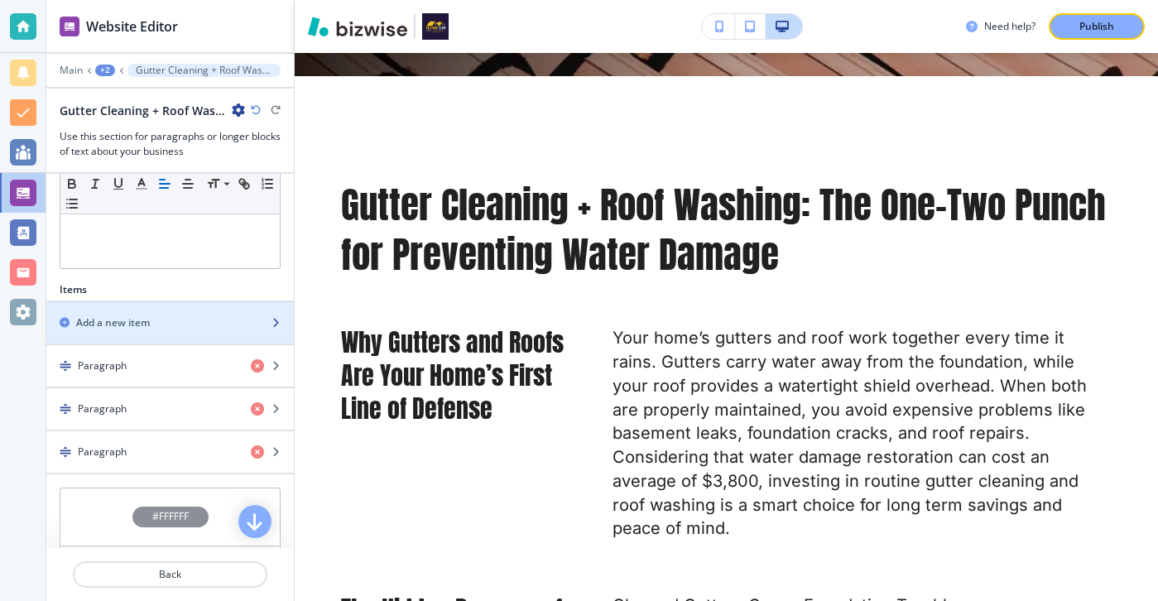
click at [185, 323] on div "Add a new item" at bounding box center [151, 322] width 211 height 15
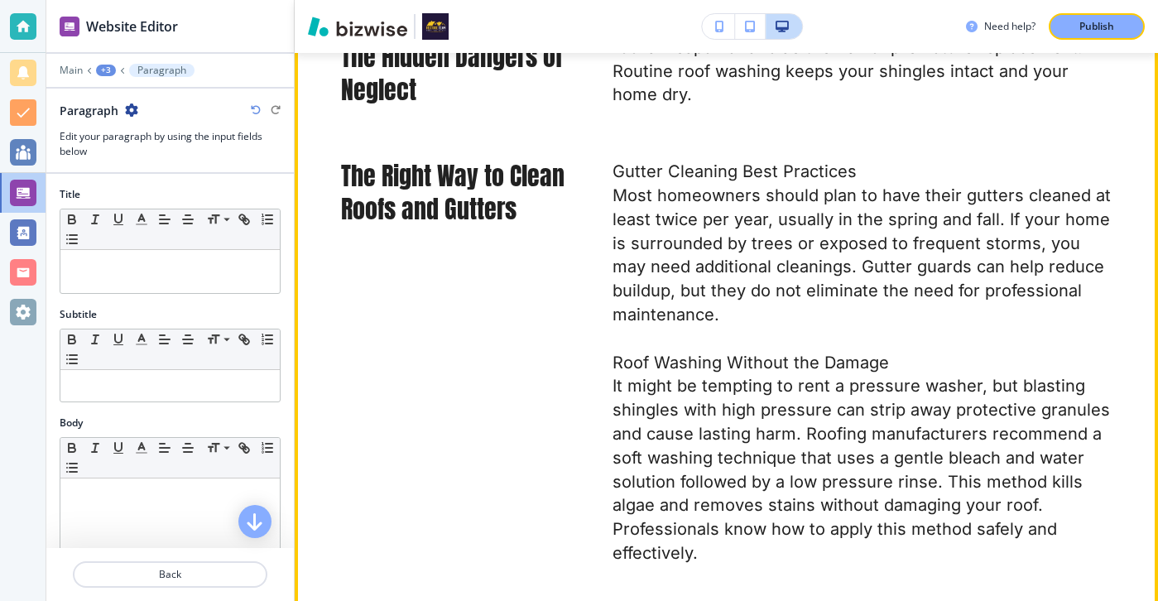
scroll to position [1796, 0]
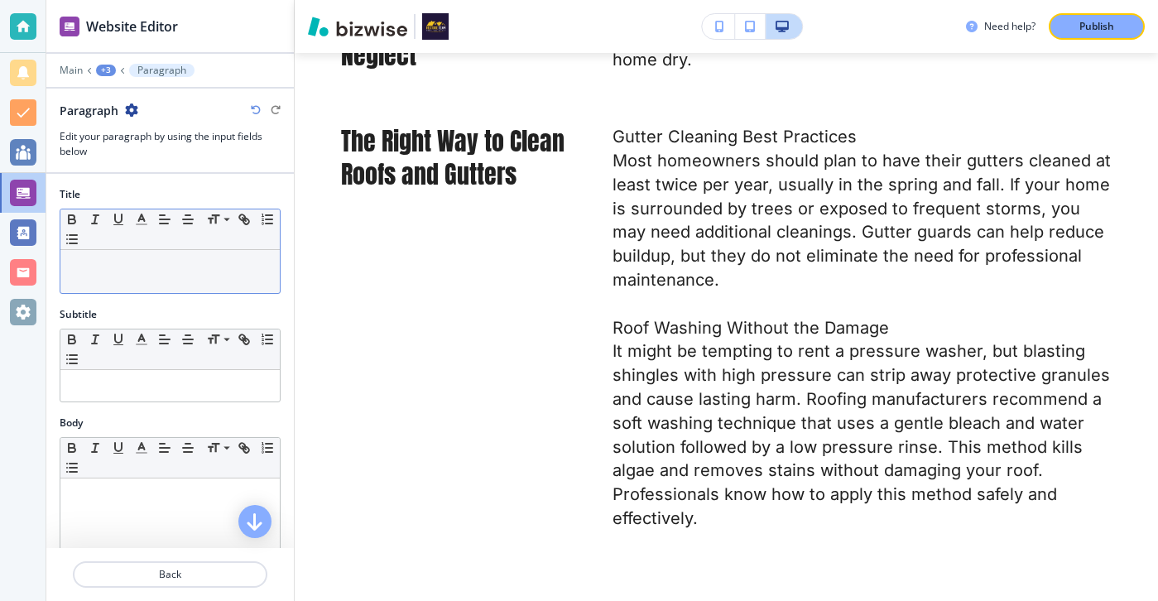
click at [208, 271] on p at bounding box center [170, 265] width 203 height 15
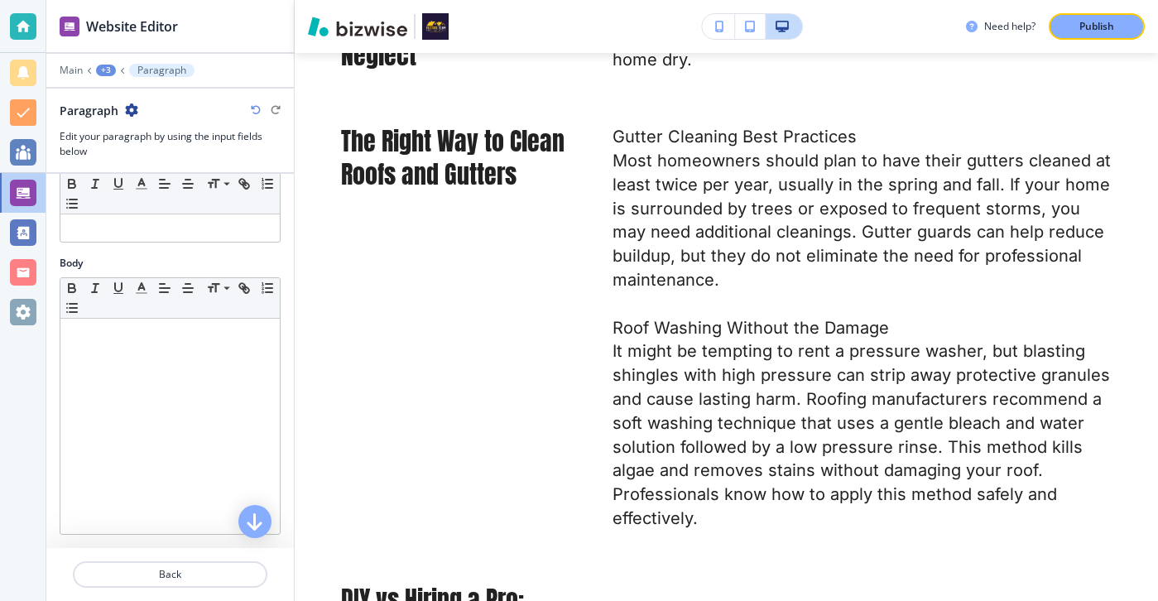
scroll to position [400, 0]
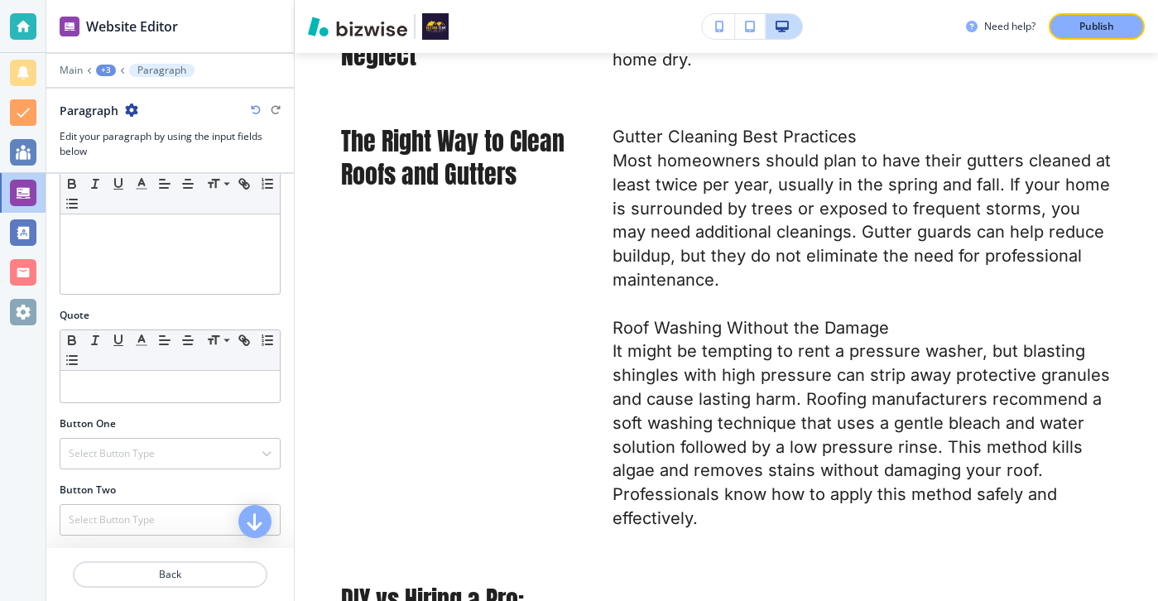
click at [209, 295] on div "Body Small Normal Large Huge" at bounding box center [169, 162] width 247 height 292
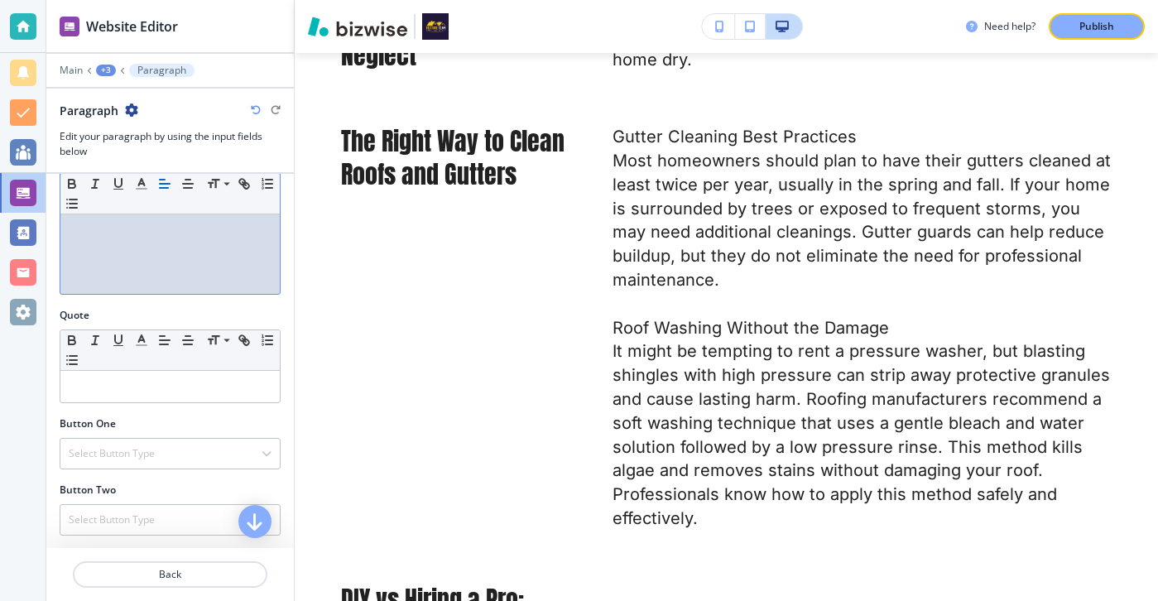
click at [258, 257] on div at bounding box center [169, 186] width 219 height 215
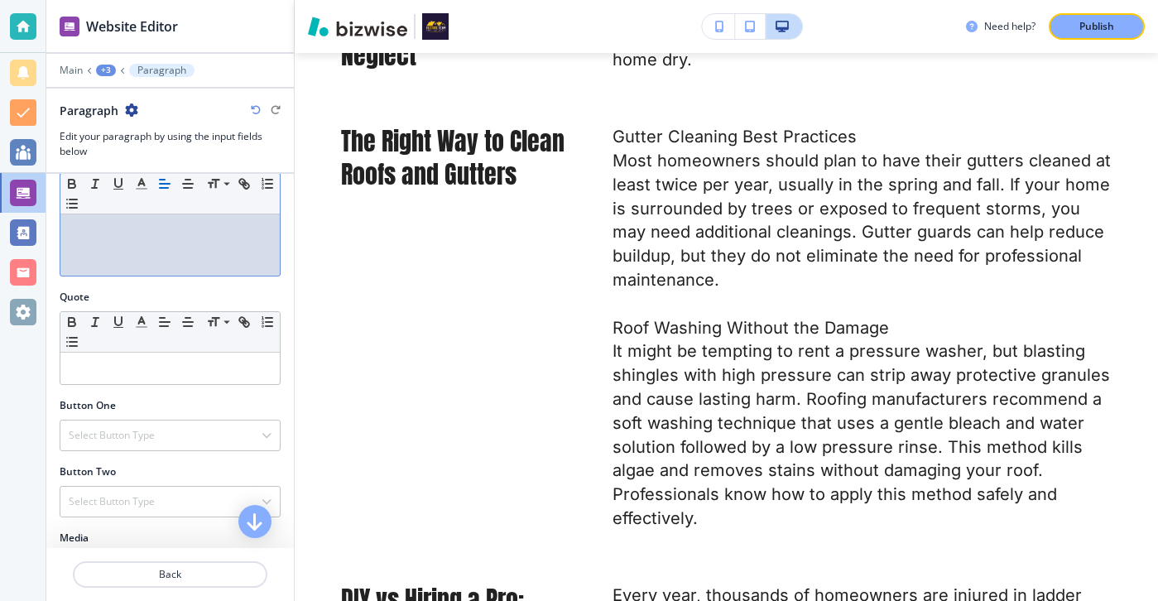
scroll to position [495, 0]
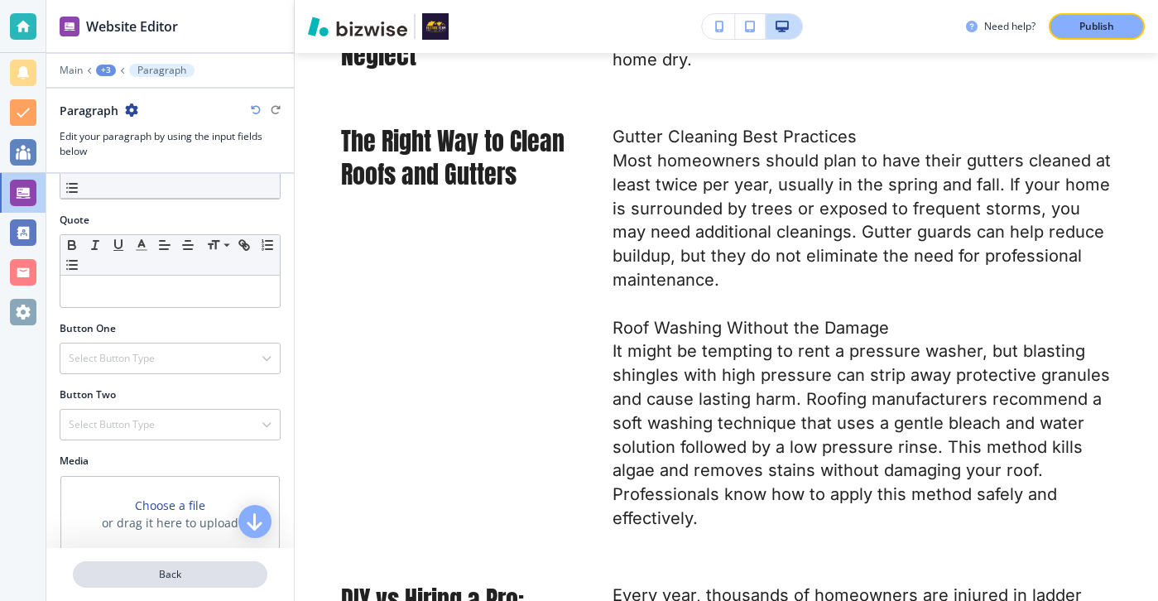
click at [231, 567] on p "Back" at bounding box center [169, 574] width 191 height 15
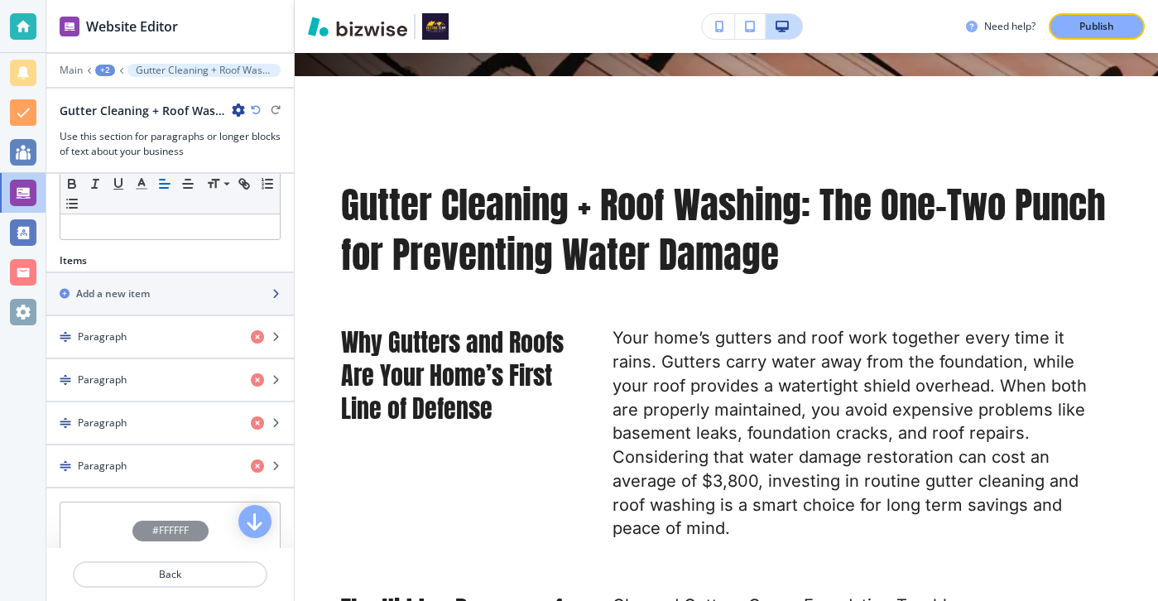
scroll to position [446, 0]
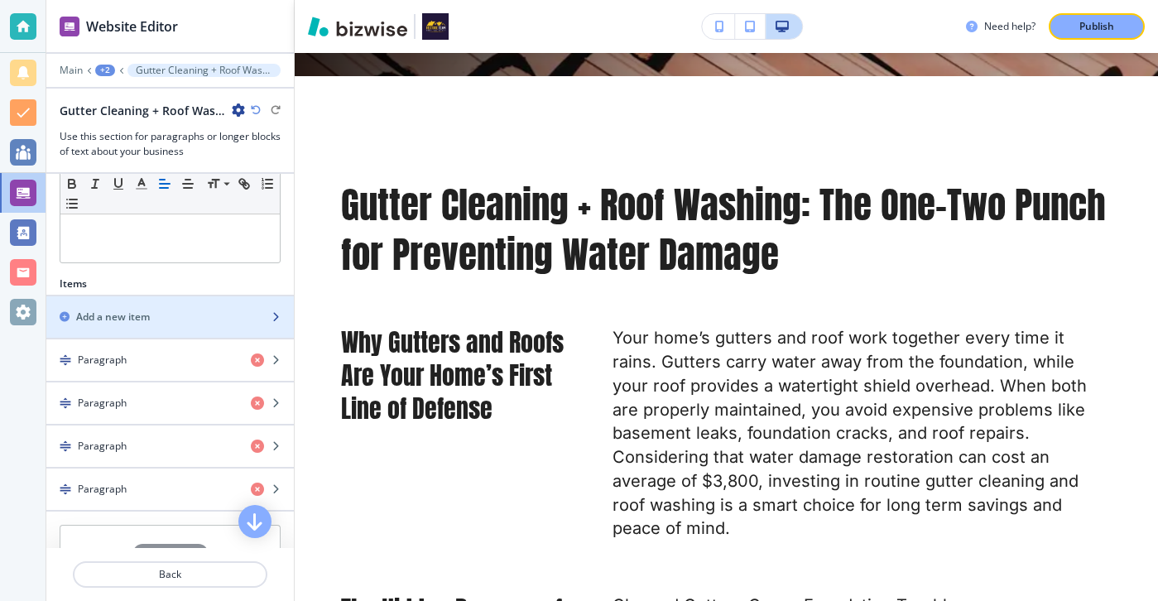
click at [211, 302] on div "button" at bounding box center [169, 302] width 247 height 13
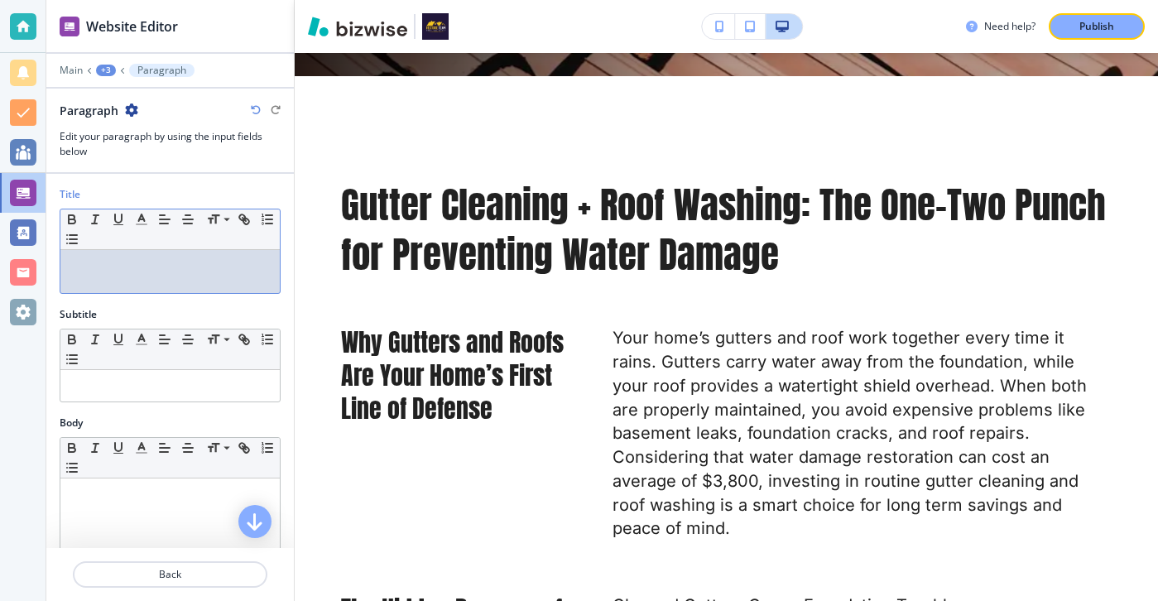
click at [213, 294] on div "Title Small Normal Large Huge" at bounding box center [169, 247] width 247 height 120
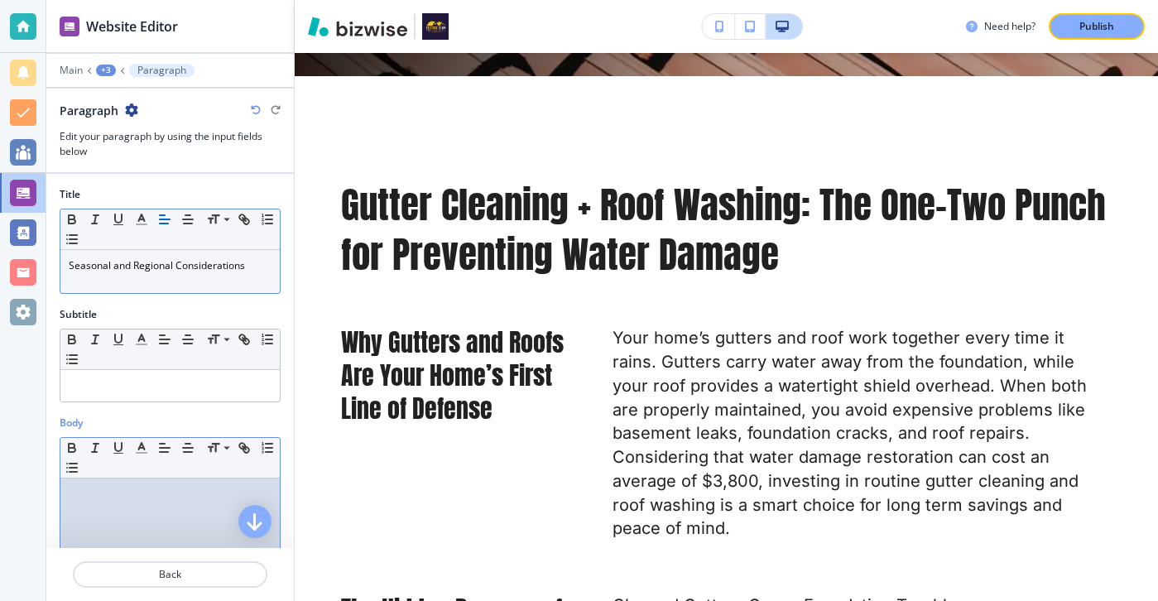
click at [223, 487] on p at bounding box center [170, 494] width 203 height 15
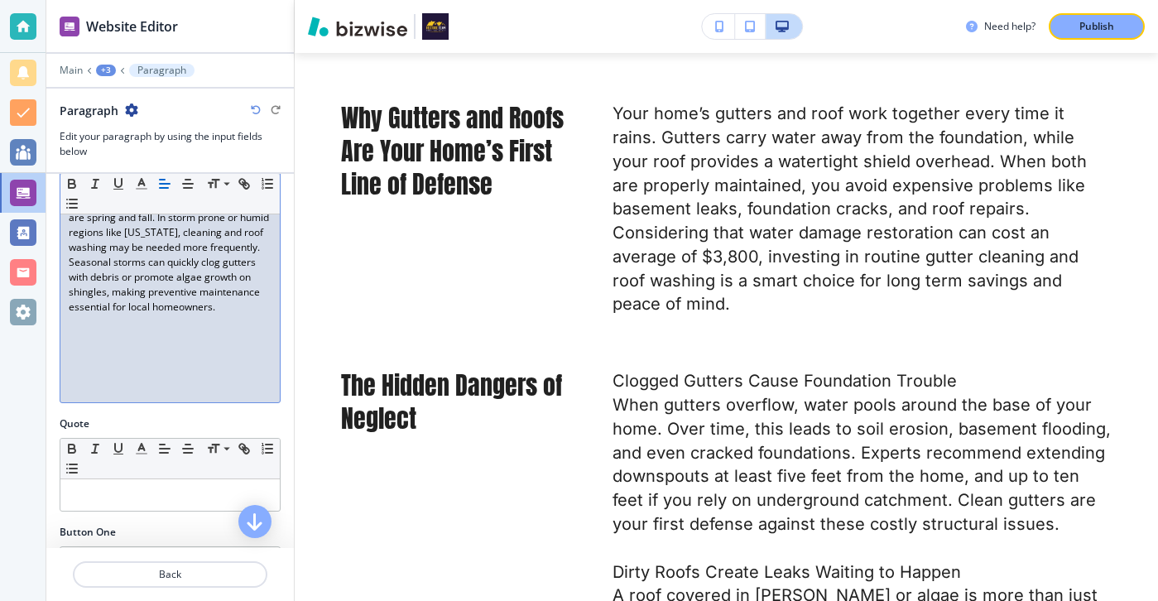
scroll to position [543, 0]
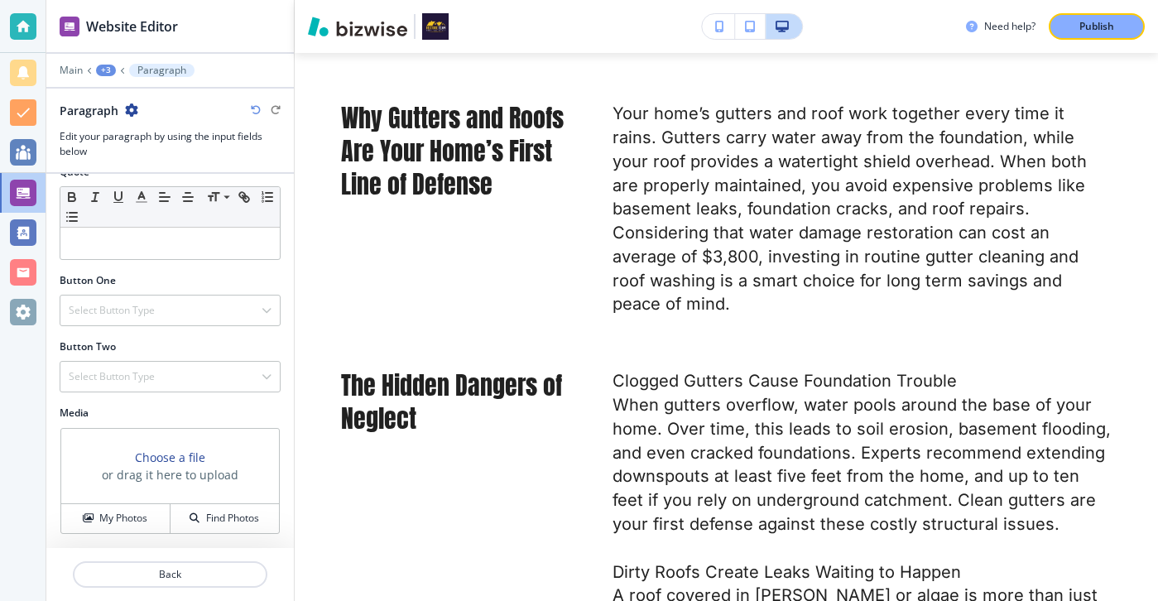
click at [257, 591] on div at bounding box center [169, 594] width 247 height 13
click at [257, 583] on button "Back" at bounding box center [170, 574] width 194 height 26
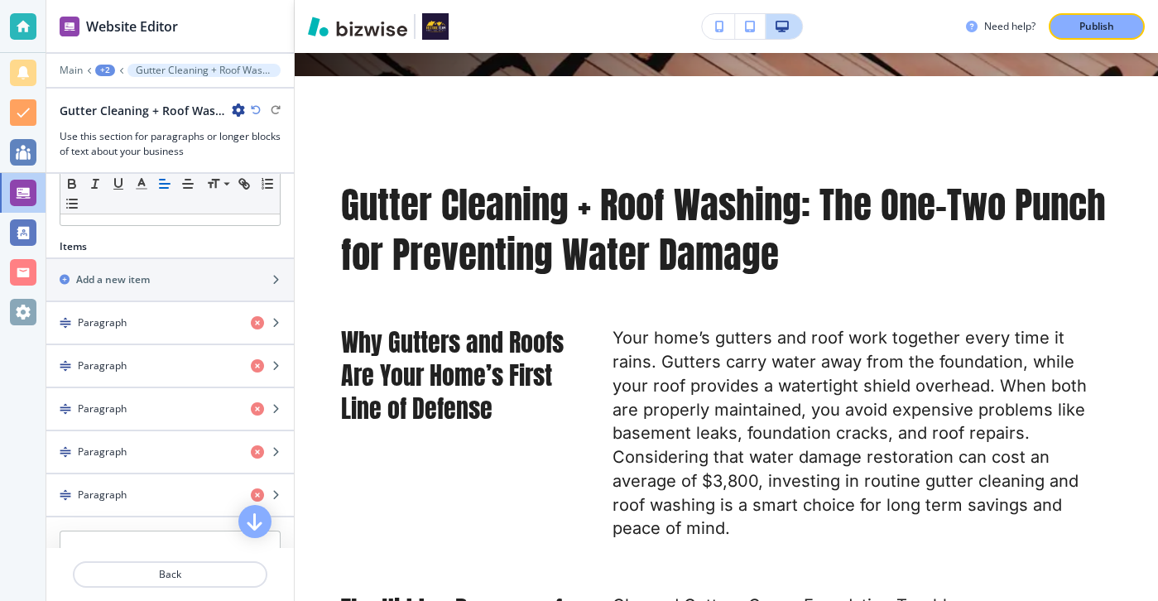
scroll to position [326, 0]
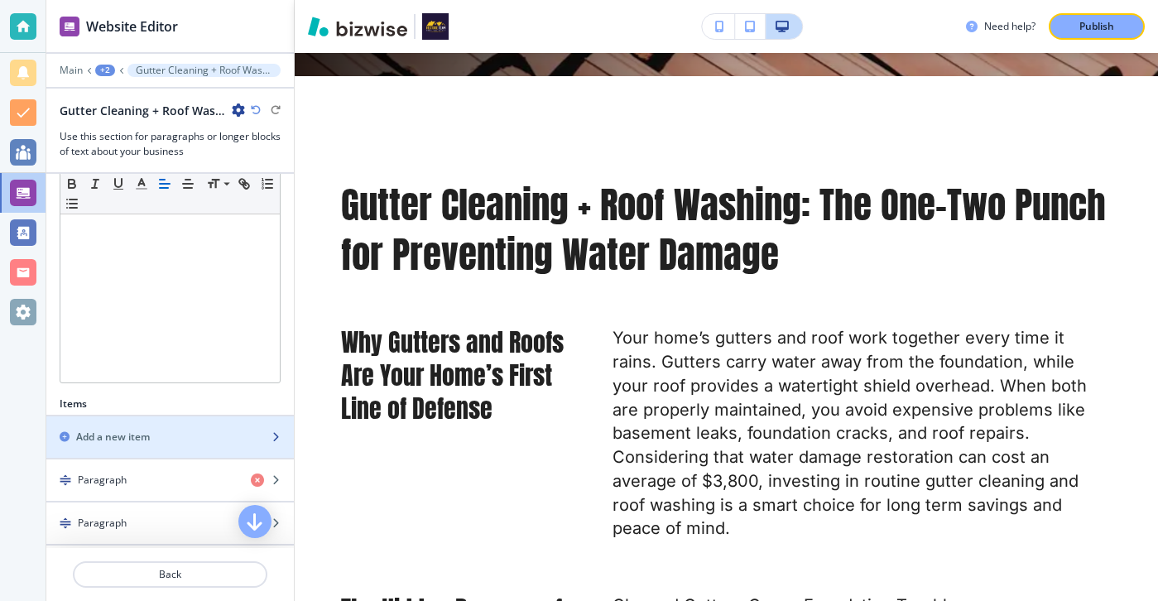
click at [173, 439] on div "Add a new item" at bounding box center [151, 436] width 211 height 15
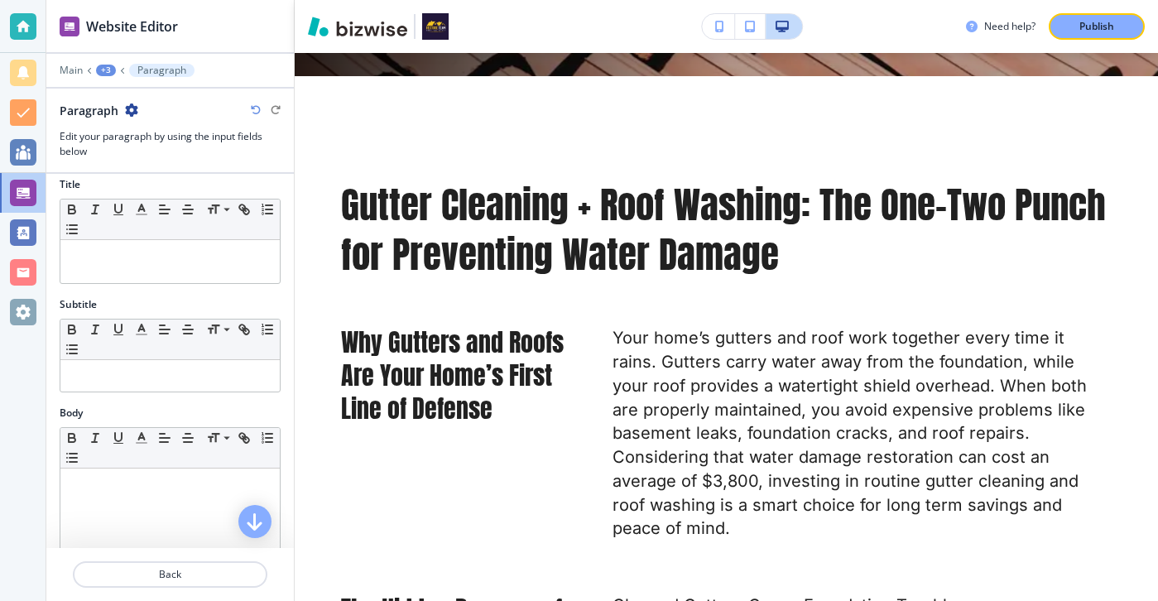
scroll to position [0, 0]
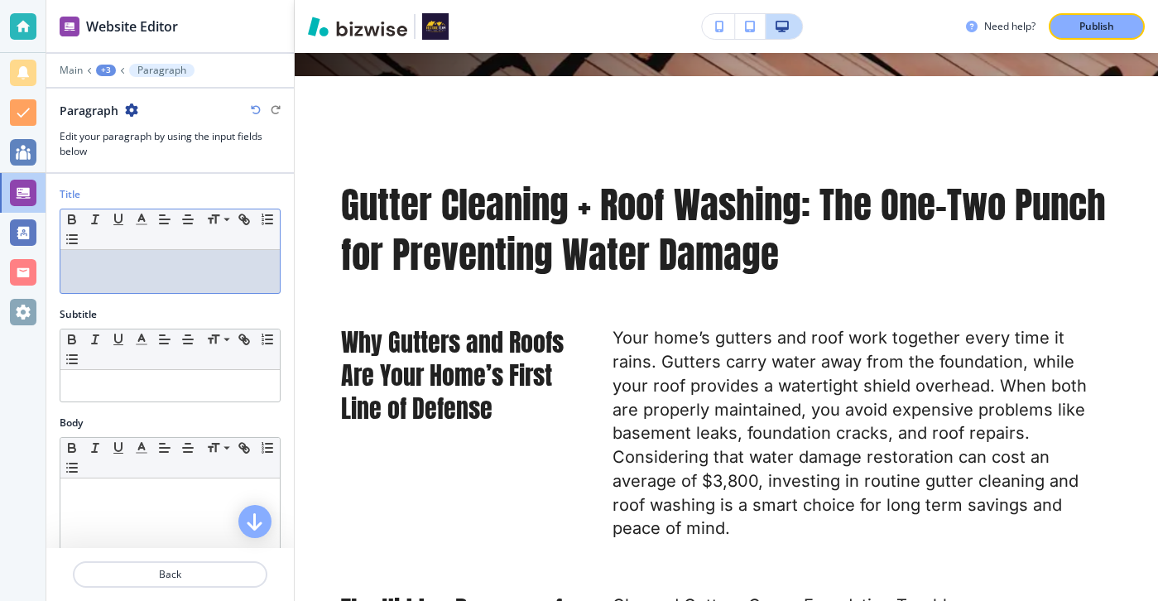
click at [267, 275] on div at bounding box center [169, 271] width 219 height 43
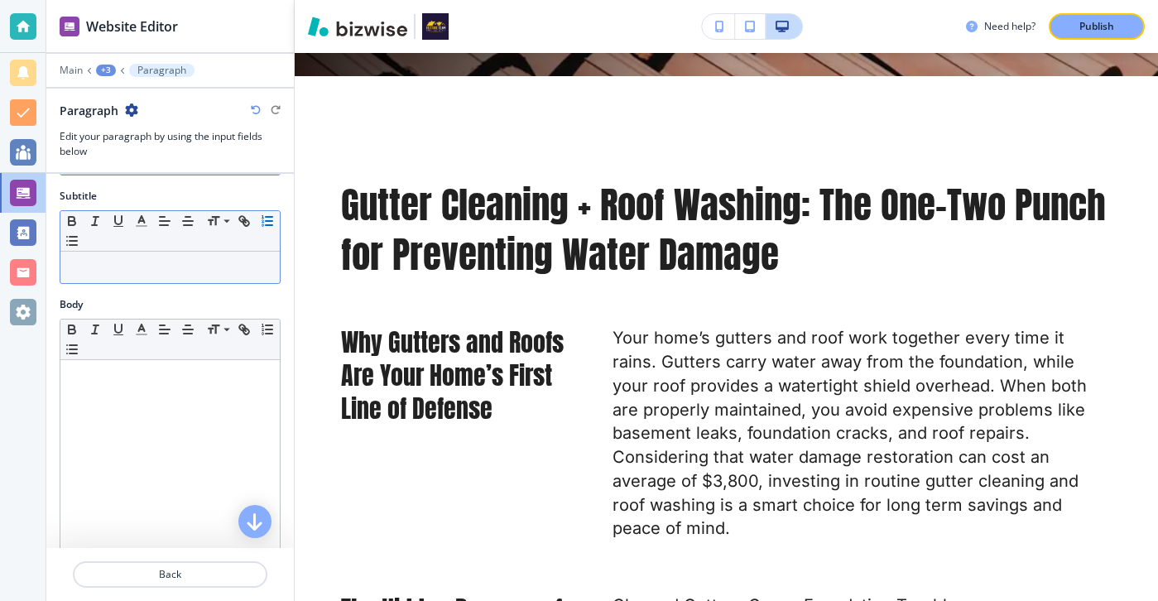
scroll to position [151, 0]
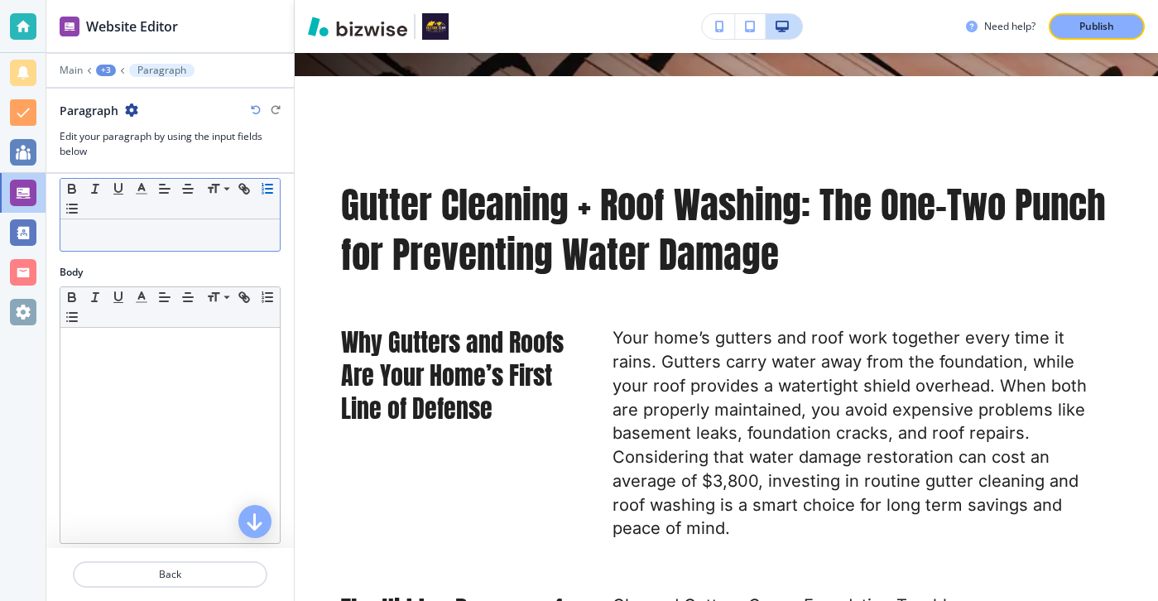
click at [258, 339] on p at bounding box center [170, 343] width 203 height 15
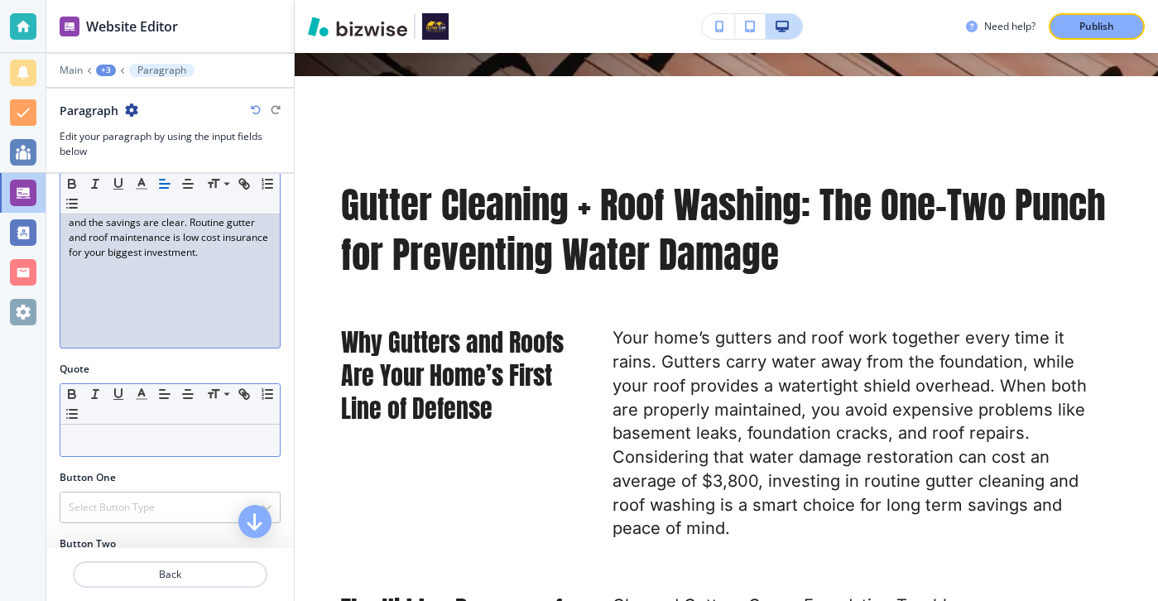
scroll to position [353, 0]
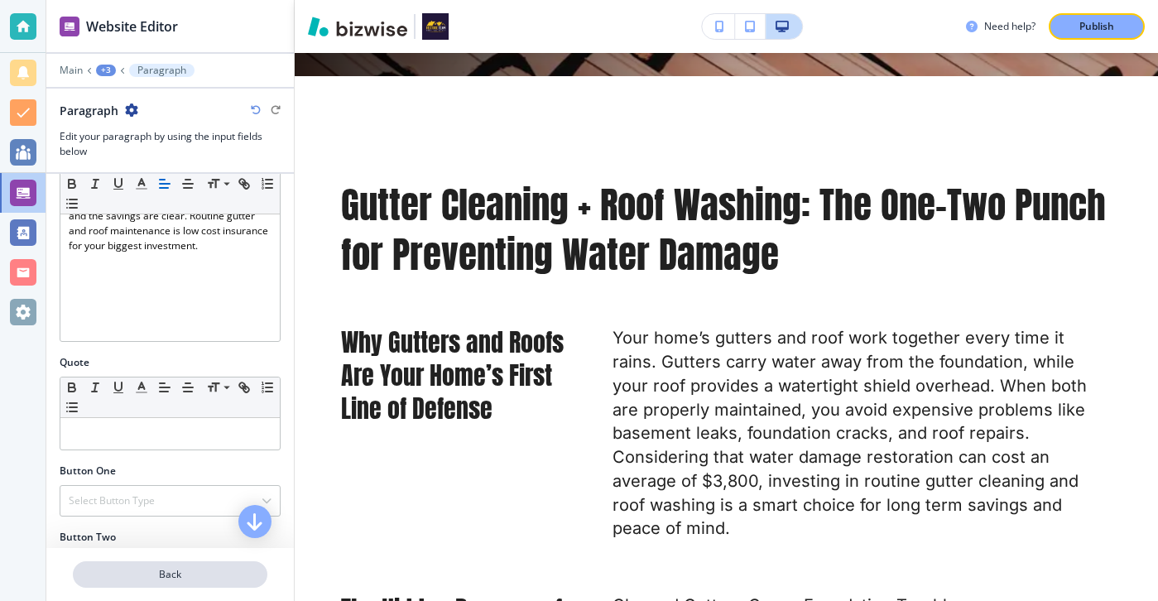
click at [193, 572] on p "Back" at bounding box center [169, 574] width 191 height 15
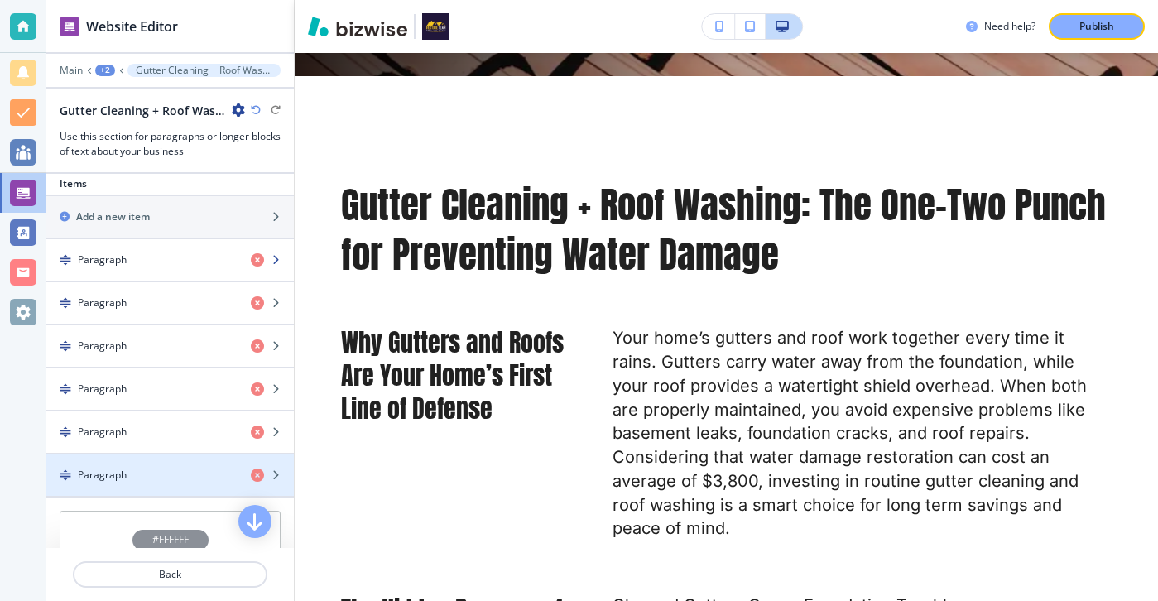
scroll to position [542, 0]
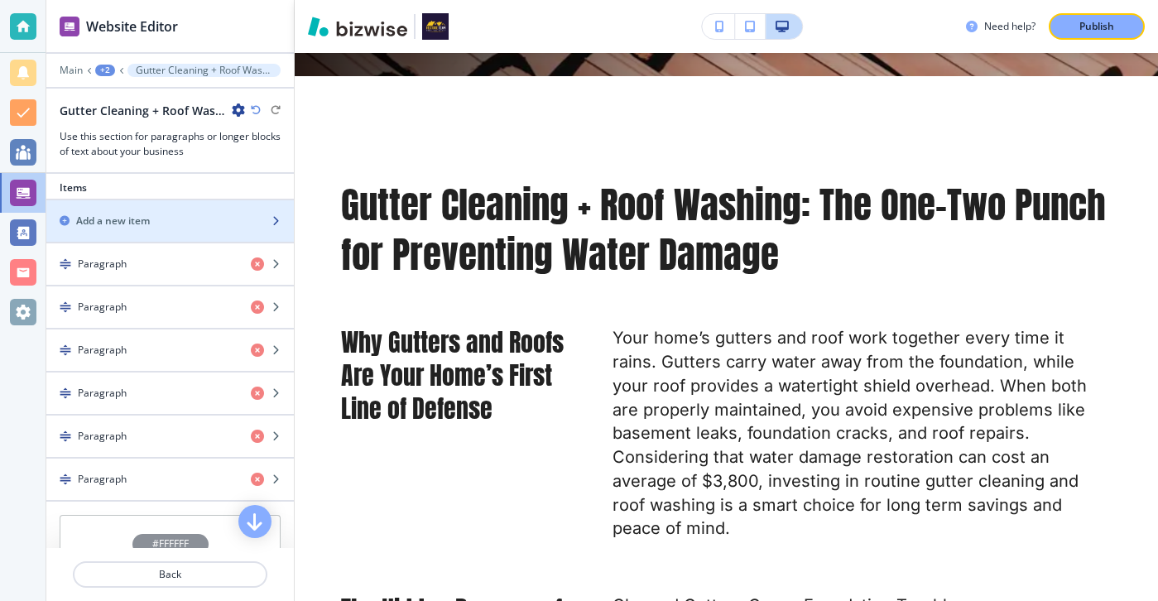
click at [259, 209] on div "button" at bounding box center [169, 206] width 247 height 13
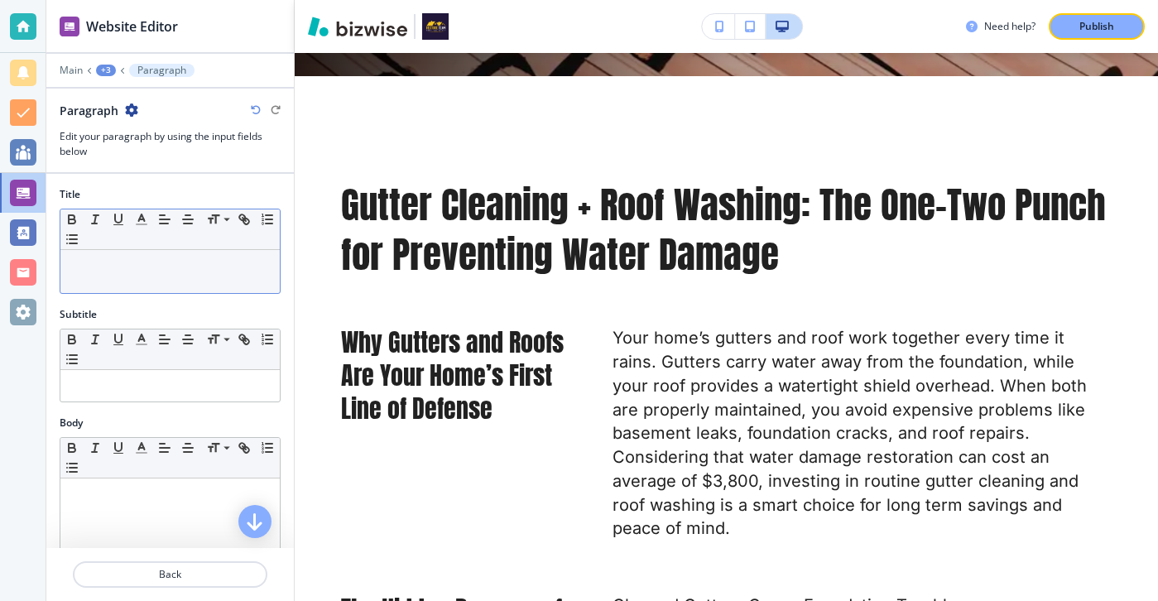
click at [168, 279] on div at bounding box center [169, 271] width 219 height 43
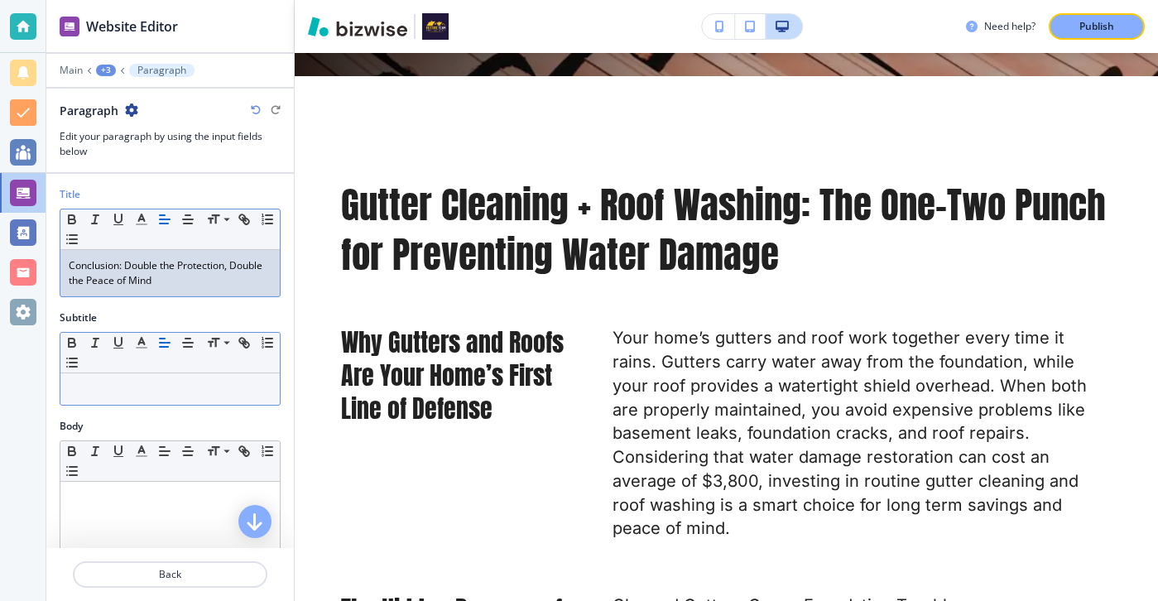
scroll to position [180, 0]
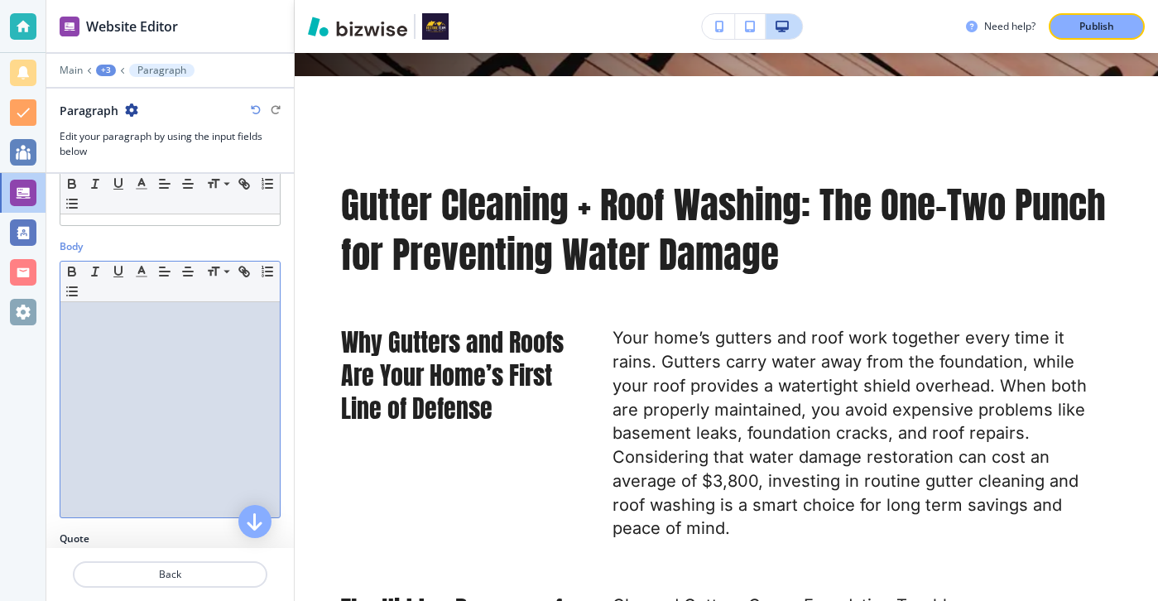
click at [174, 357] on div at bounding box center [169, 409] width 219 height 215
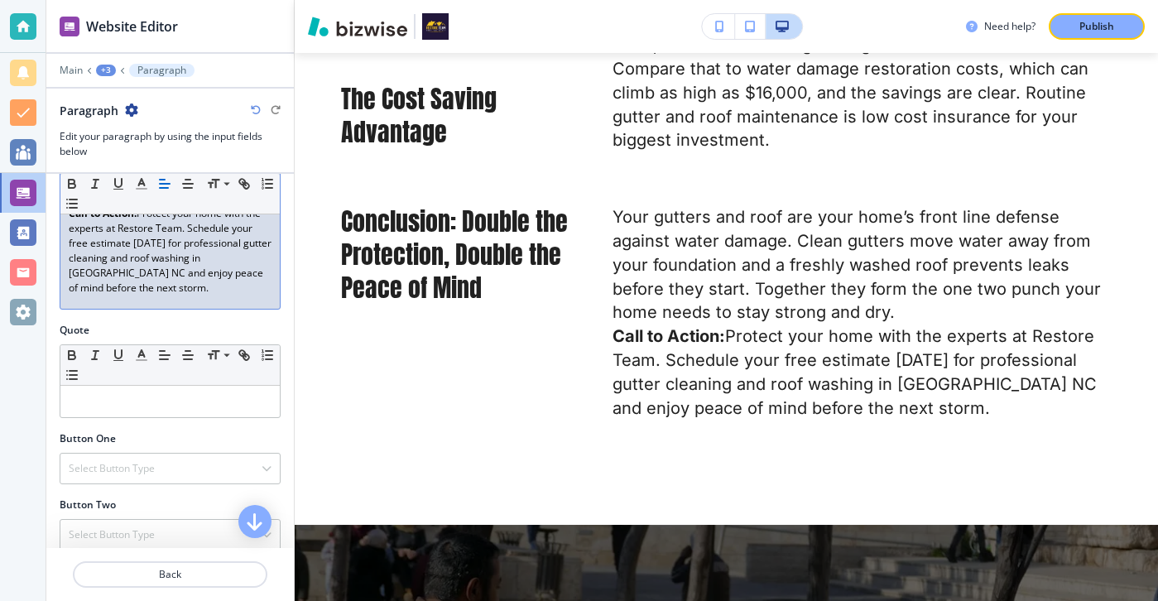
scroll to position [480, 0]
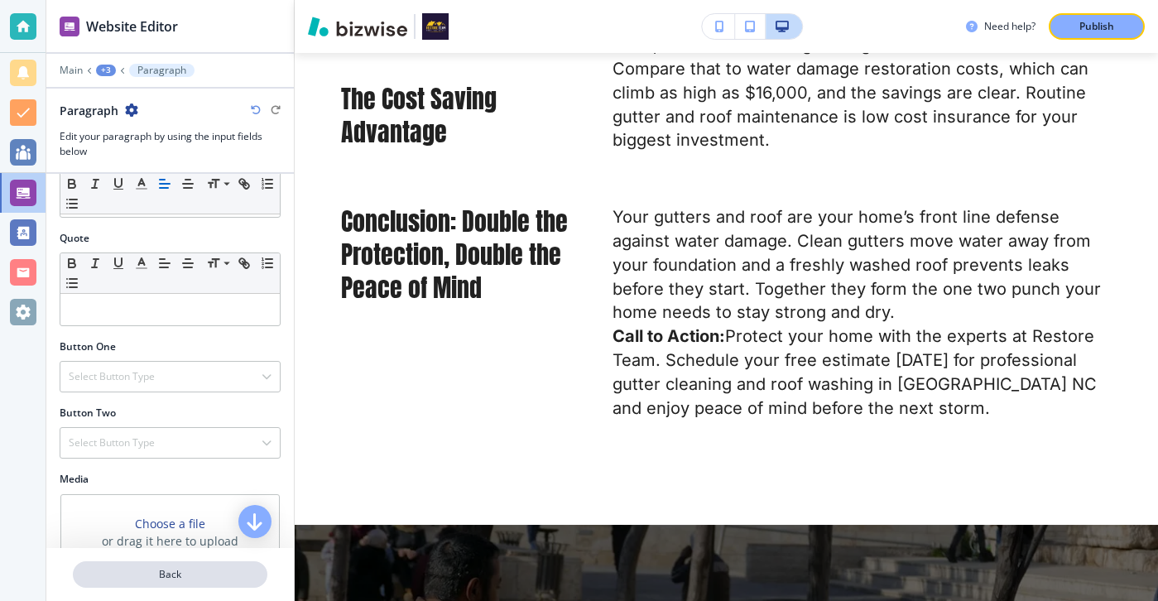
click at [201, 564] on button "Back" at bounding box center [170, 574] width 194 height 26
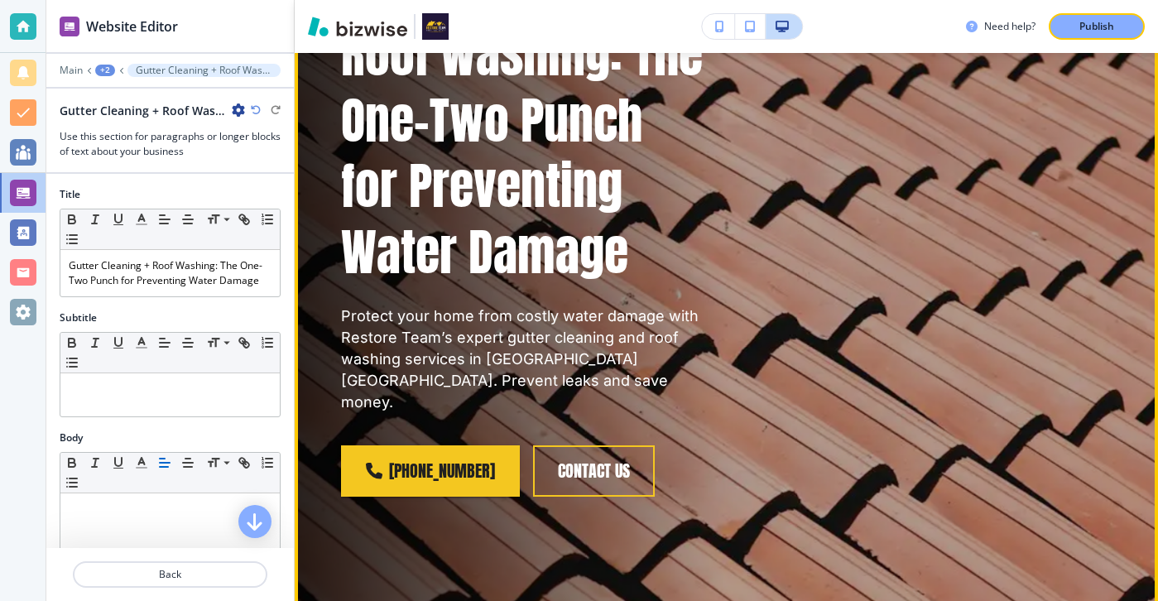
scroll to position [0, 0]
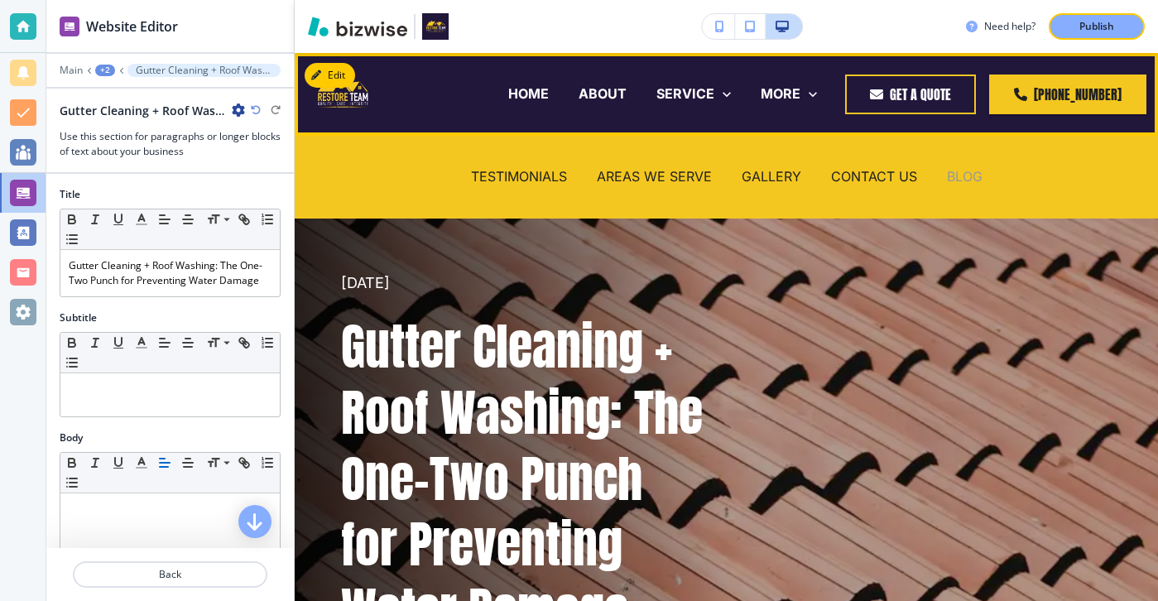
click at [962, 168] on p "BLOG" at bounding box center [965, 176] width 36 height 19
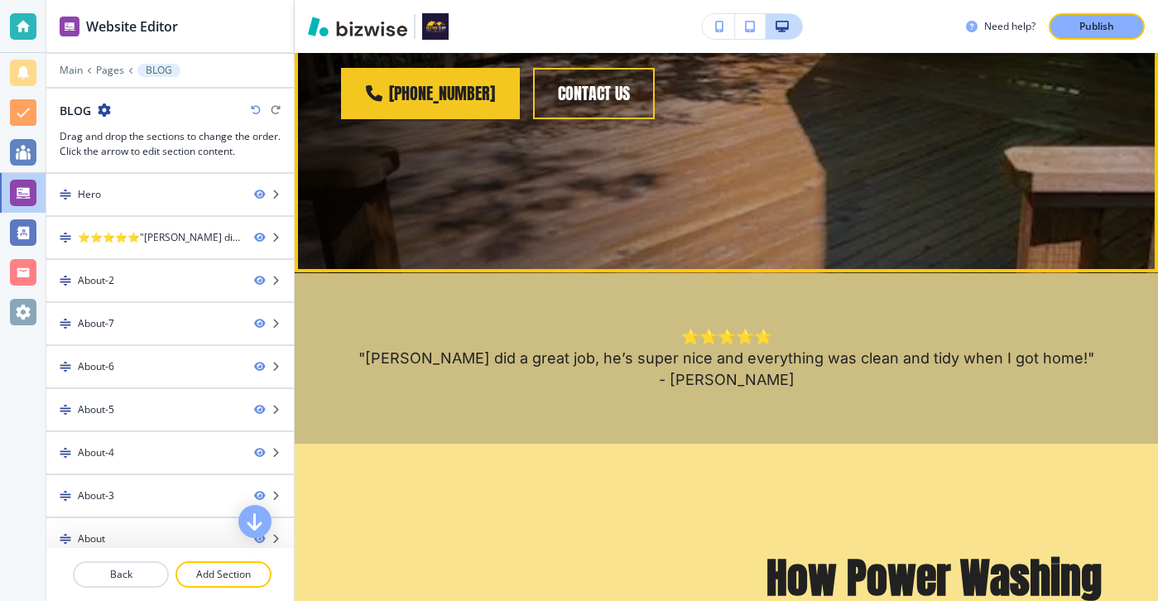
scroll to position [727, 0]
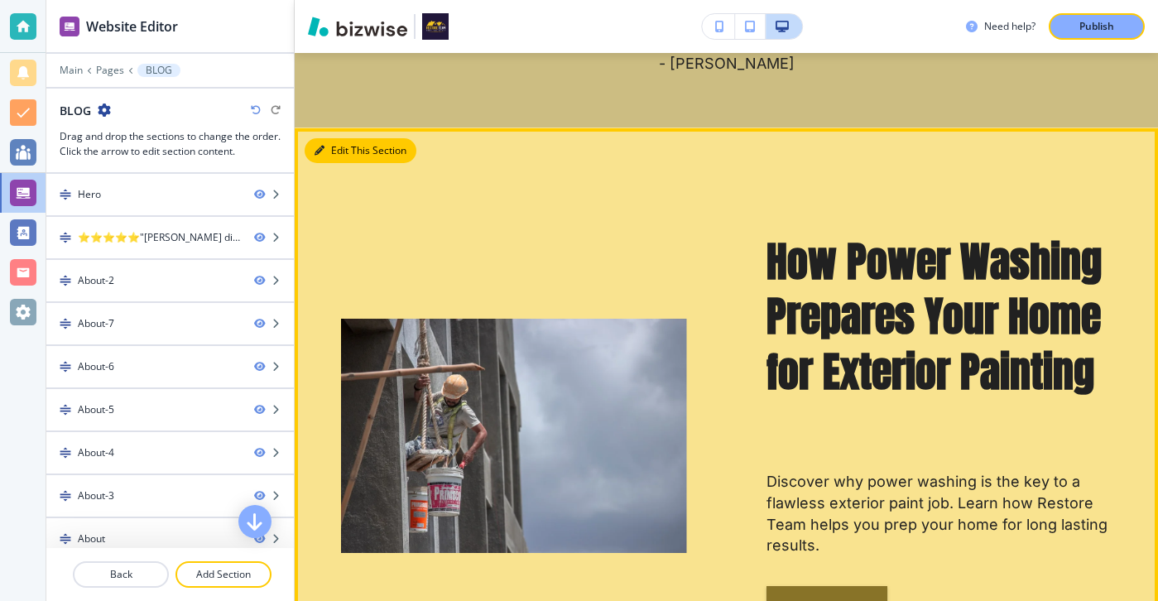
click at [330, 148] on button "Edit This Section" at bounding box center [361, 150] width 112 height 25
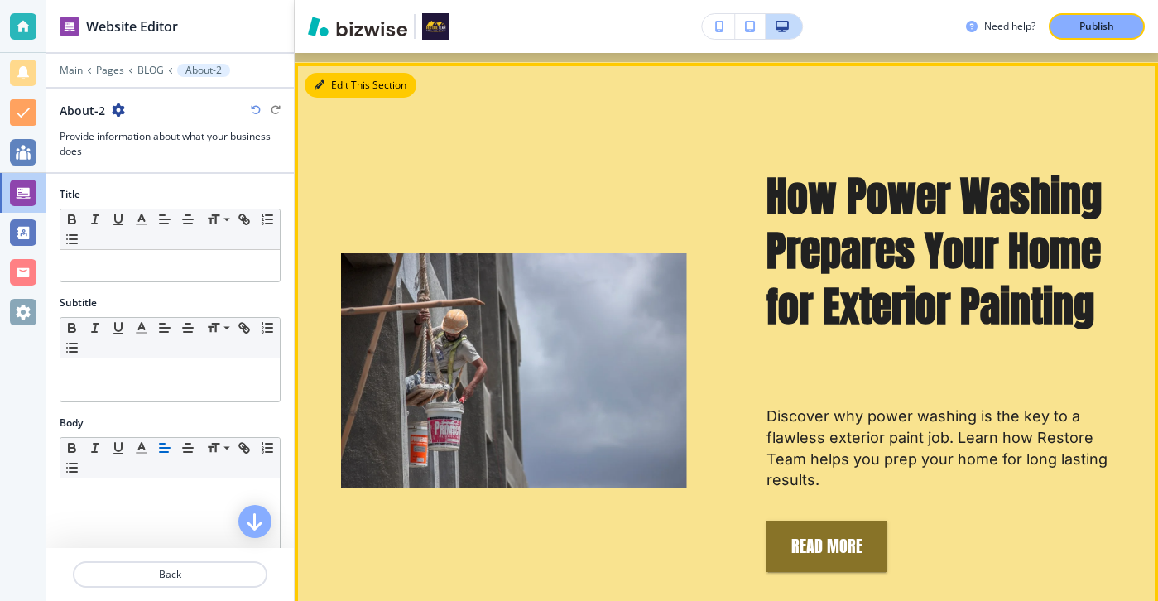
scroll to position [802, 0]
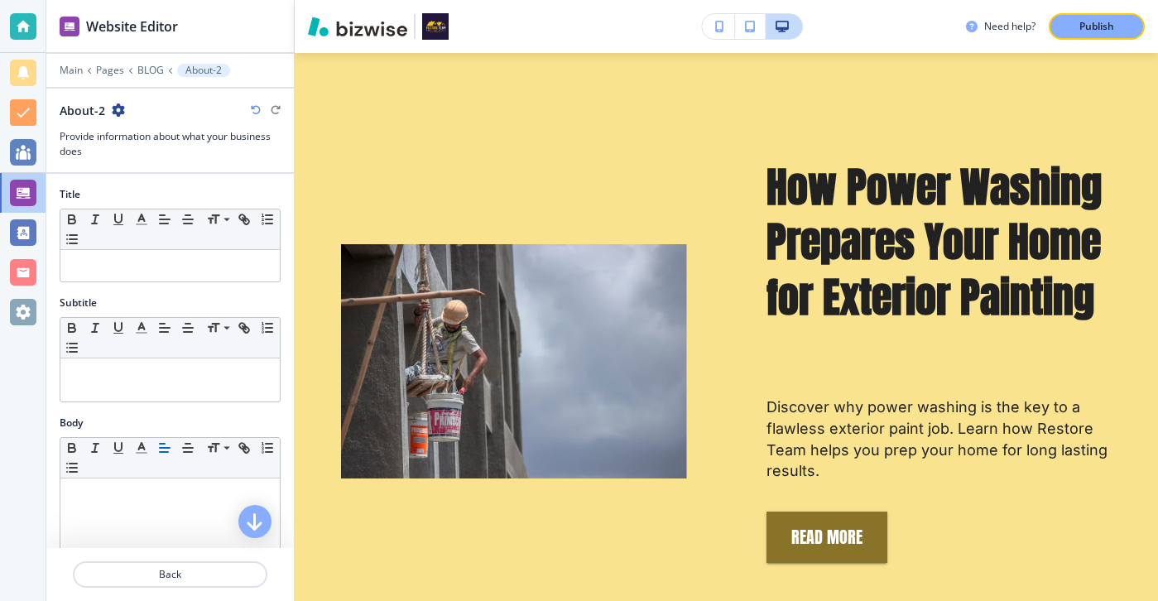
click at [122, 118] on div "About-2" at bounding box center [92, 110] width 65 height 17
click at [122, 113] on icon "button" at bounding box center [118, 109] width 13 height 13
click at [140, 161] on p "Duplicate Section" at bounding box center [164, 168] width 84 height 15
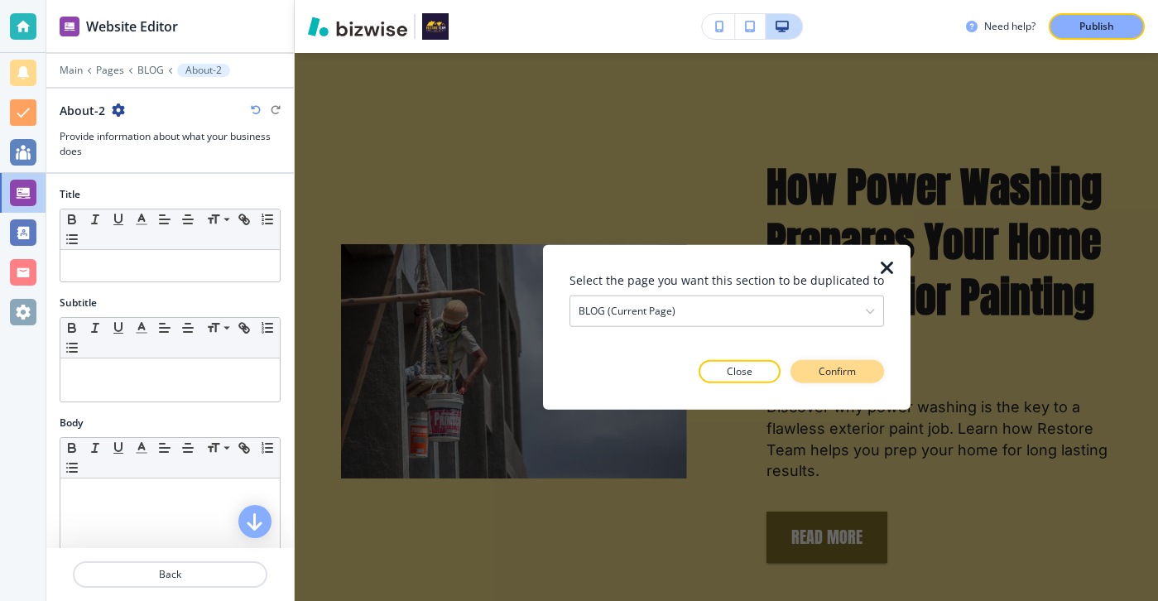
click at [853, 369] on button "Confirm" at bounding box center [837, 370] width 94 height 23
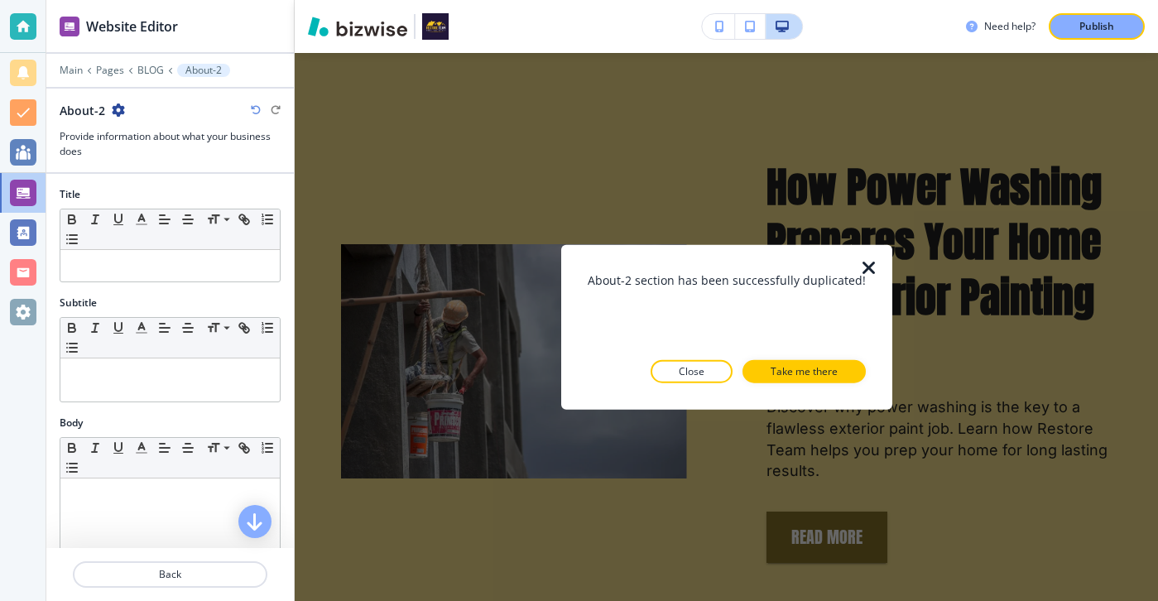
click at [862, 275] on icon "button" at bounding box center [869, 268] width 20 height 20
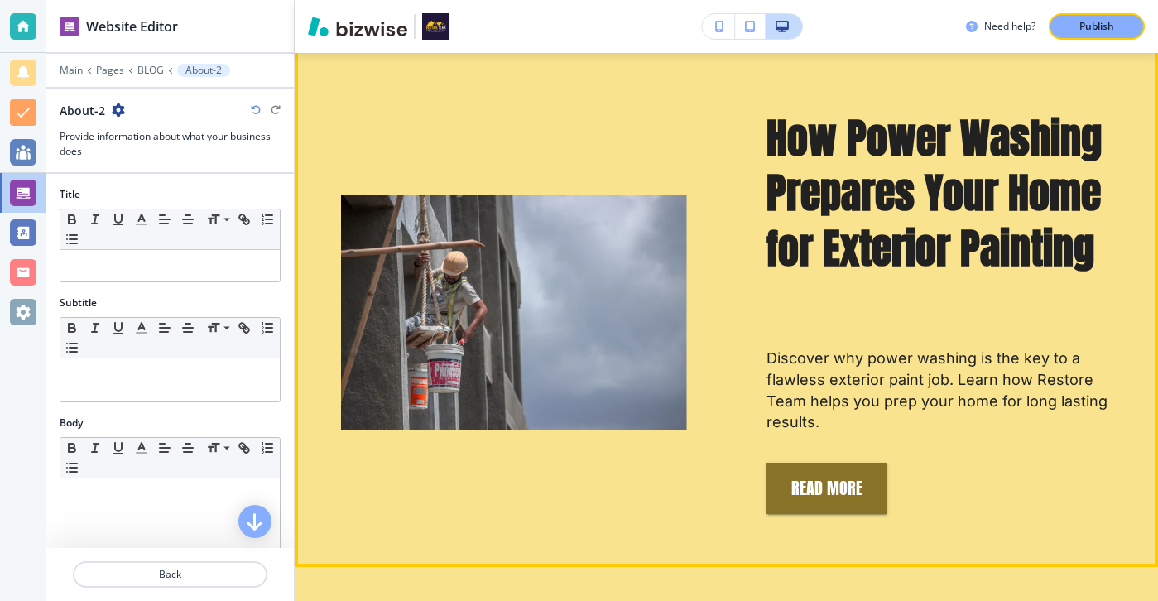
scroll to position [801, 0]
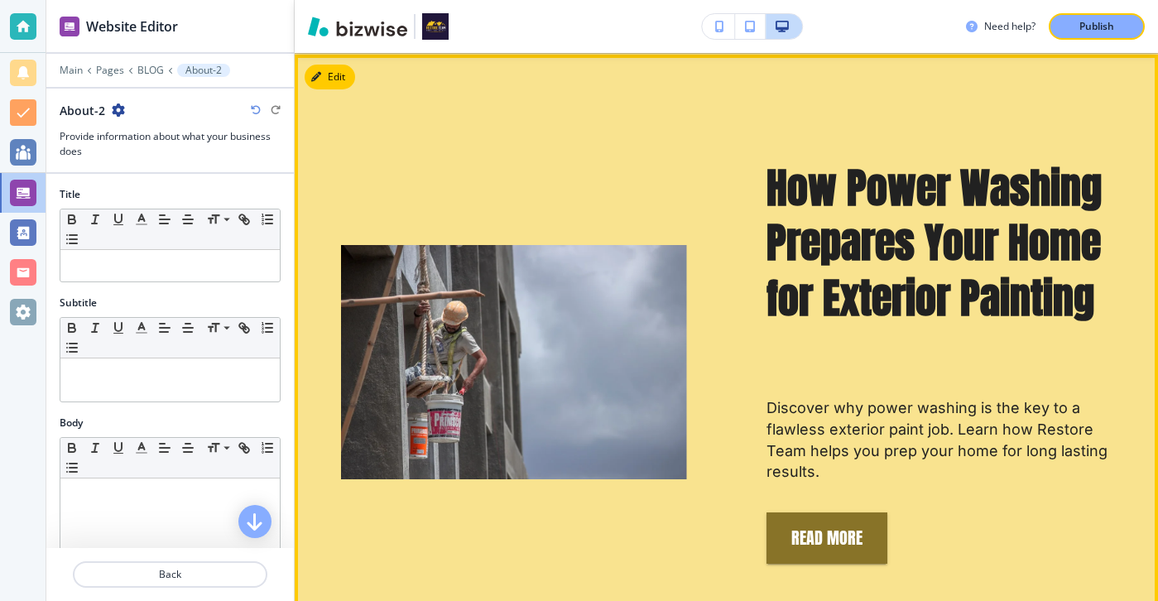
click at [342, 85] on button "Edit" at bounding box center [330, 77] width 50 height 25
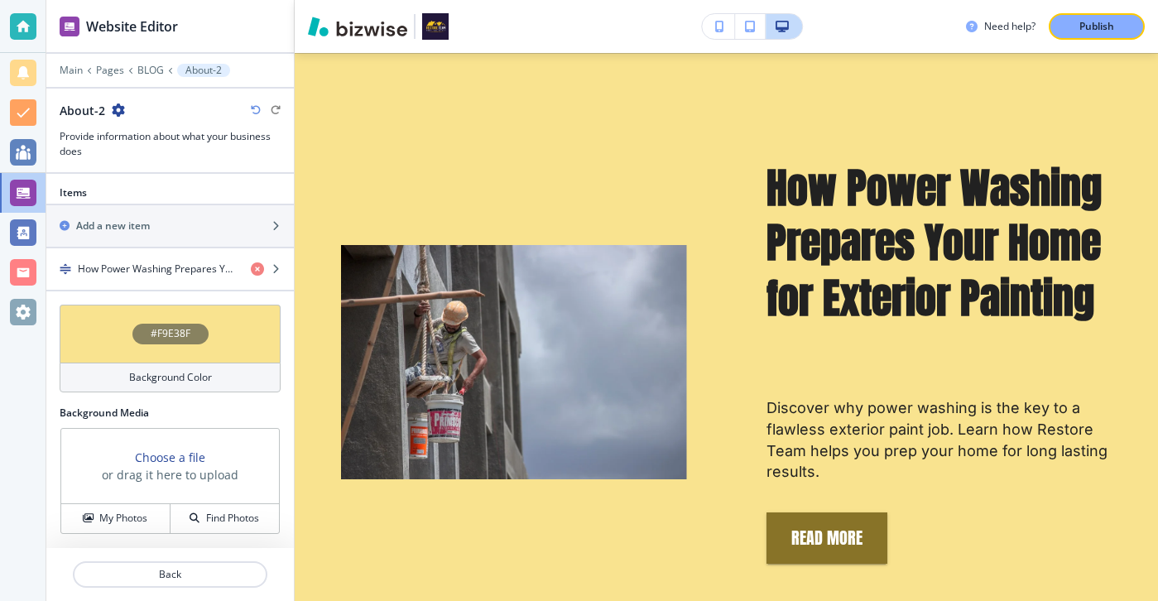
click at [175, 381] on h4 "Background Color" at bounding box center [170, 377] width 83 height 15
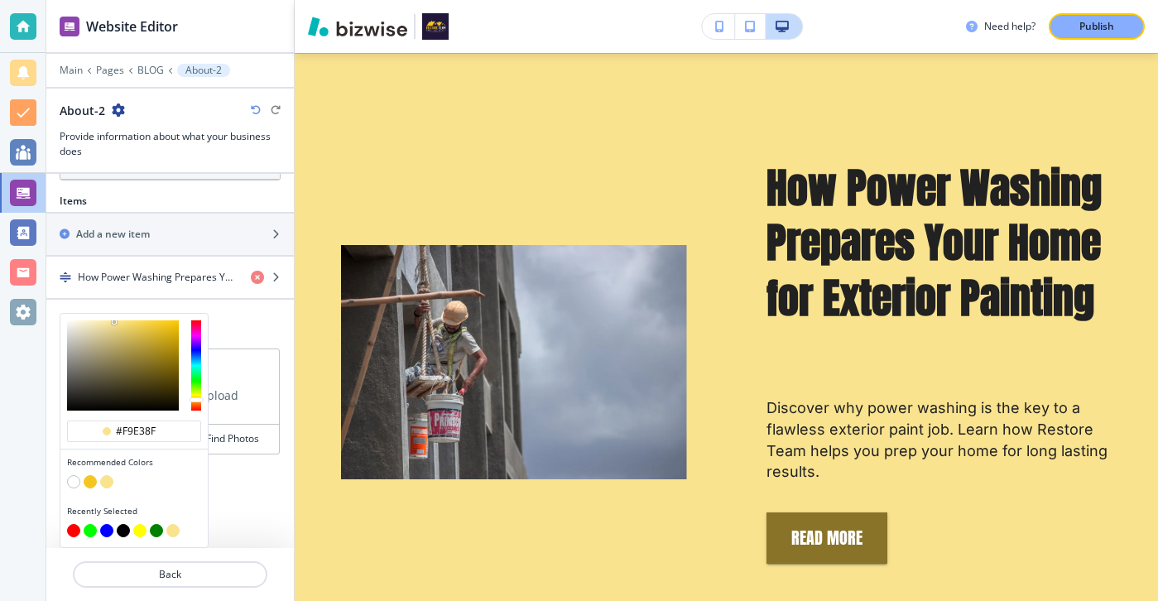
click at [73, 477] on button "button" at bounding box center [73, 481] width 13 height 13
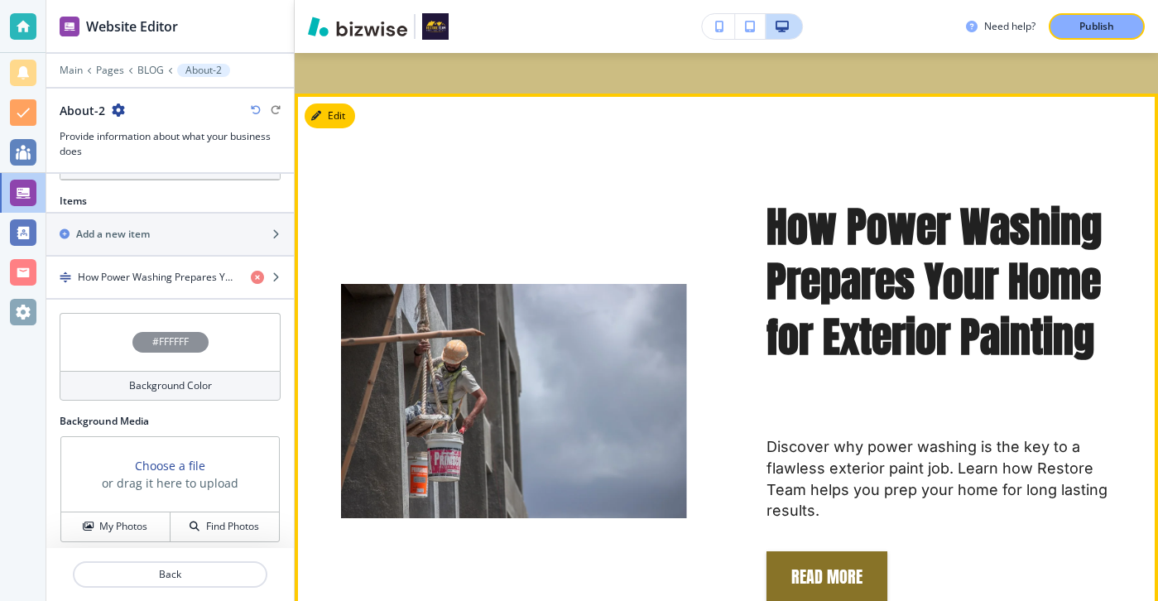
scroll to position [751, 0]
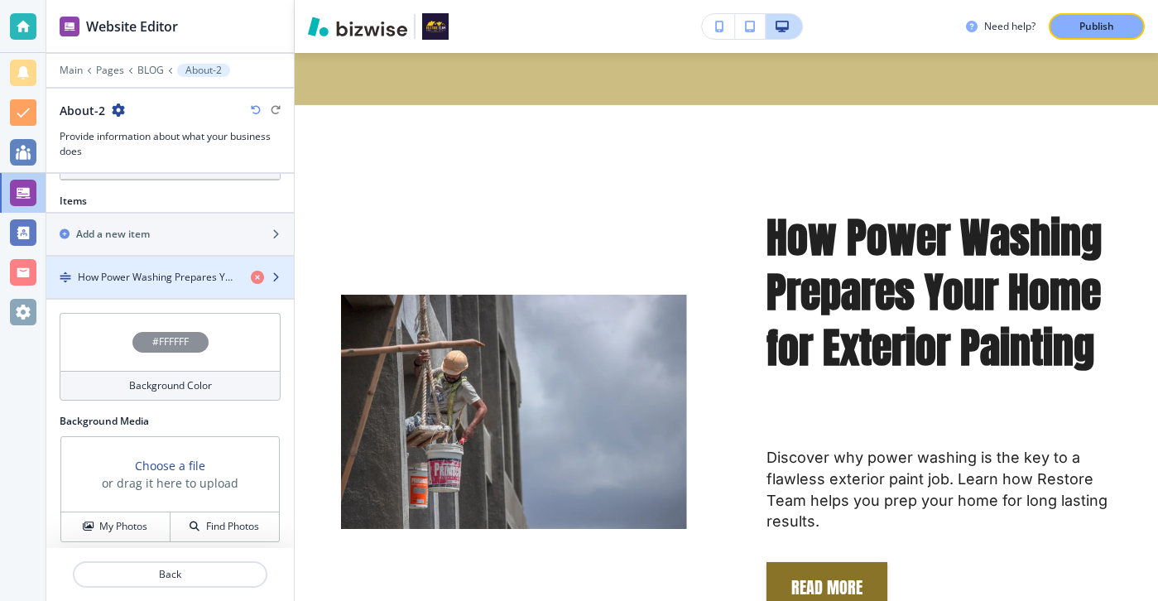
drag, startPoint x: 252, startPoint y: 237, endPoint x: 249, endPoint y: 274, distance: 36.6
click at [249, 274] on div "Items Add a new item How Power Washing Prepares Your Home for Exterior Painting" at bounding box center [169, 247] width 247 height 106
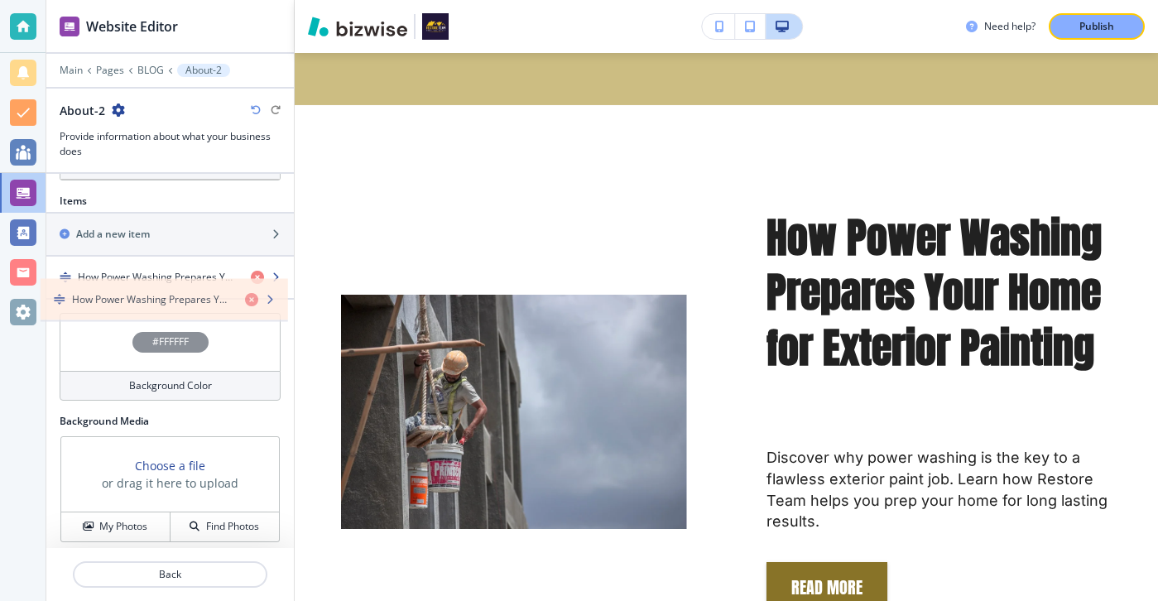
drag, startPoint x: 260, startPoint y: 278, endPoint x: 251, endPoint y: 287, distance: 12.9
click at [251, 287] on div "How Power Washing Prepares Your Home for Exterior Painting" at bounding box center [169, 277] width 247 height 41
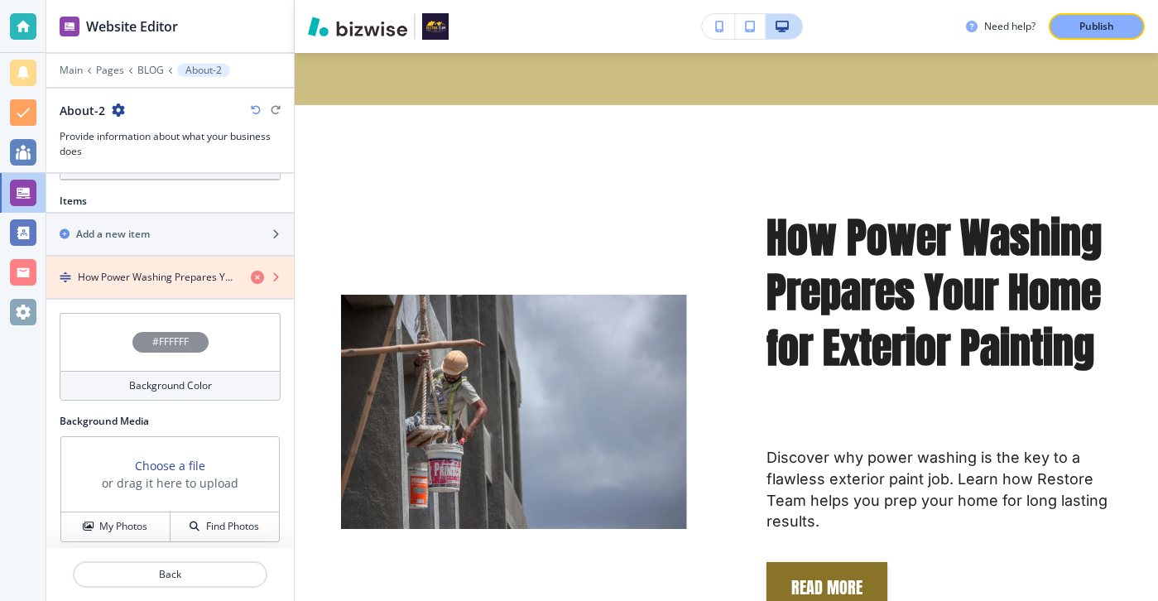
click at [261, 271] on icon "button" at bounding box center [257, 277] width 13 height 13
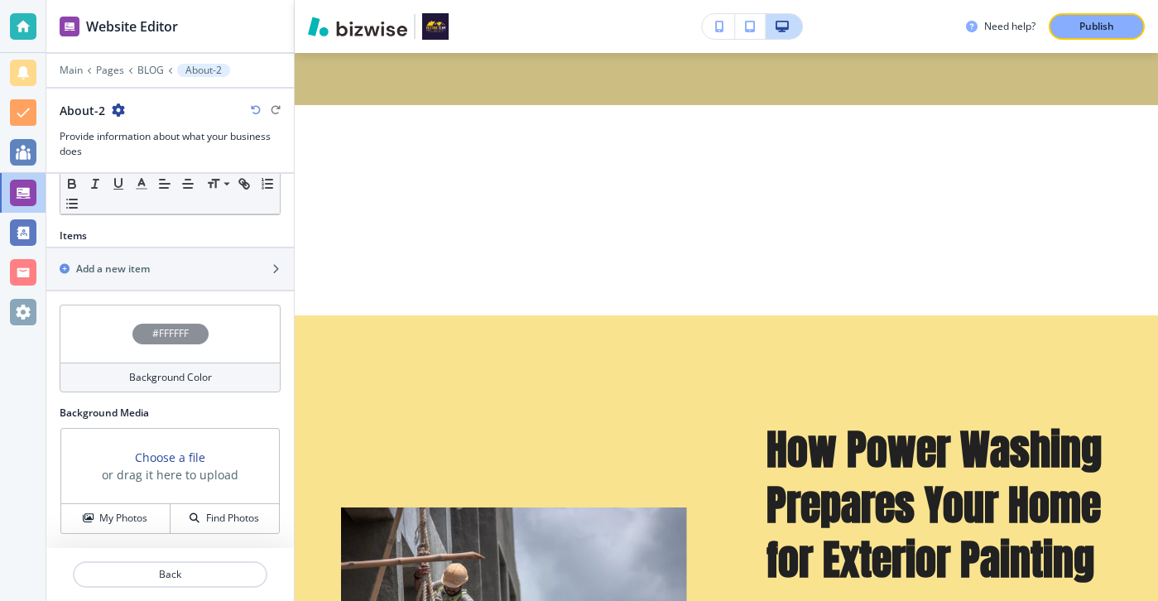
scroll to position [479, 0]
click at [252, 260] on div "button" at bounding box center [169, 254] width 247 height 13
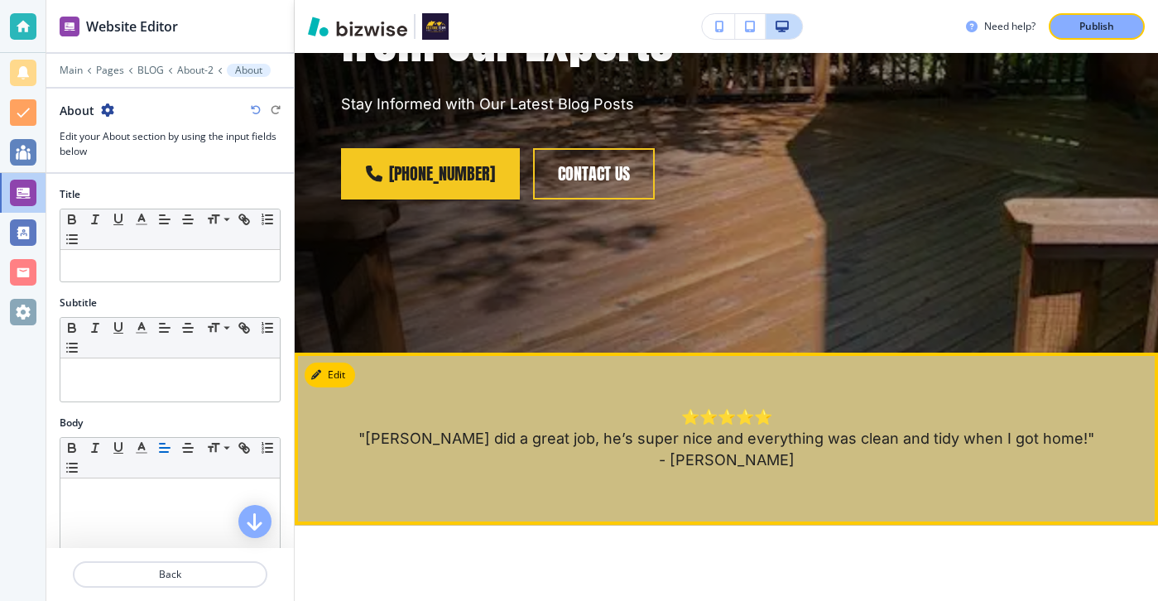
scroll to position [280, 0]
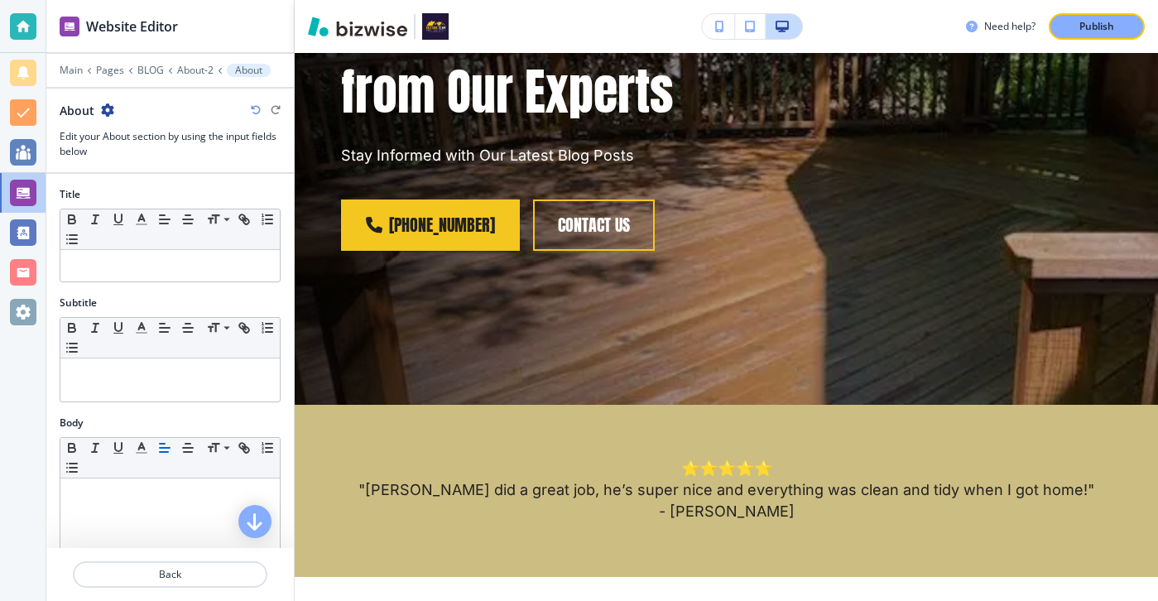
click at [256, 113] on icon "button" at bounding box center [256, 110] width 10 height 10
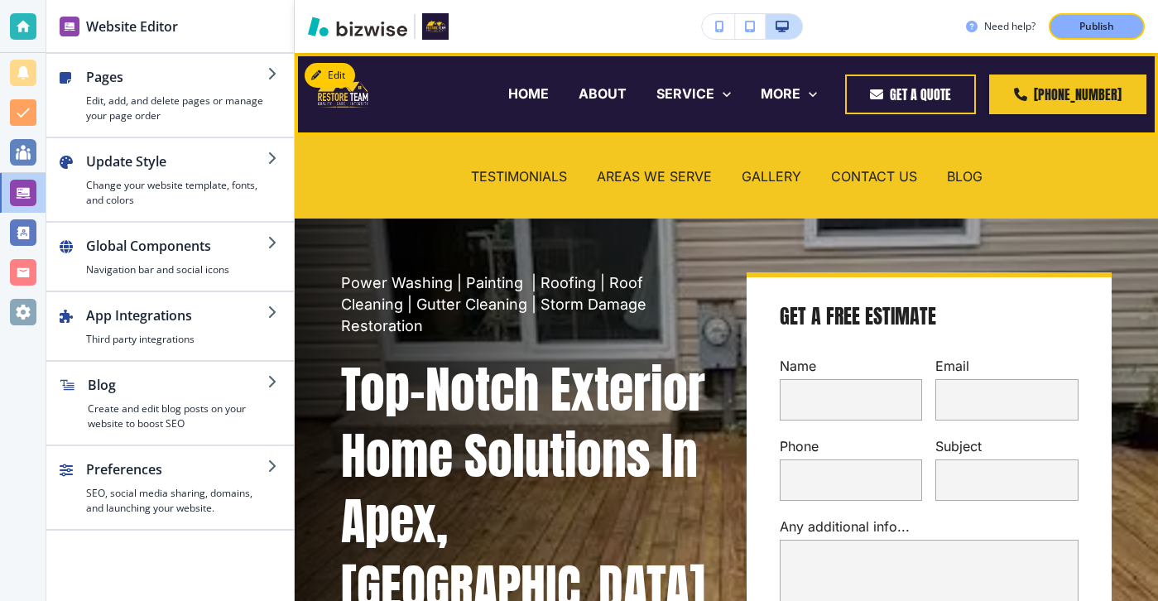
click at [896, 194] on div "CONTACT US" at bounding box center [874, 177] width 116 height 66
click at [948, 185] on p "BLOG" at bounding box center [965, 176] width 36 height 19
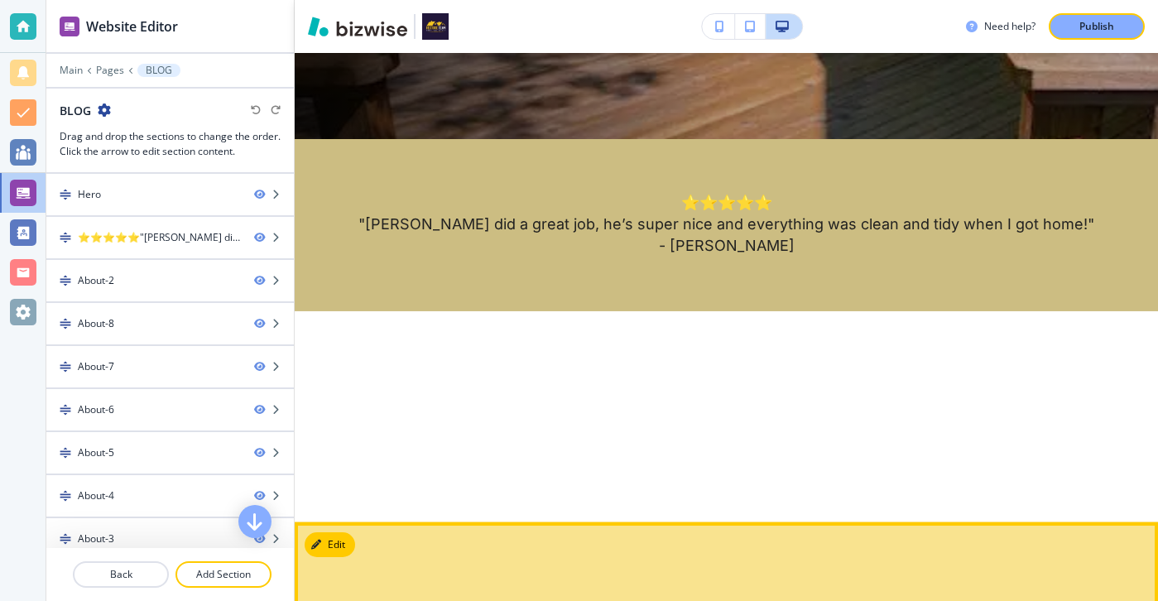
scroll to position [492, 0]
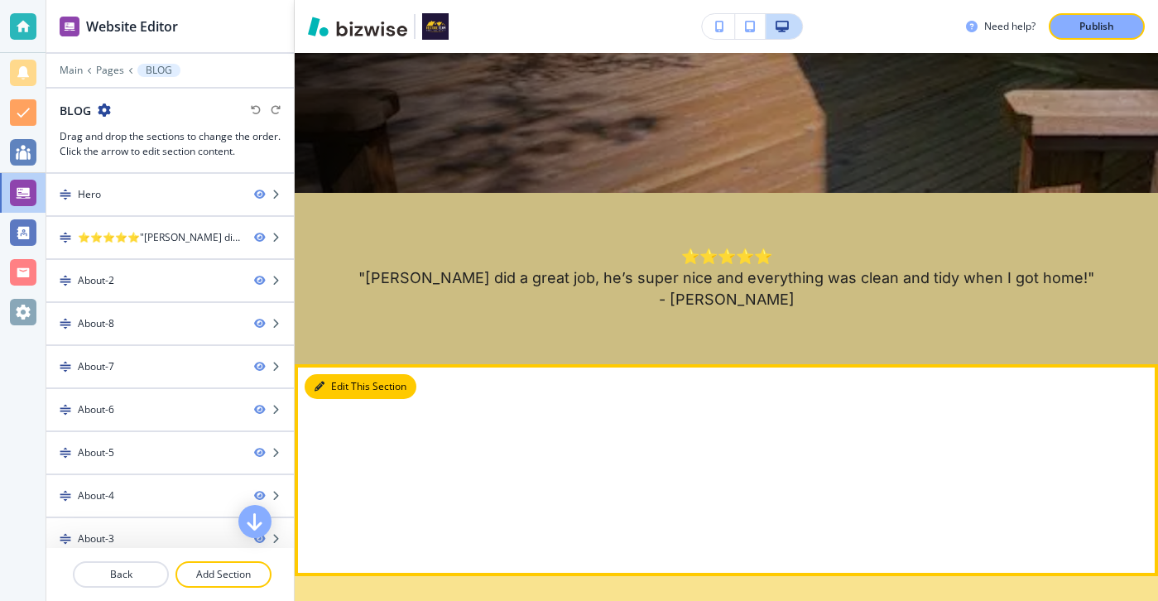
click at [324, 386] on icon "button" at bounding box center [319, 386] width 10 height 10
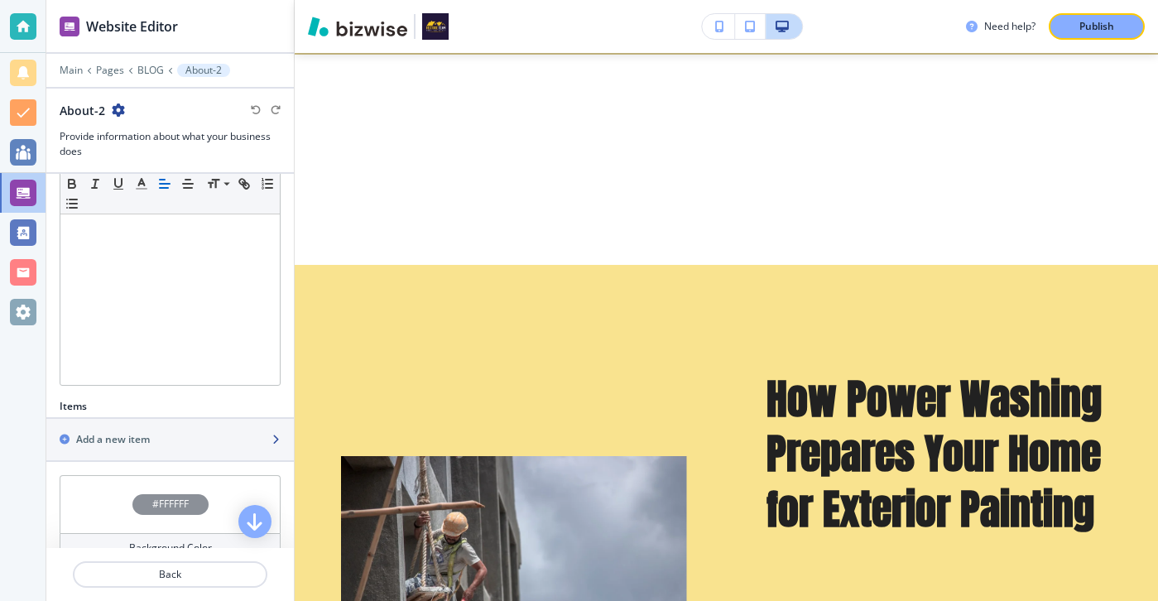
scroll to position [314, 0]
click at [235, 466] on div "Items Add a new item" at bounding box center [169, 431] width 247 height 76
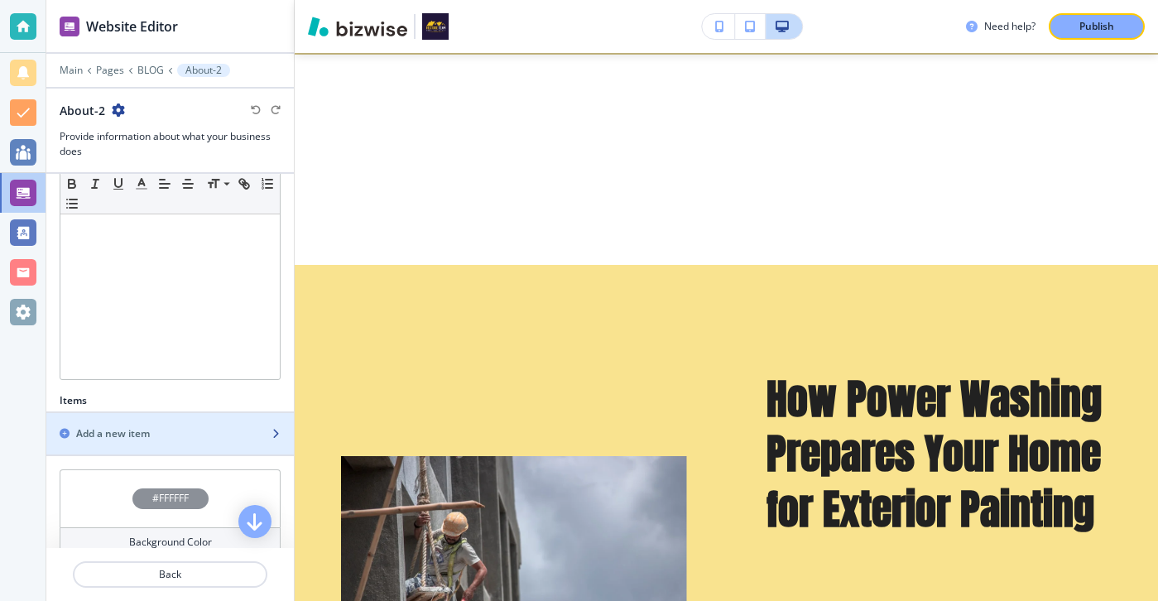
click at [235, 445] on div "button" at bounding box center [169, 447] width 247 height 13
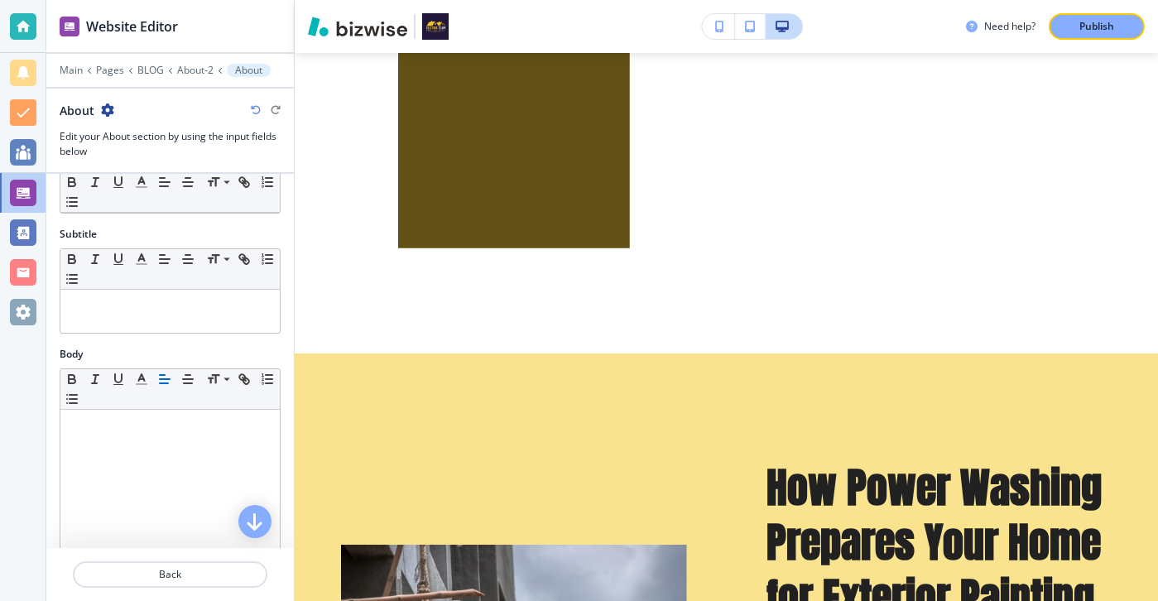
scroll to position [0, 0]
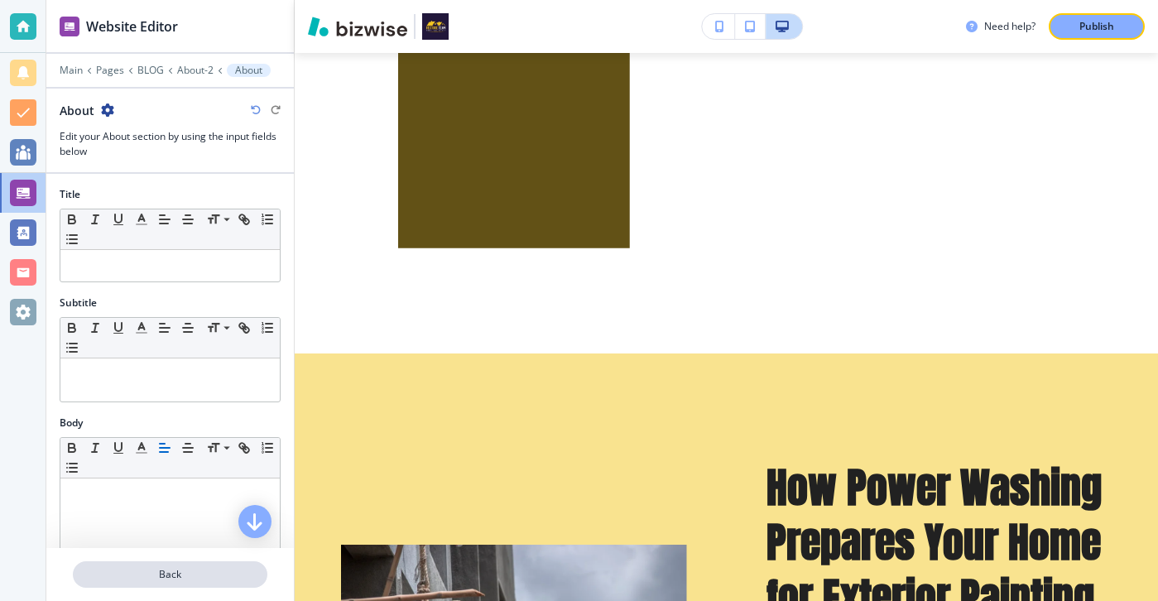
click at [211, 574] on p "Back" at bounding box center [169, 574] width 191 height 15
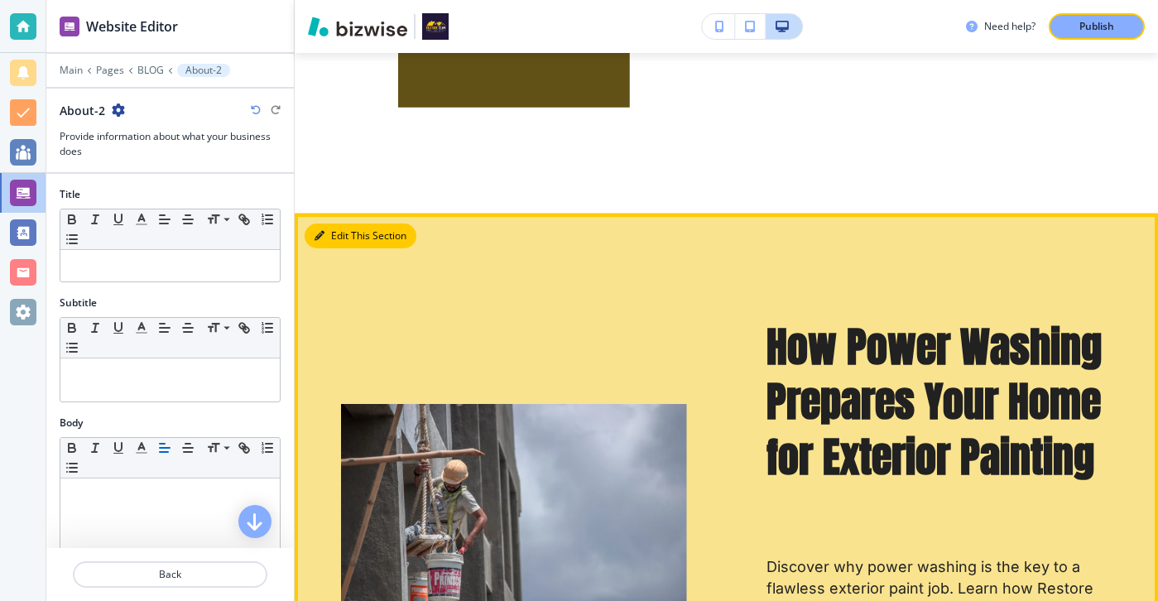
click at [333, 240] on button "Edit This Section" at bounding box center [361, 235] width 112 height 25
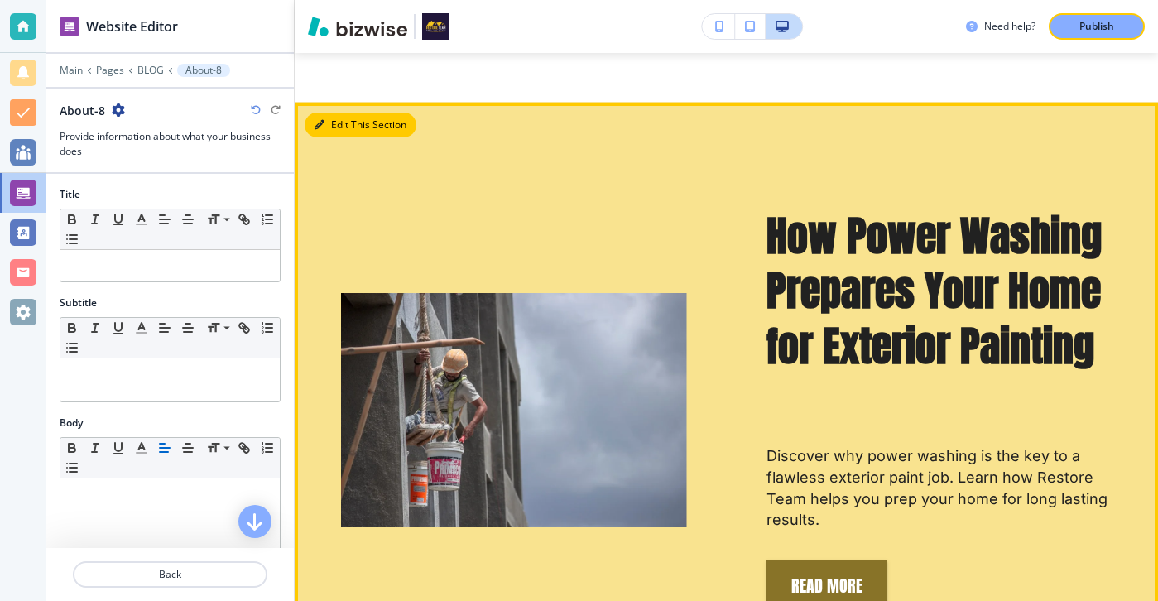
scroll to position [1245, 0]
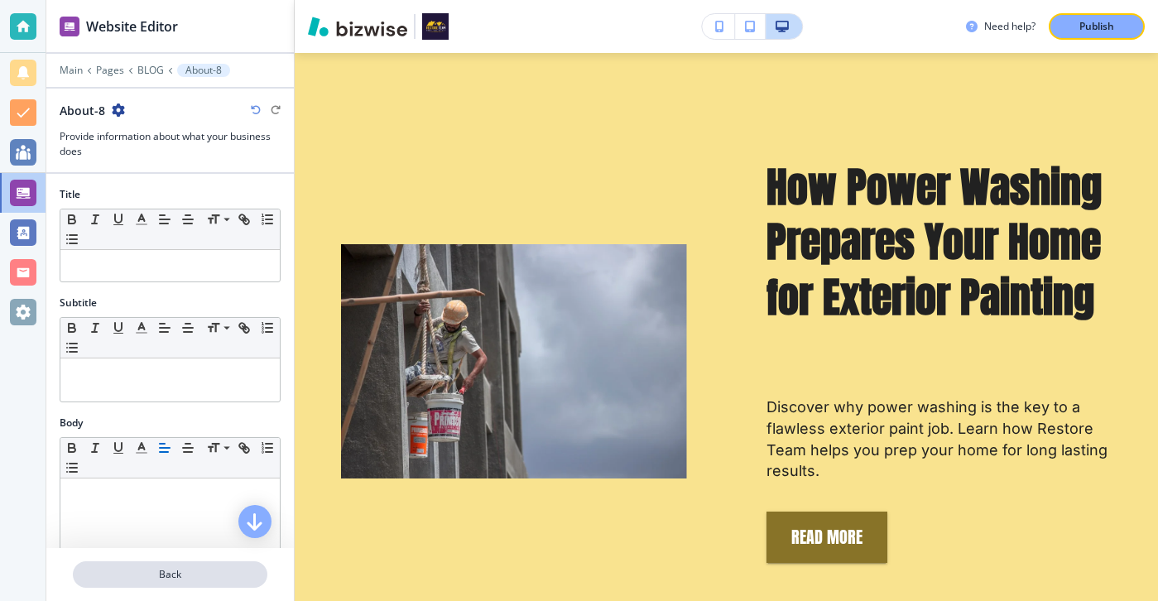
click at [230, 574] on p "Back" at bounding box center [169, 574] width 191 height 15
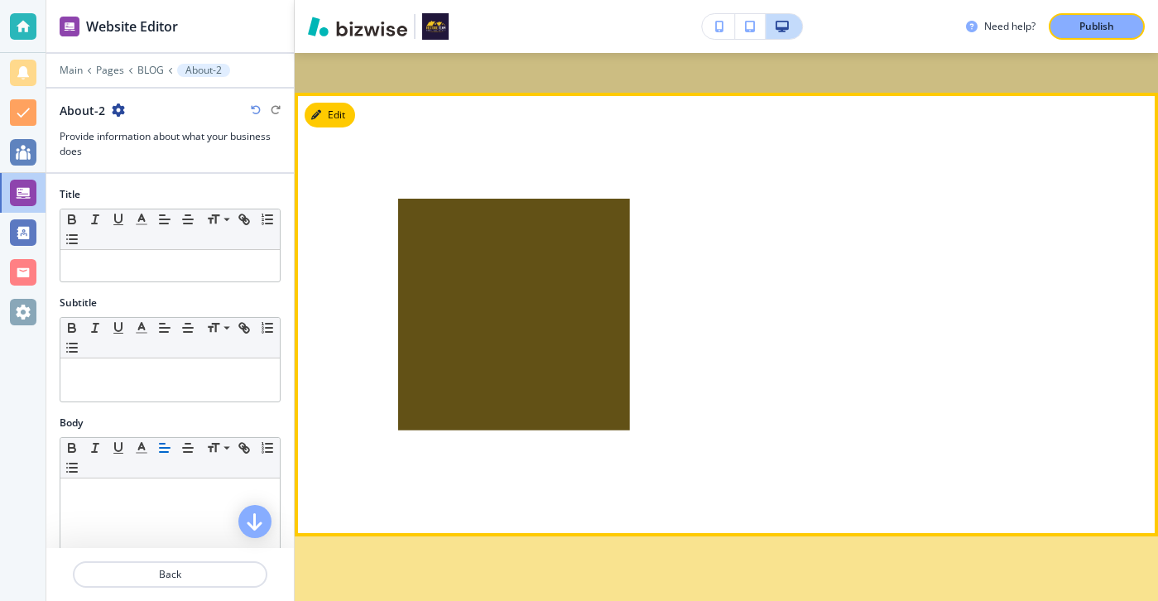
scroll to position [716, 0]
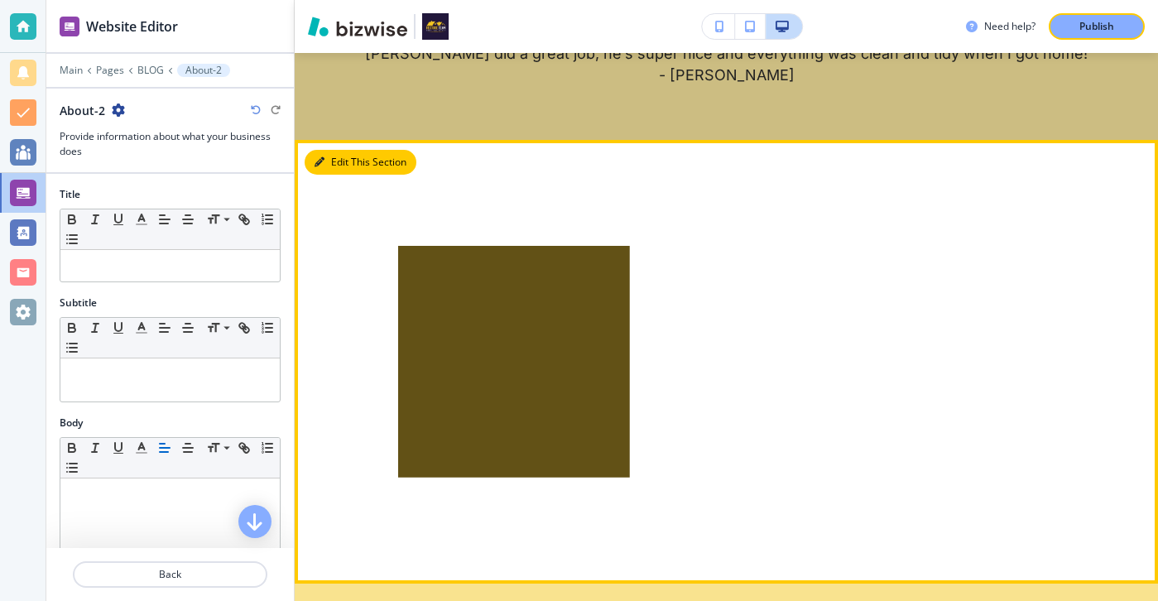
click at [343, 166] on button "Edit This Section" at bounding box center [361, 162] width 112 height 25
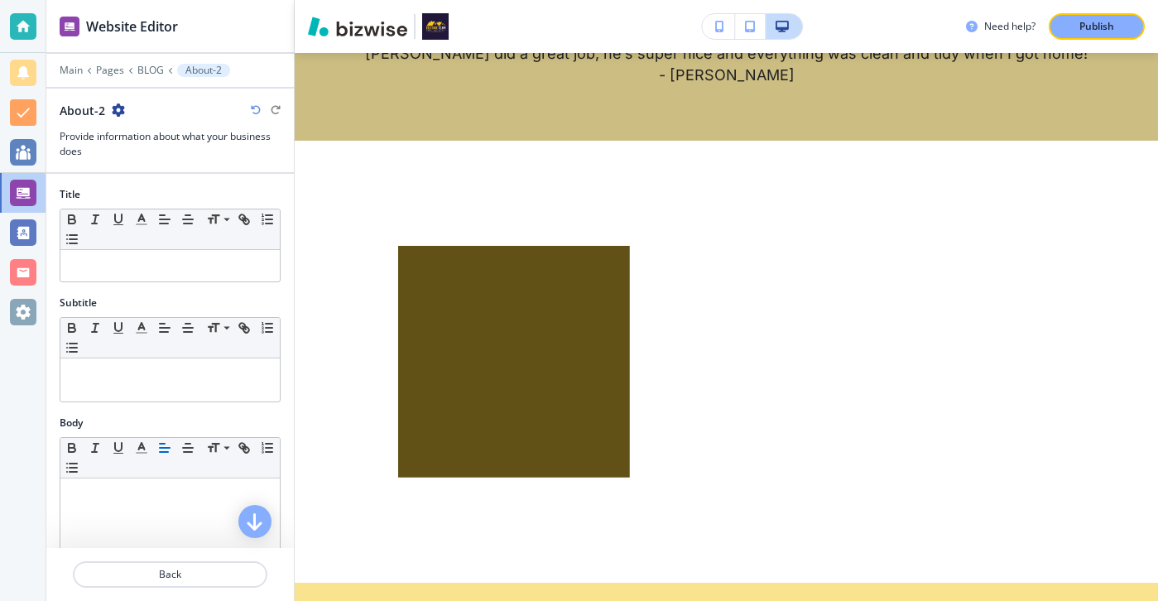
click at [109, 104] on div "About-2" at bounding box center [92, 110] width 65 height 17
click at [120, 104] on icon "button" at bounding box center [118, 109] width 13 height 13
click at [158, 183] on button "Delete Section" at bounding box center [164, 197] width 106 height 30
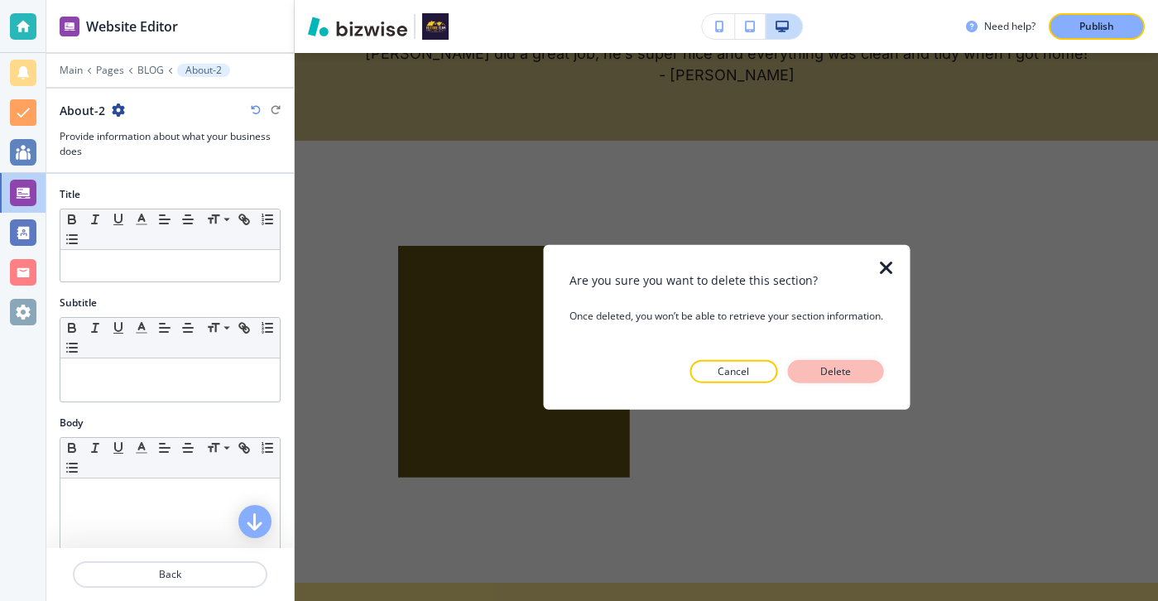
click at [844, 372] on p "Delete" at bounding box center [835, 370] width 40 height 15
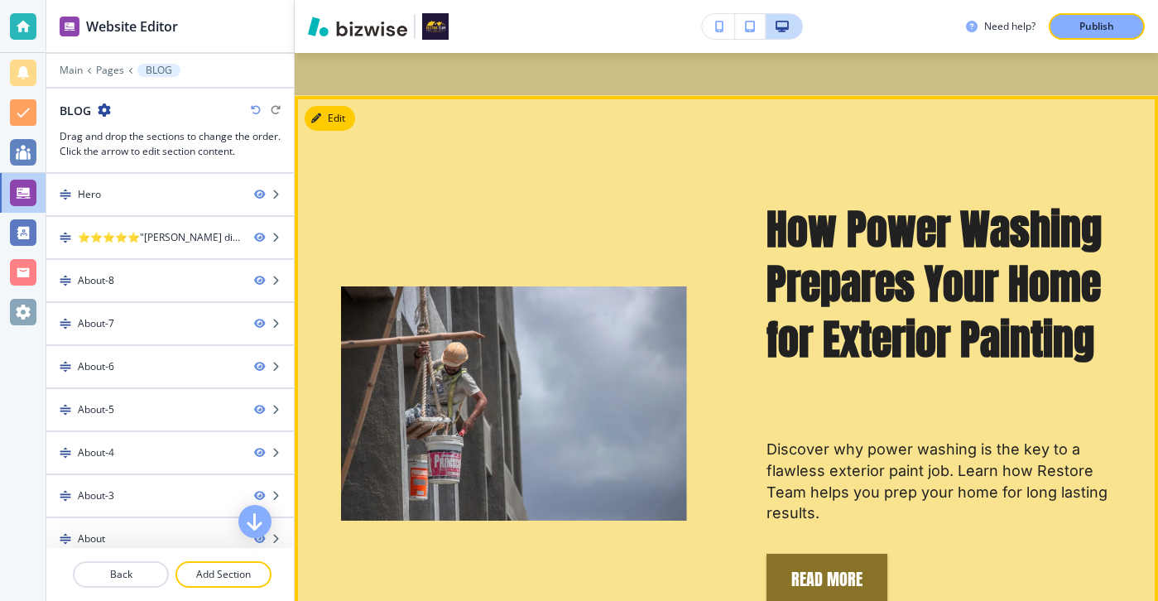
click at [331, 107] on button "Edit" at bounding box center [330, 118] width 50 height 25
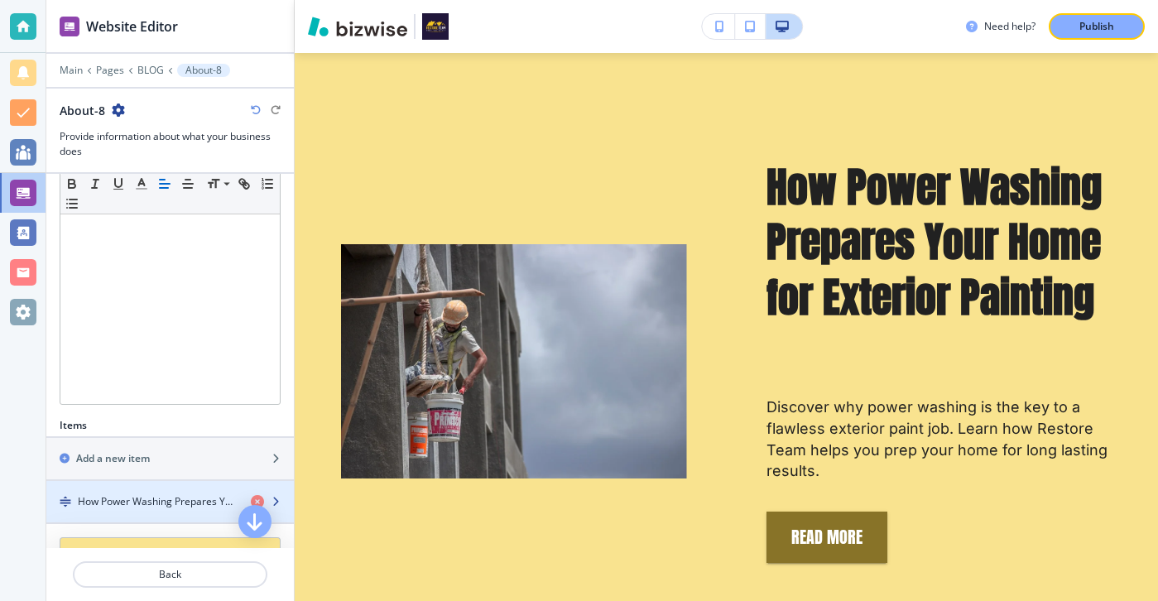
scroll to position [0, 0]
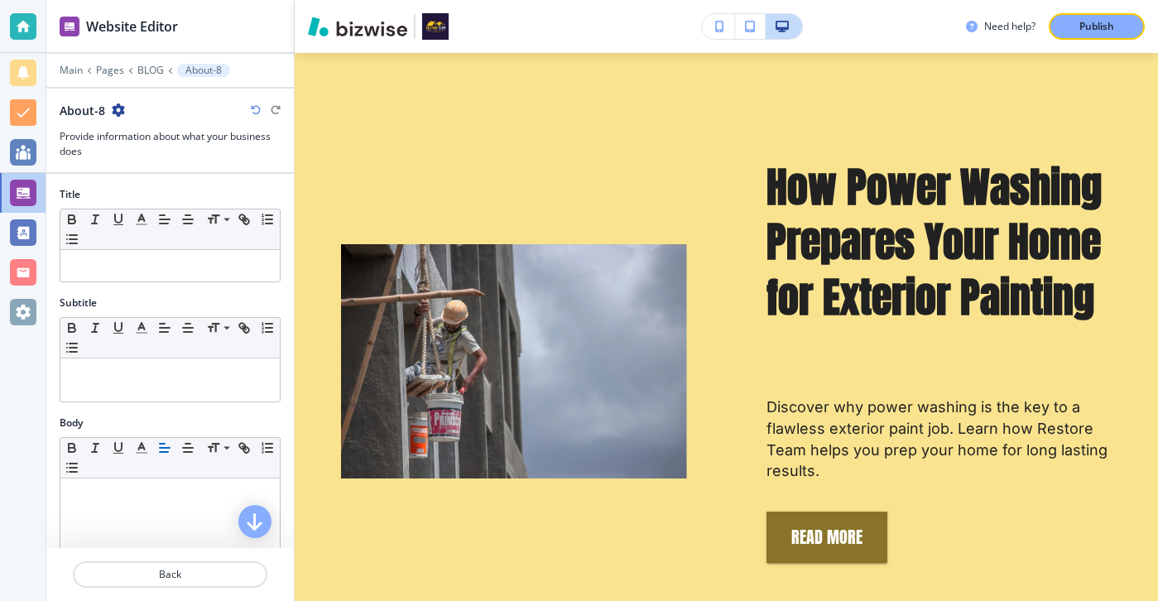
click at [117, 111] on icon "button" at bounding box center [118, 109] width 13 height 13
click at [151, 175] on button "Duplicate Section" at bounding box center [164, 167] width 106 height 29
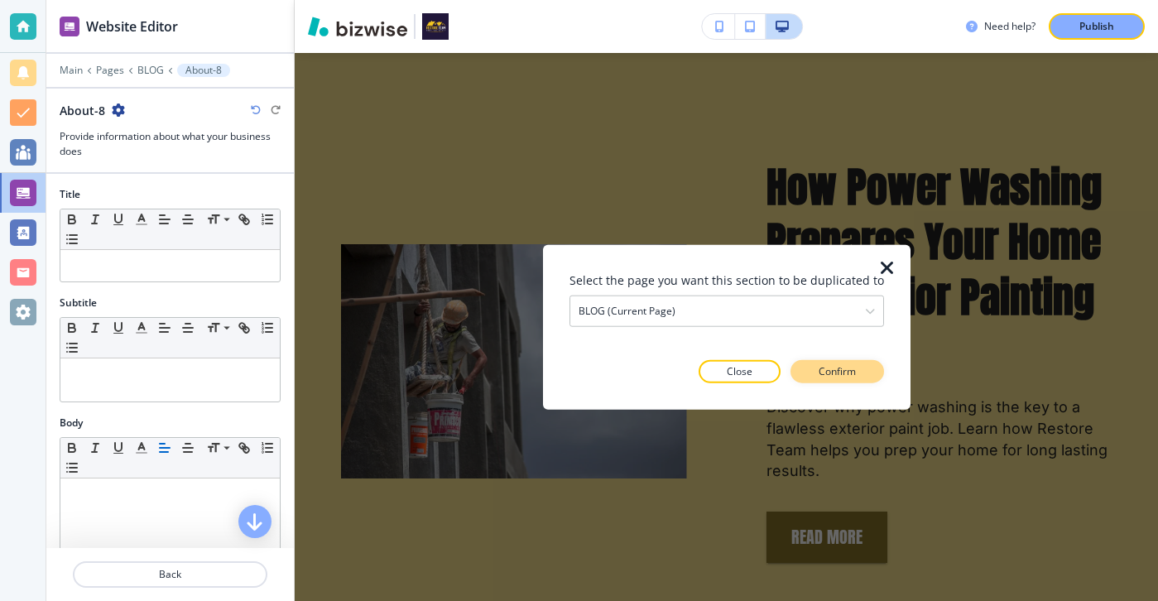
click at [870, 365] on button "Confirm" at bounding box center [837, 370] width 94 height 23
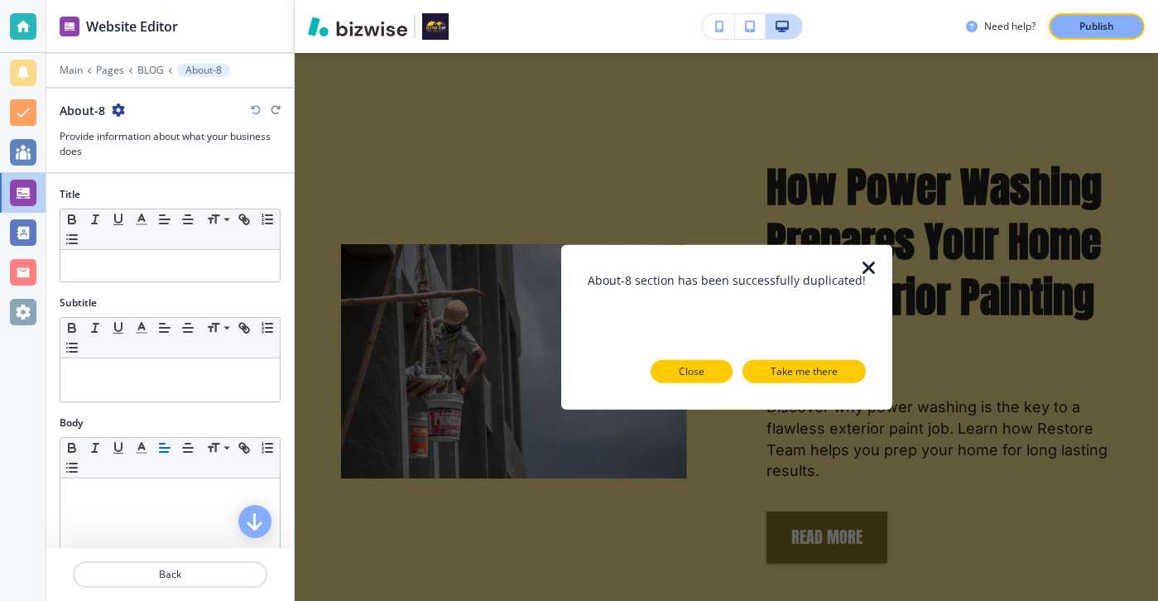
click at [683, 359] on button "Close" at bounding box center [691, 370] width 82 height 23
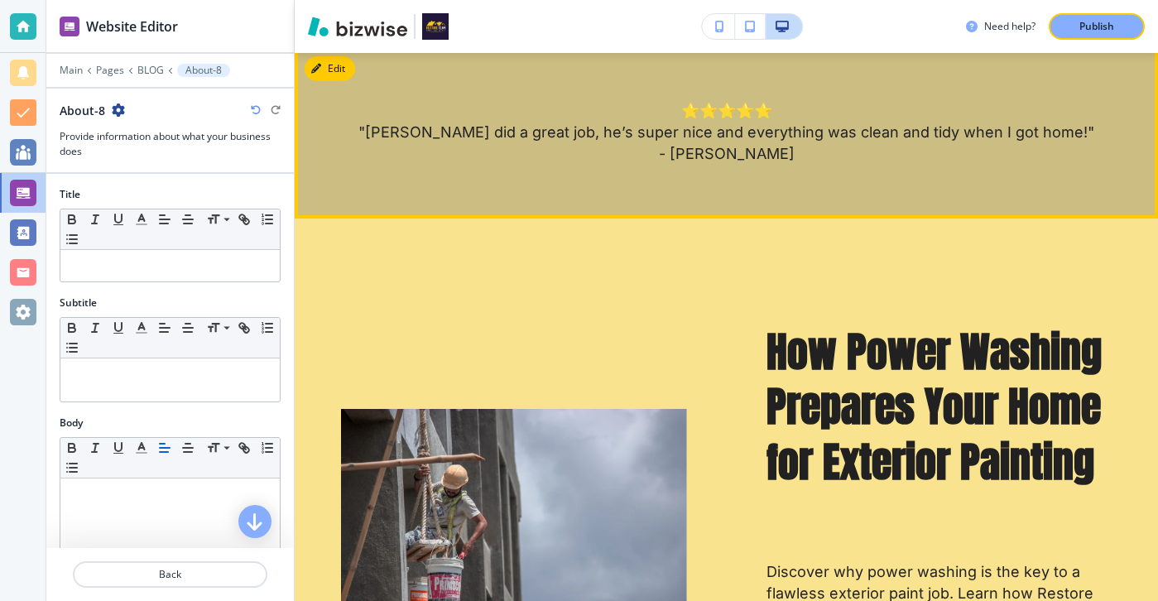
scroll to position [621, 0]
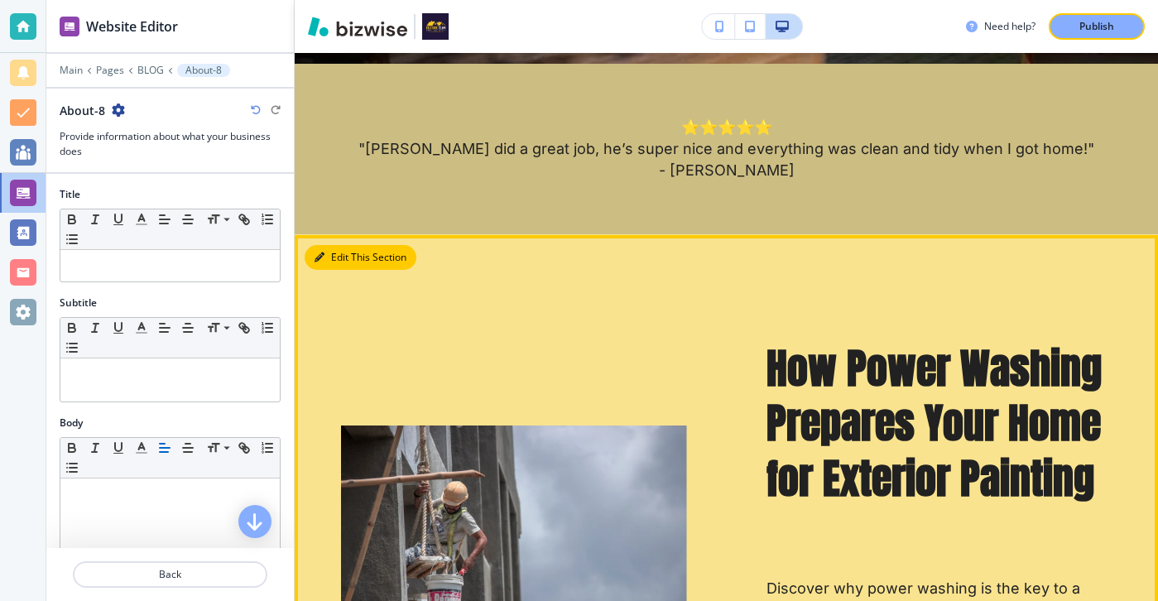
click at [345, 252] on button "Edit This Section" at bounding box center [361, 257] width 112 height 25
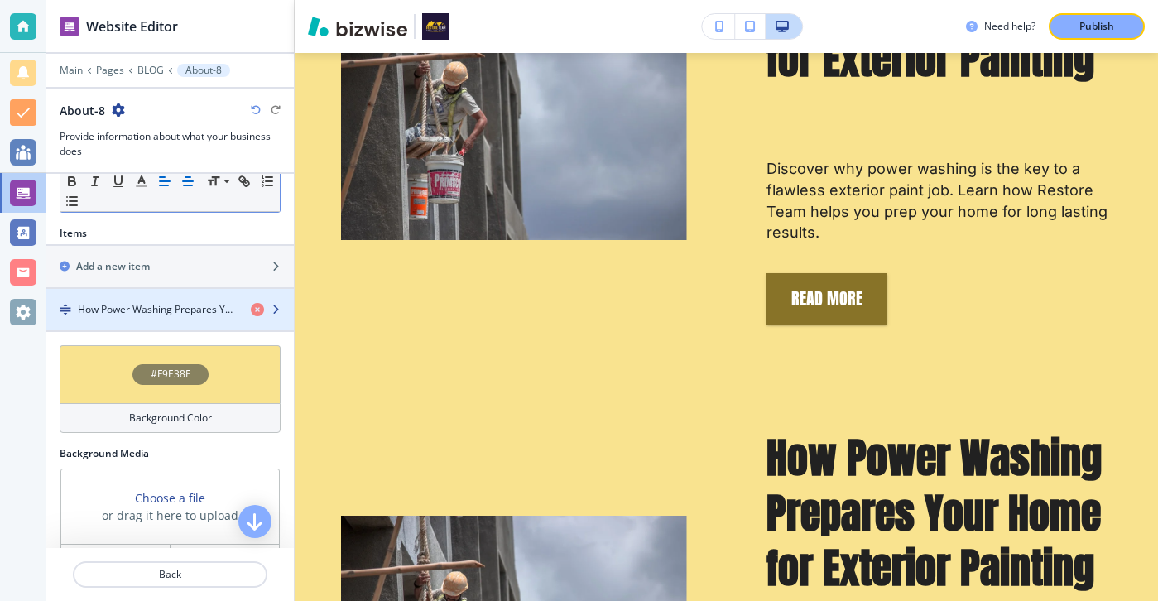
scroll to position [481, 0]
click at [180, 306] on h4 "How Power Washing Prepares Your Home for Exterior Painting" at bounding box center [158, 310] width 160 height 15
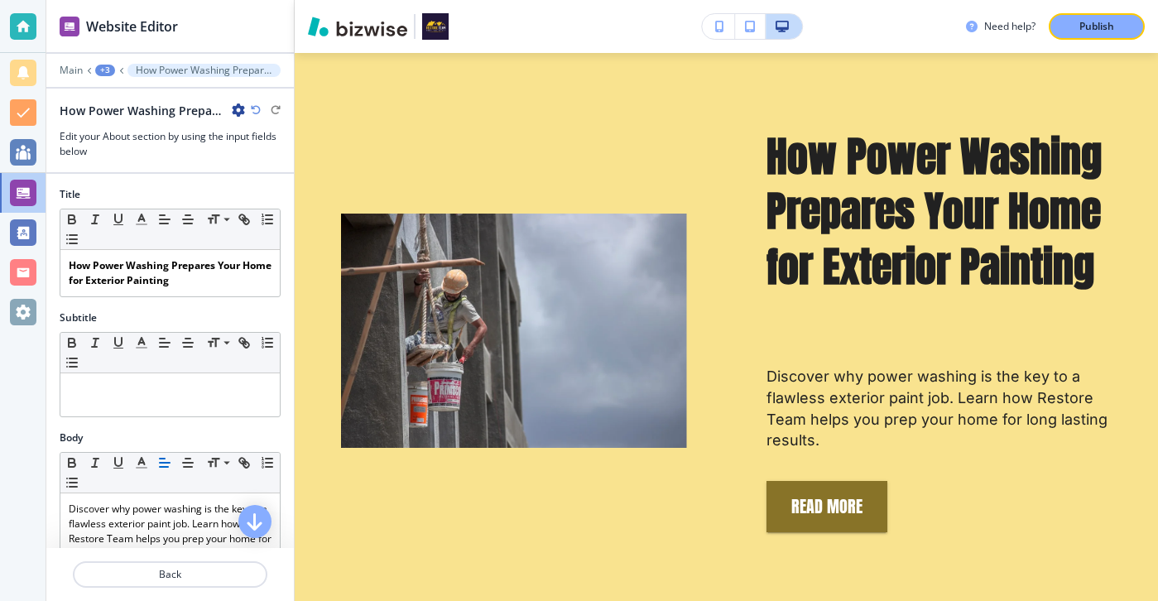
scroll to position [828, 0]
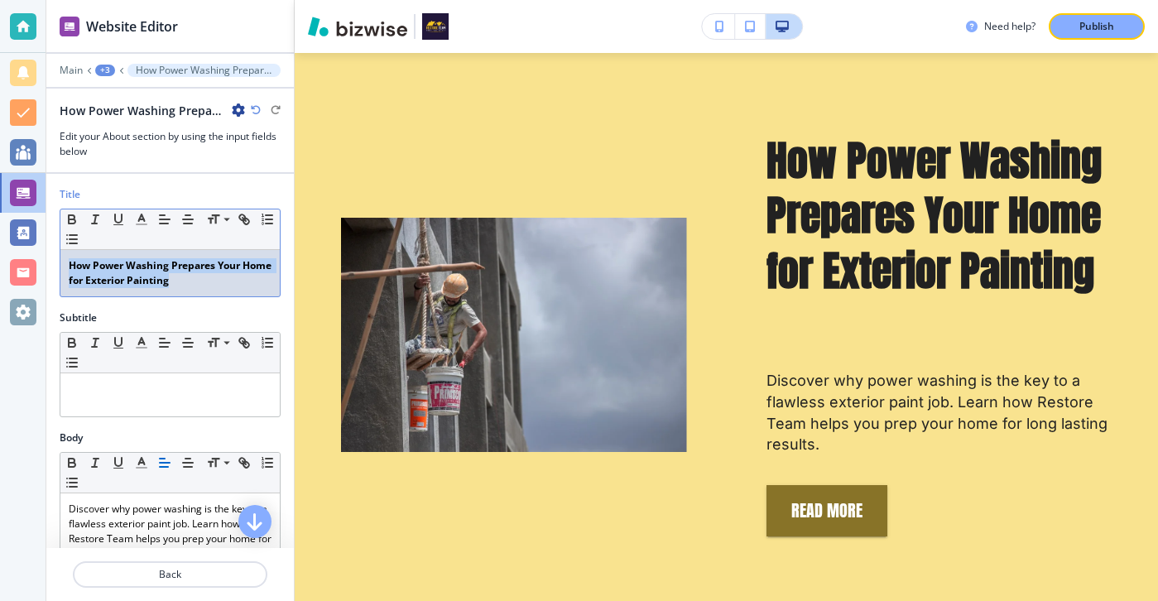
drag, startPoint x: 222, startPoint y: 278, endPoint x: 38, endPoint y: 229, distance: 190.1
click at [38, 229] on div "Website Editor Main +3 How Power Washing Prepares Your Home for Exterior Painti…" at bounding box center [579, 300] width 1158 height 601
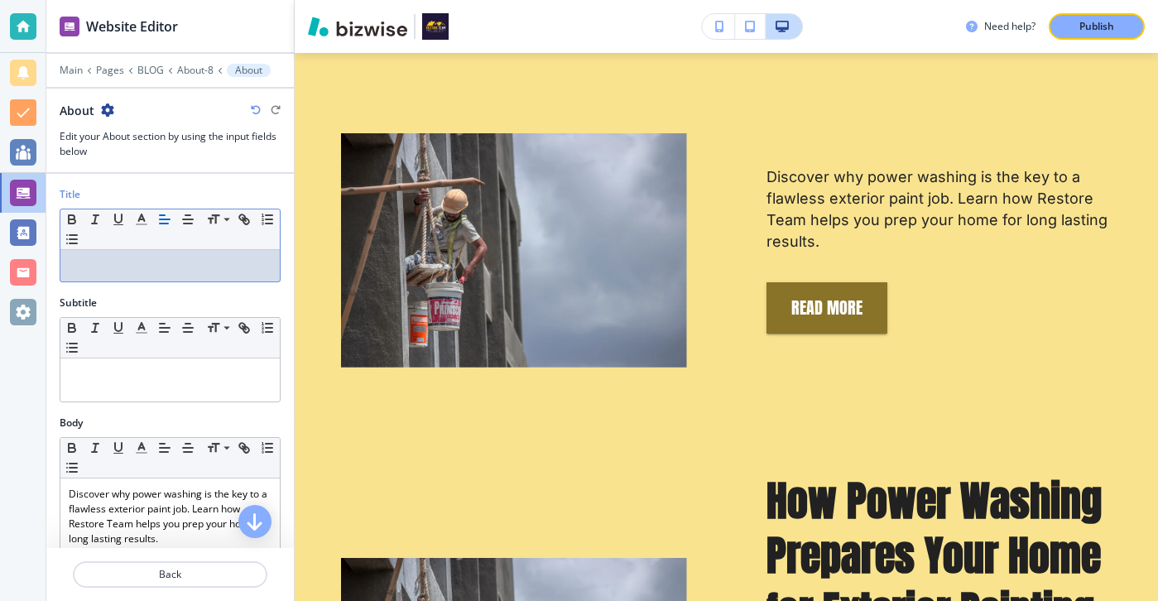
click at [254, 265] on p at bounding box center [170, 265] width 203 height 15
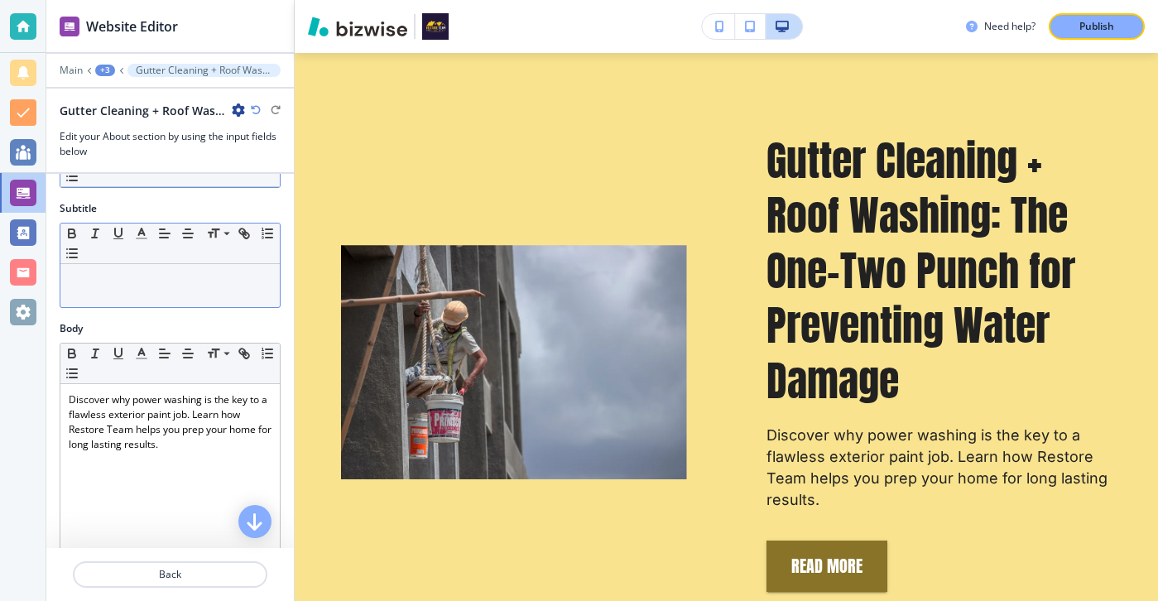
scroll to position [161, 0]
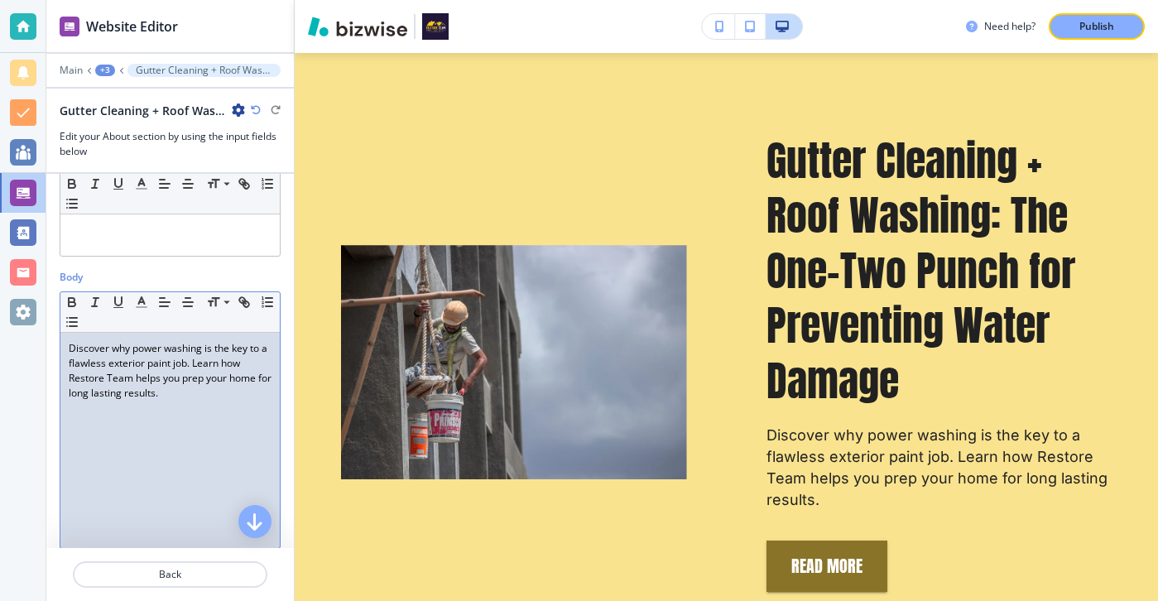
click at [247, 380] on p "Discover why power washing is the key to a flawless exterior paint job. Learn h…" at bounding box center [170, 371] width 203 height 60
drag, startPoint x: 247, startPoint y: 402, endPoint x: 24, endPoint y: 331, distance: 234.5
click at [24, 331] on div "Website Editor Main +3 Gutter Cleaning + Roof Washing: The One-Two Punch for Pr…" at bounding box center [579, 300] width 1158 height 601
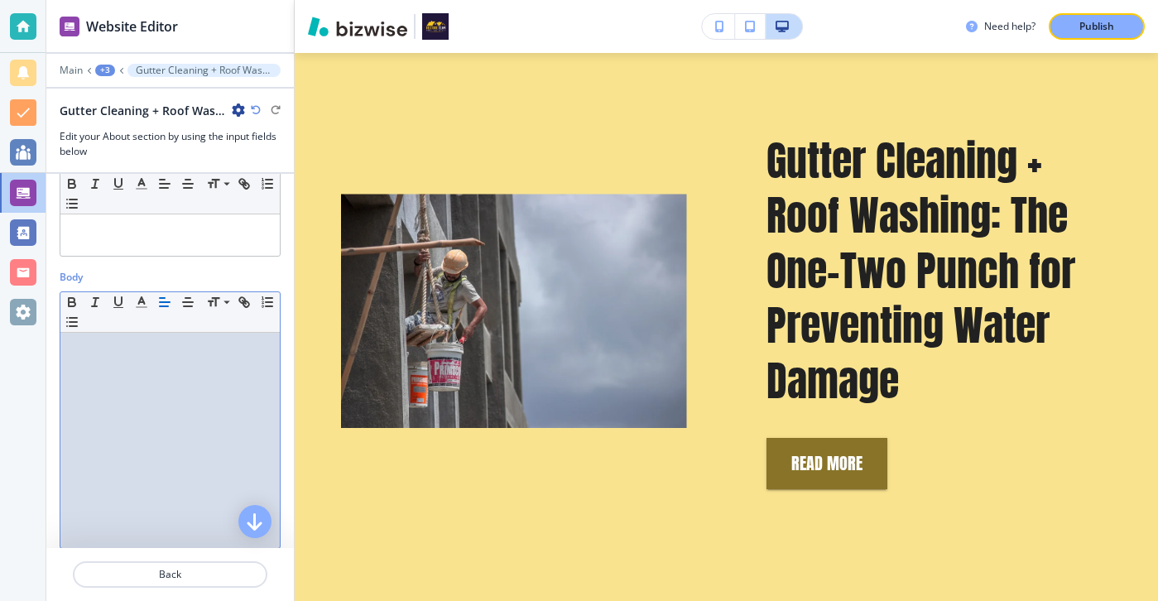
paste div
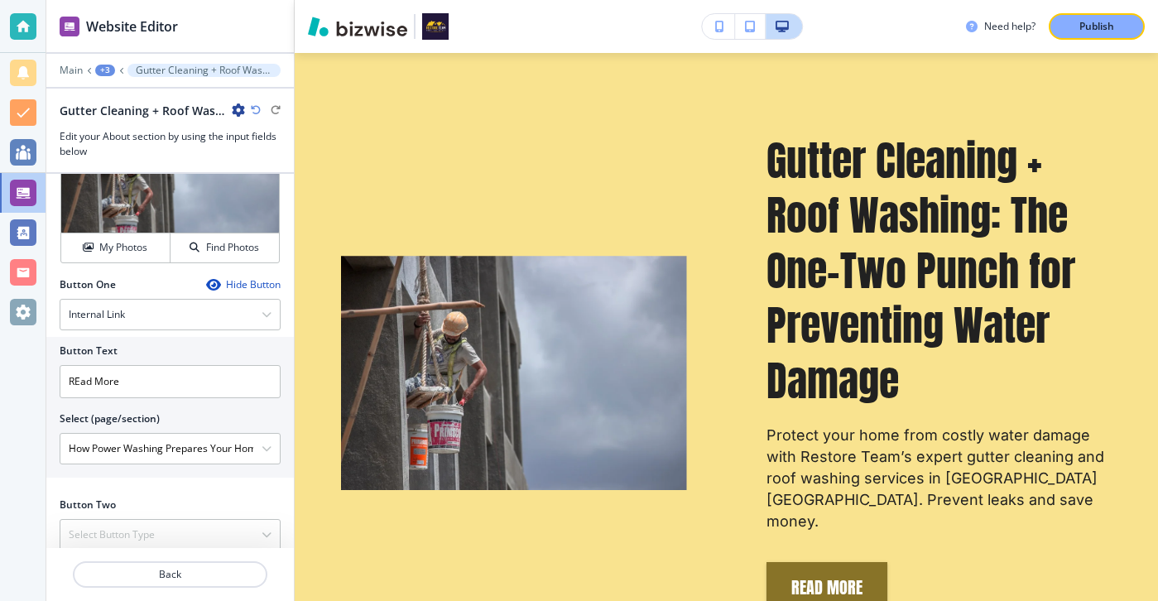
scroll to position [603, 0]
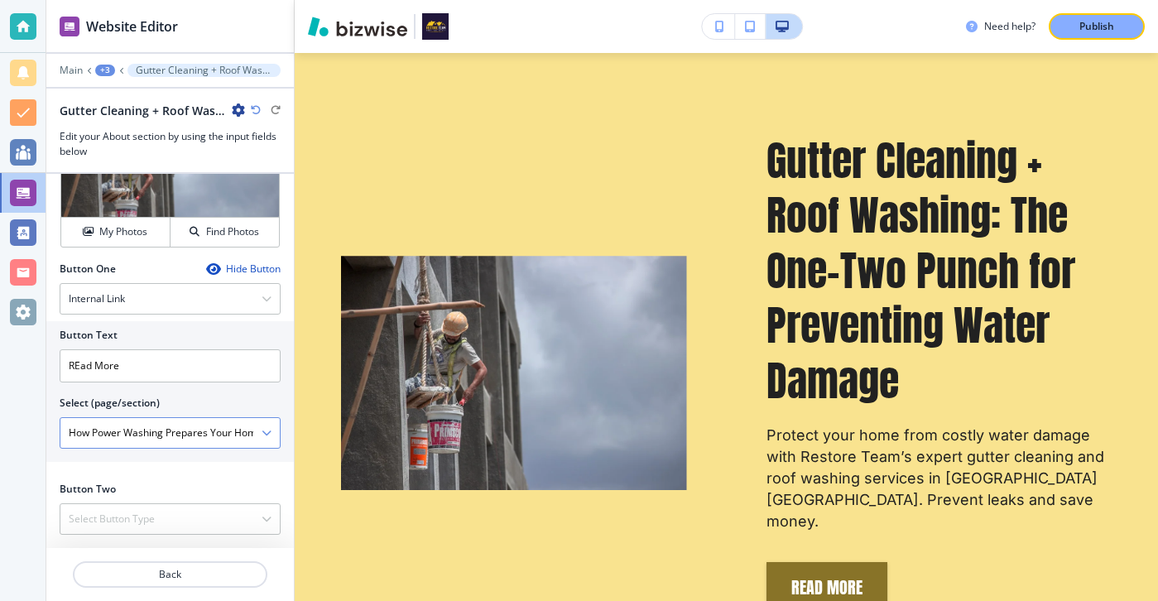
click at [256, 443] on \(page\/section\) "How Power Washing Prepares Your Home for Exterior Painting" at bounding box center [160, 433] width 201 height 28
click at [260, 440] on \(page\/section\) "How Power Washing Prepares Your Home for Exterior Painting" at bounding box center [160, 433] width 201 height 28
click at [262, 433] on icon "button" at bounding box center [266, 433] width 10 height 10
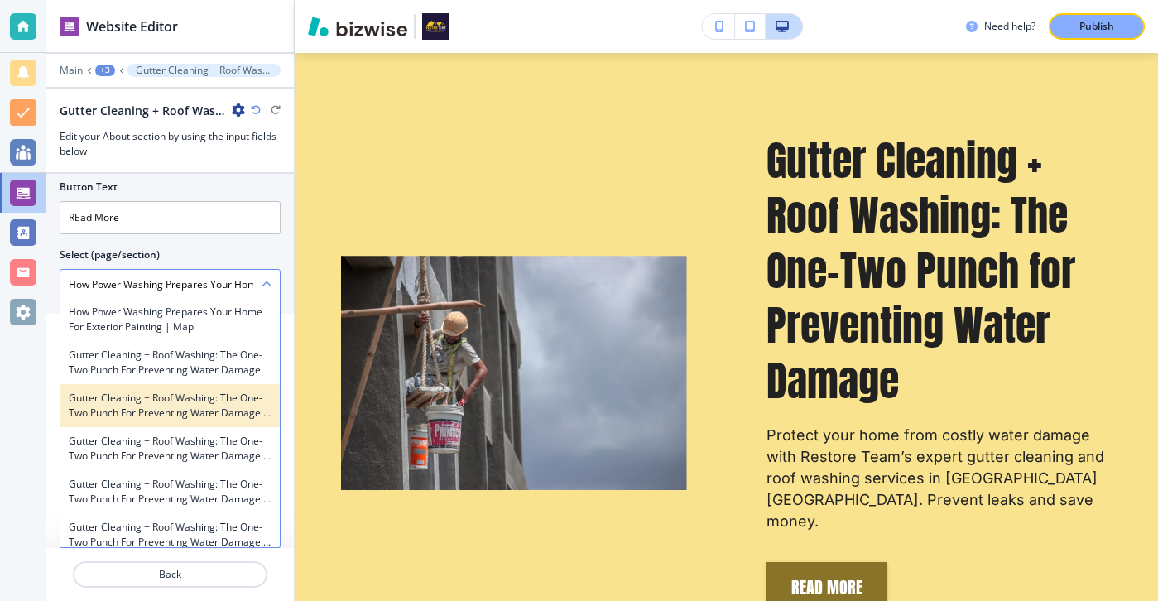
scroll to position [6153, 0]
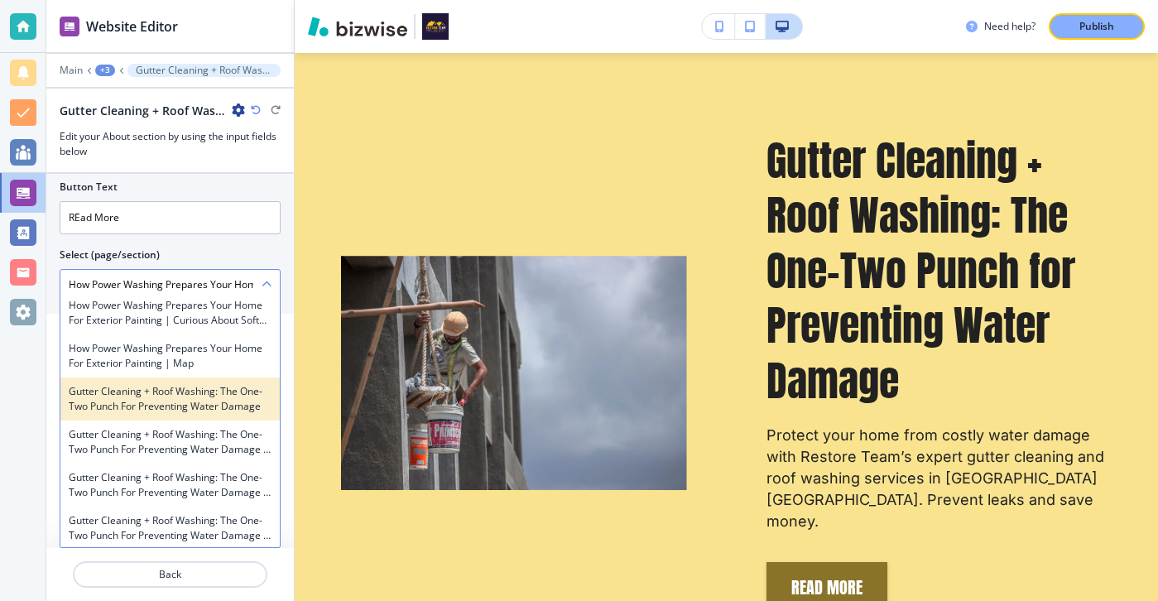
click at [209, 391] on h4 "Gutter Cleaning + Roof Washing: The One-Two Punch for Preventing Water Damage" at bounding box center [170, 399] width 203 height 30
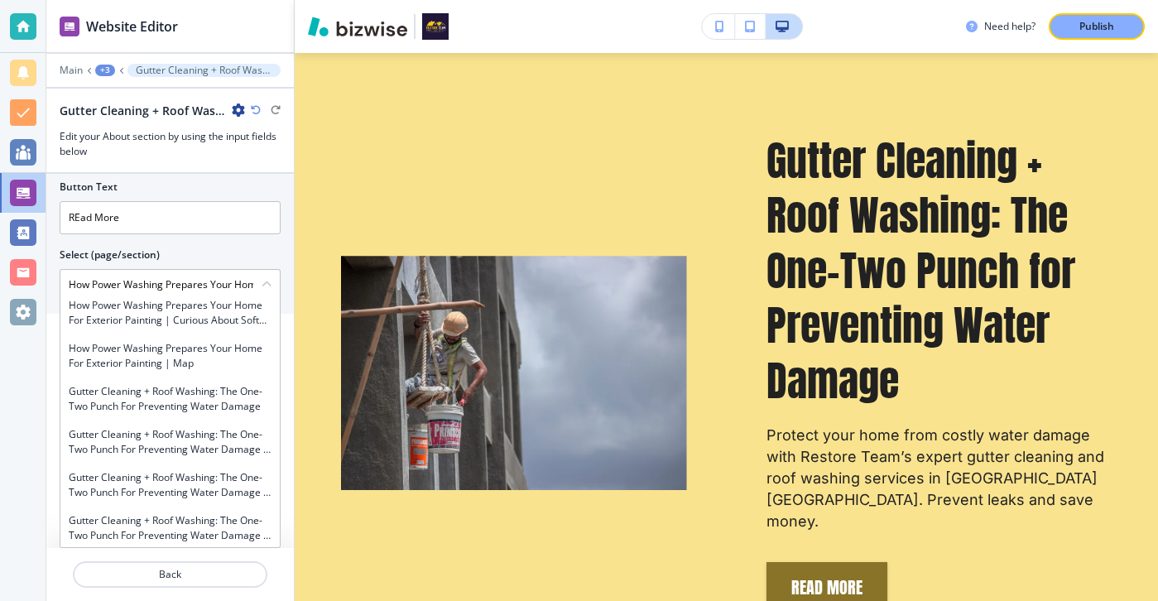
type \(page\/section\) "Gutter Cleaning + Roof Washing: The One-Two Punch for Preventing Water Damage"
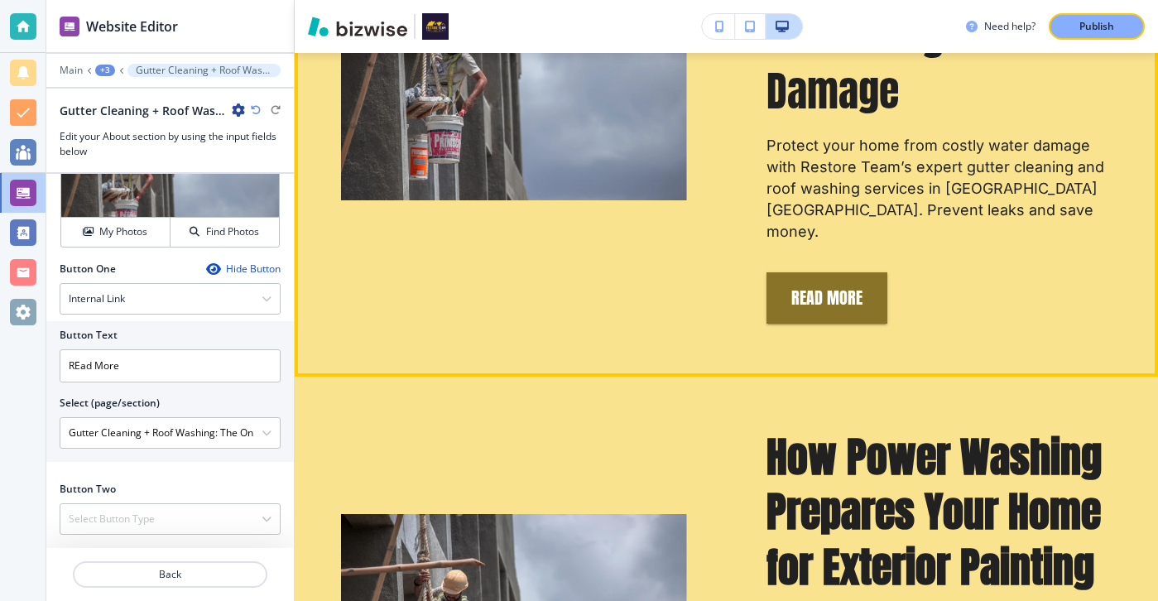
scroll to position [1090, 0]
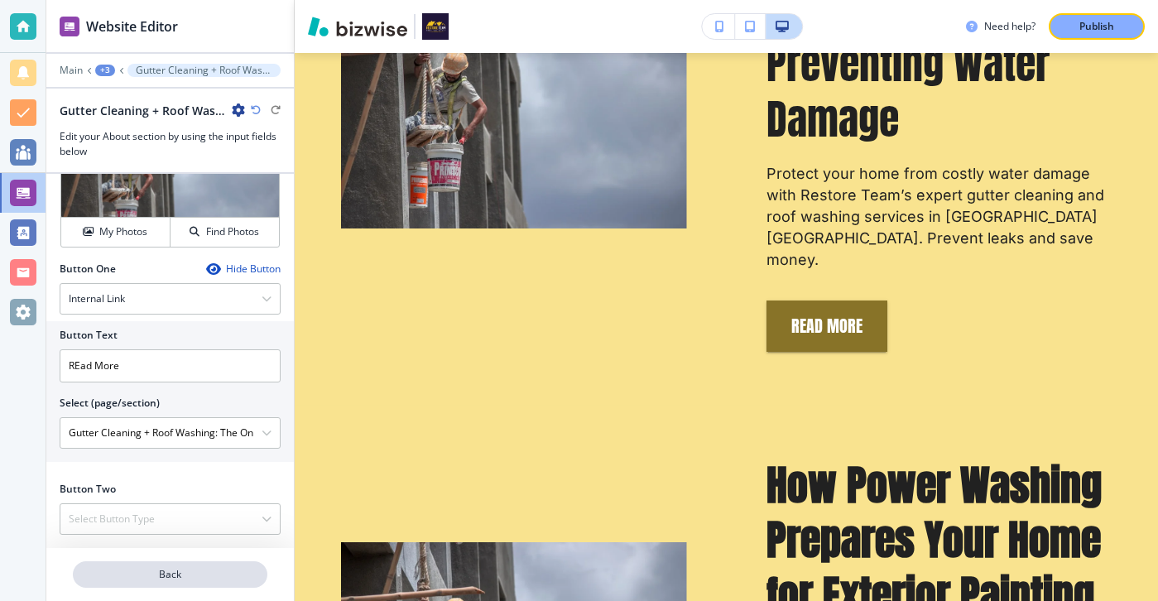
click at [253, 573] on p "Back" at bounding box center [169, 574] width 191 height 15
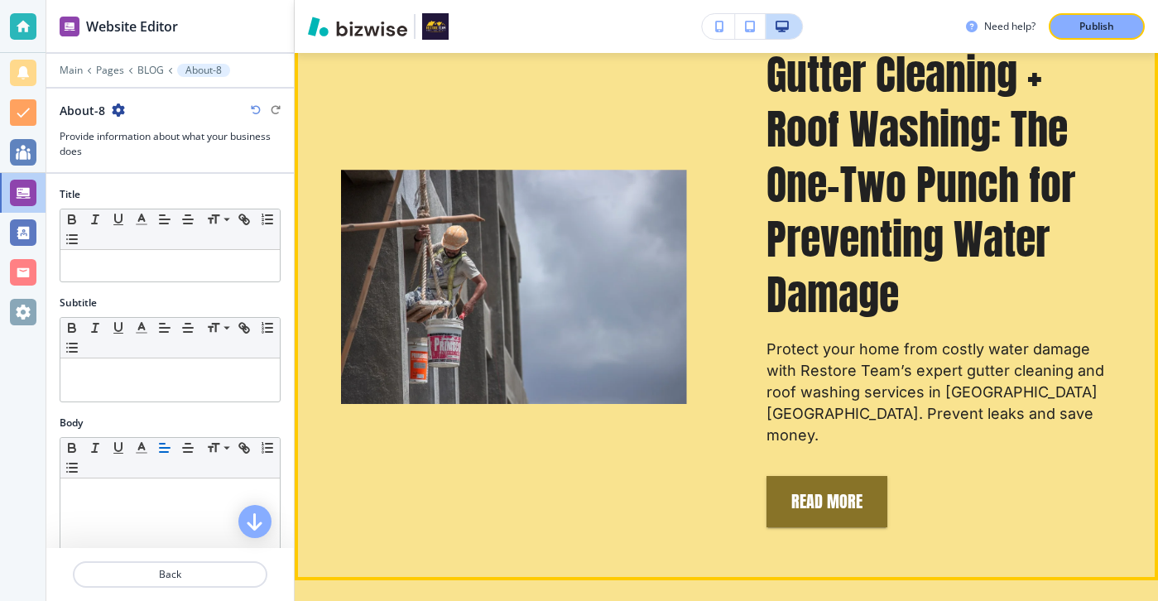
scroll to position [962, 0]
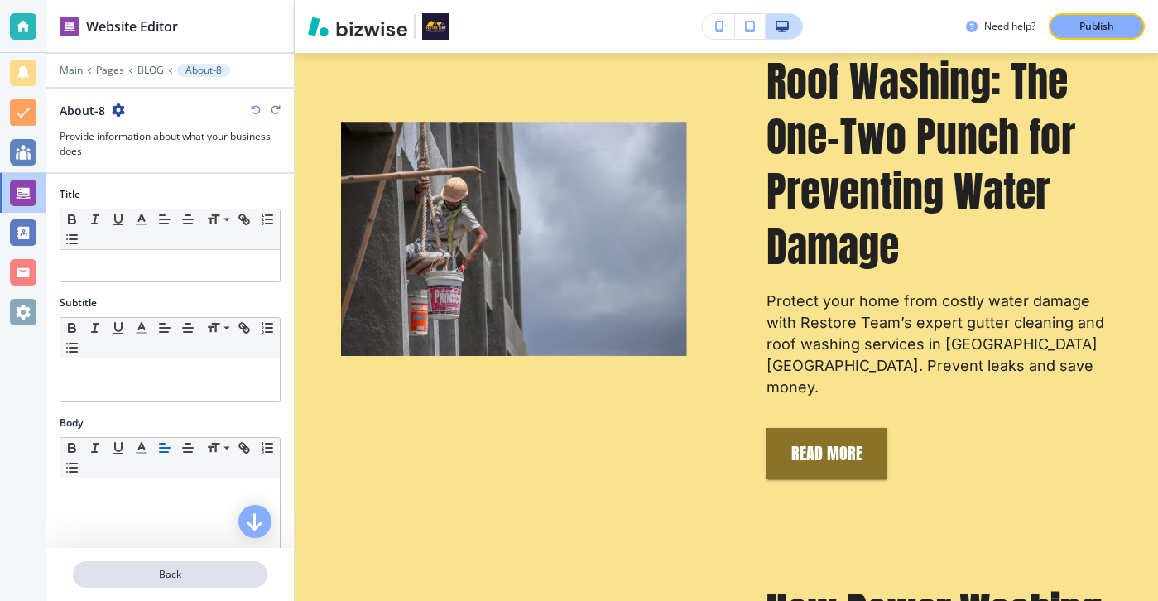
click at [198, 580] on p "Back" at bounding box center [169, 574] width 191 height 15
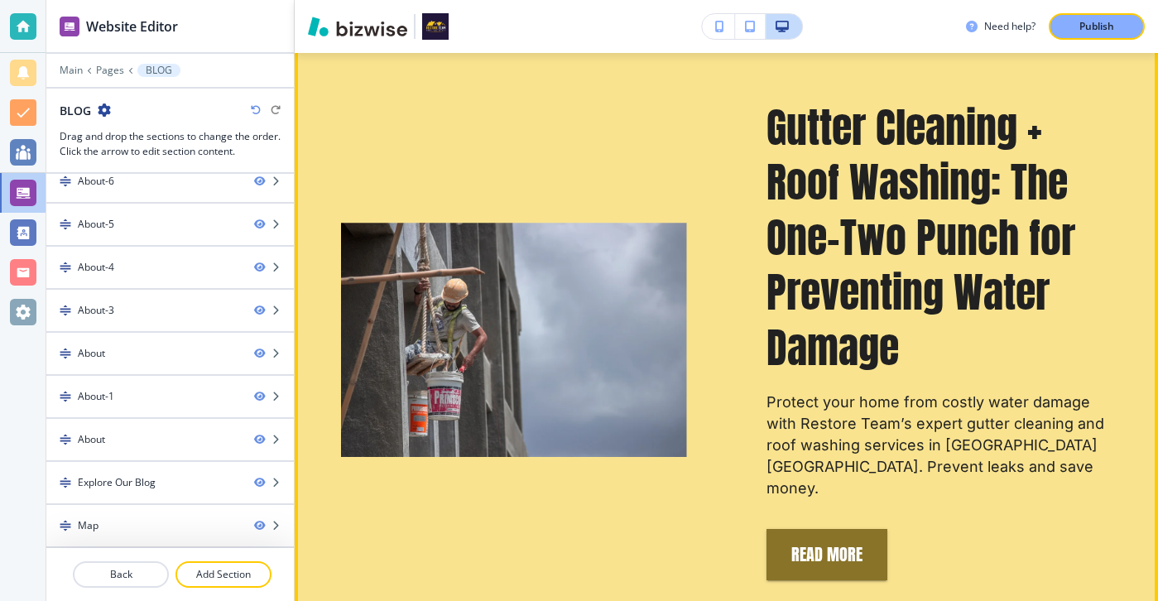
scroll to position [777, 0]
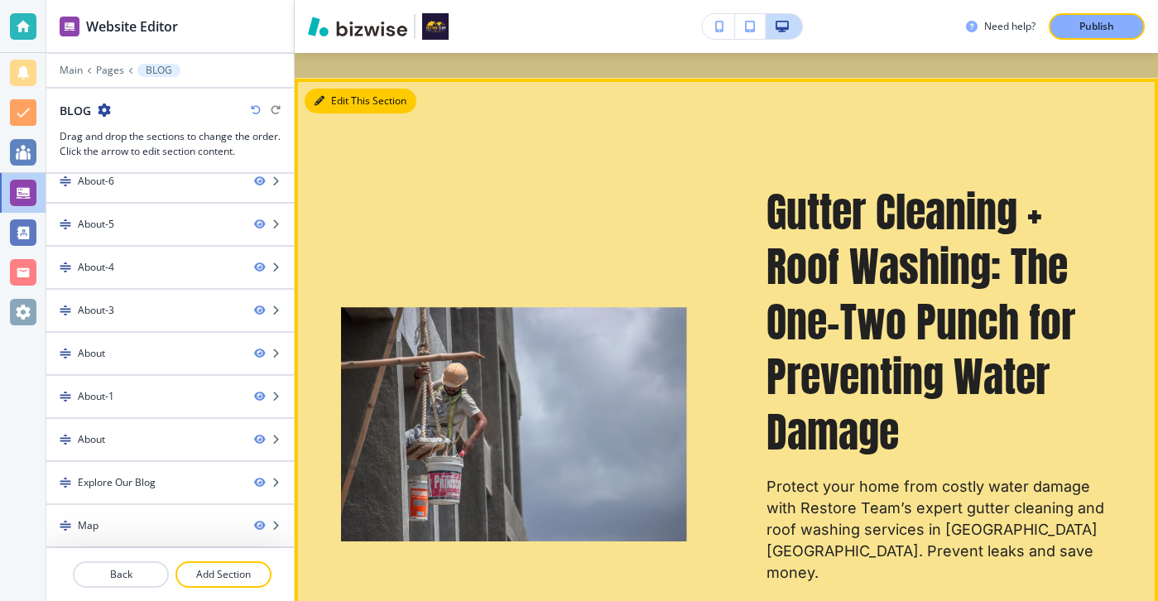
click at [343, 90] on button "Edit This Section" at bounding box center [361, 101] width 112 height 25
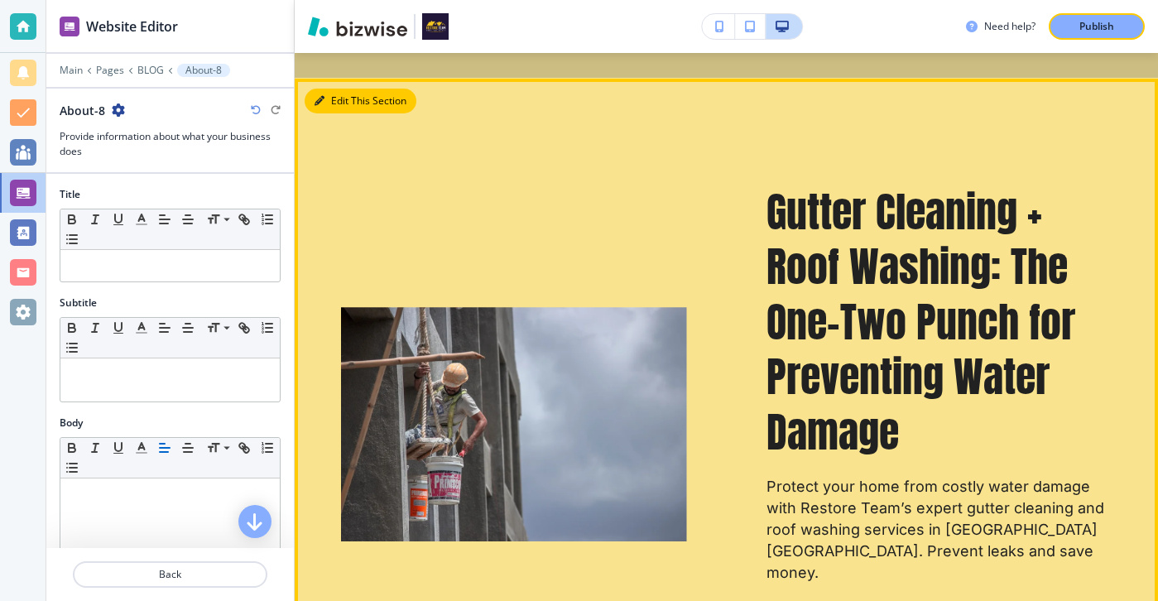
scroll to position [802, 0]
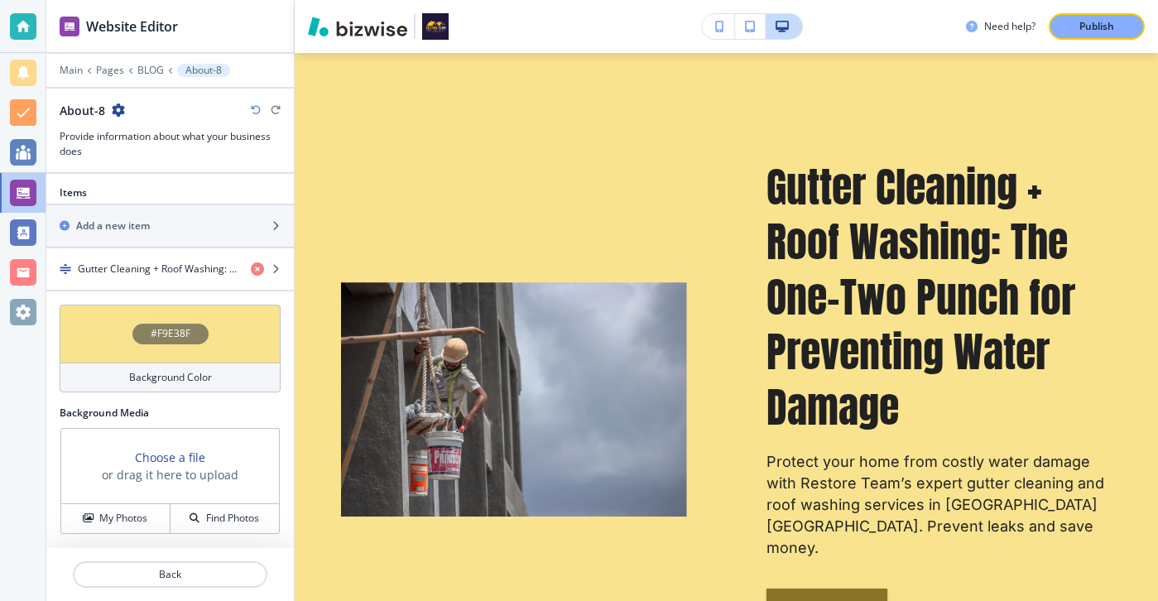
click at [166, 384] on div "Background Color" at bounding box center [170, 377] width 221 height 30
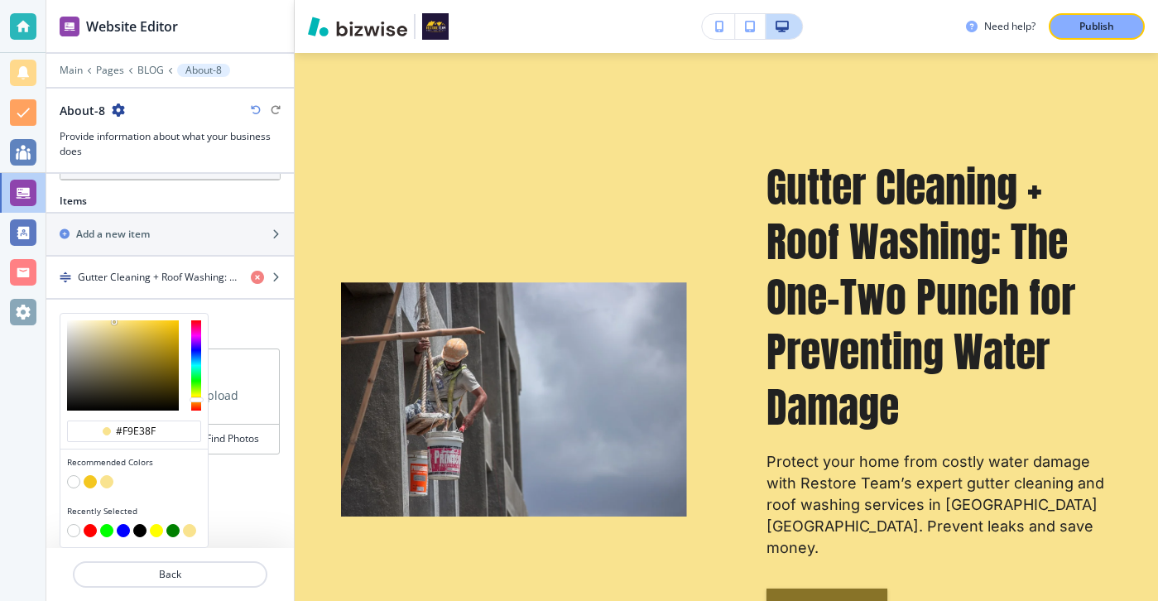
click at [71, 481] on button "button" at bounding box center [73, 481] width 13 height 13
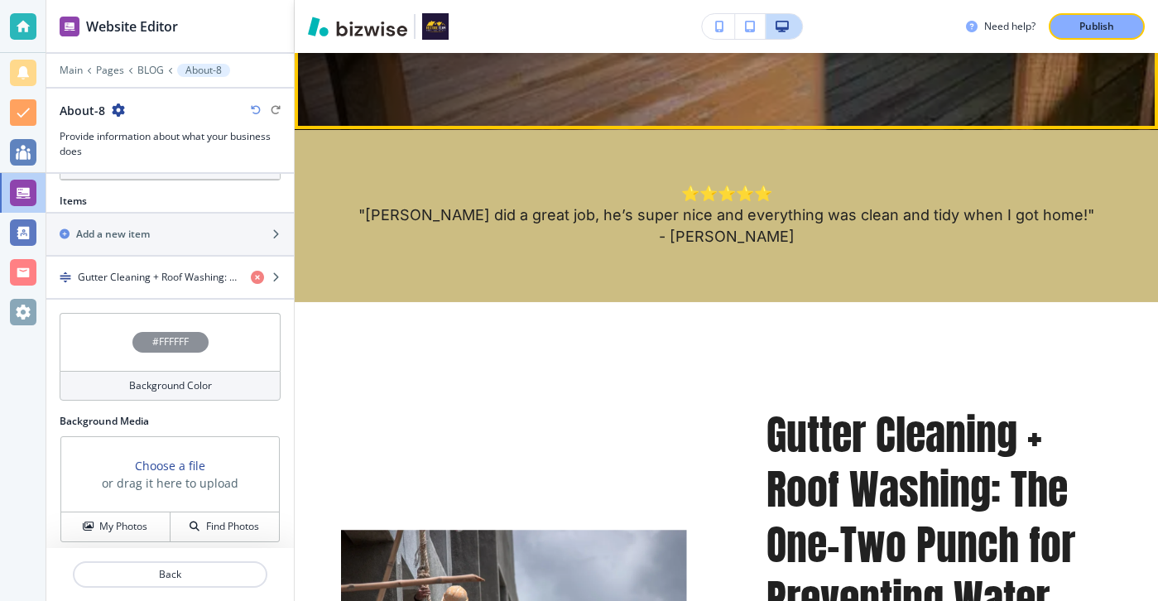
scroll to position [765, 0]
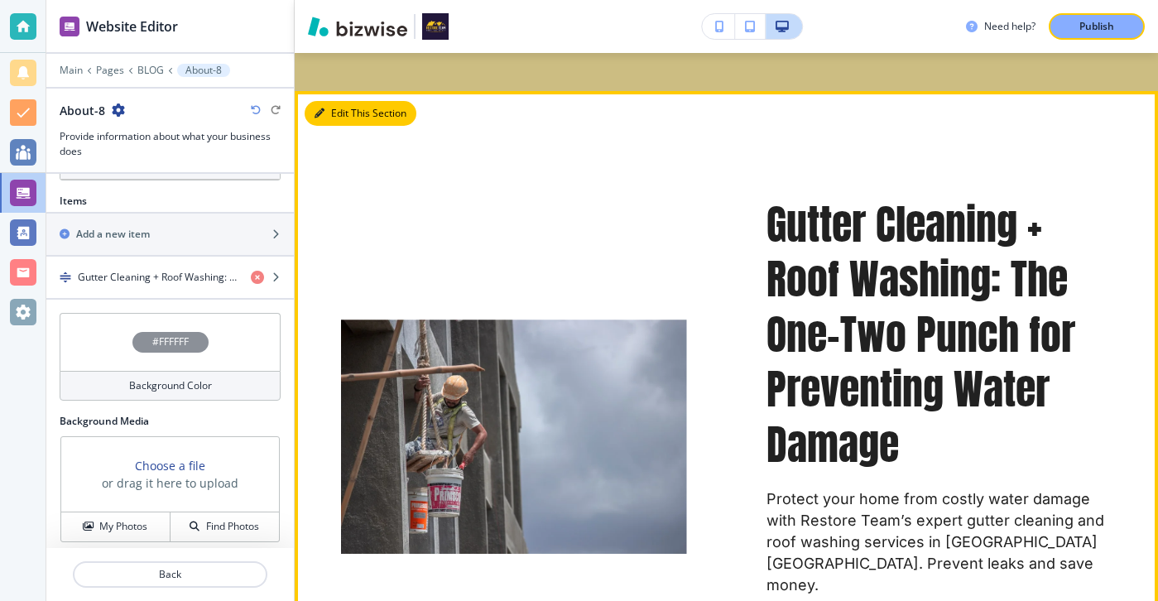
click at [333, 117] on button "Edit This Section" at bounding box center [361, 113] width 112 height 25
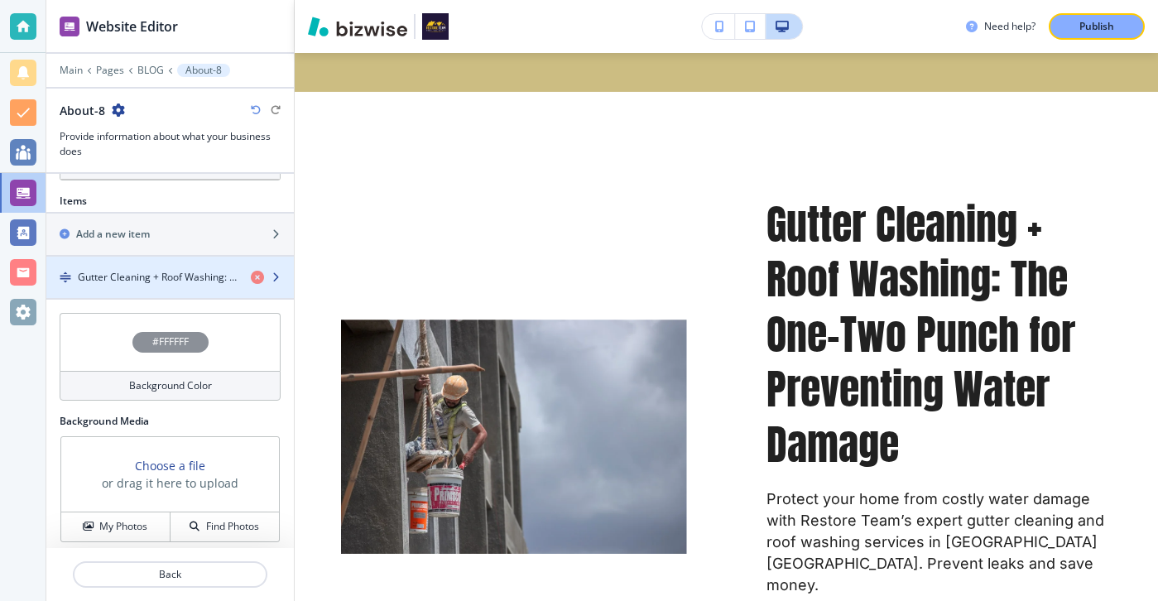
click at [184, 271] on h4 "Gutter Cleaning + Roof Washing: The One-Two Punch for Preventing Water Damage" at bounding box center [158, 277] width 160 height 15
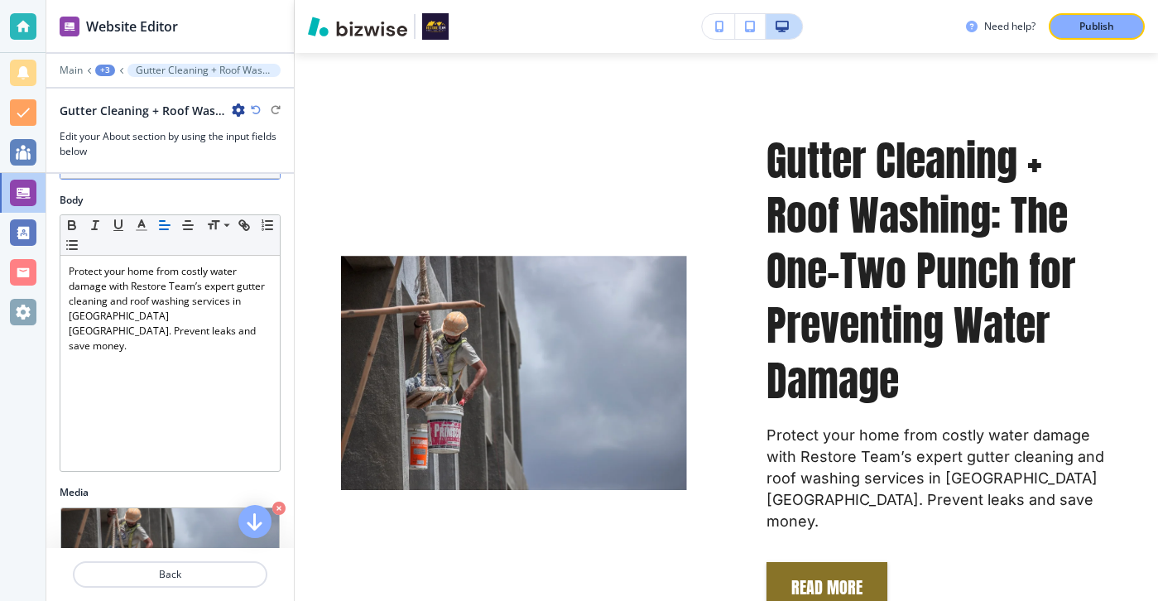
scroll to position [603, 0]
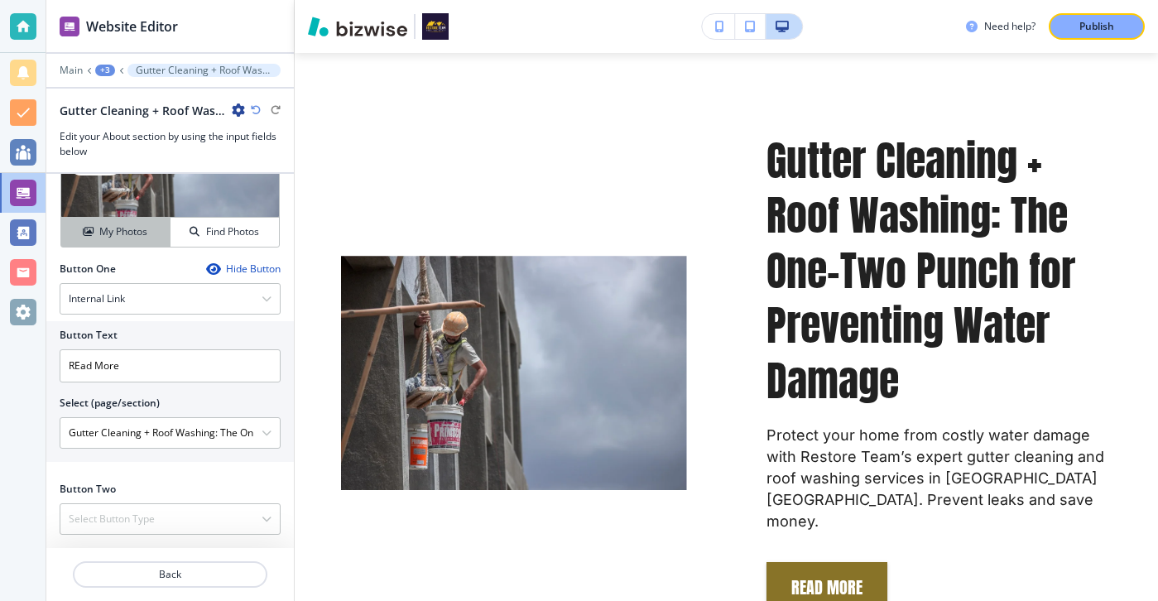
click at [132, 231] on h4 "My Photos" at bounding box center [123, 231] width 48 height 15
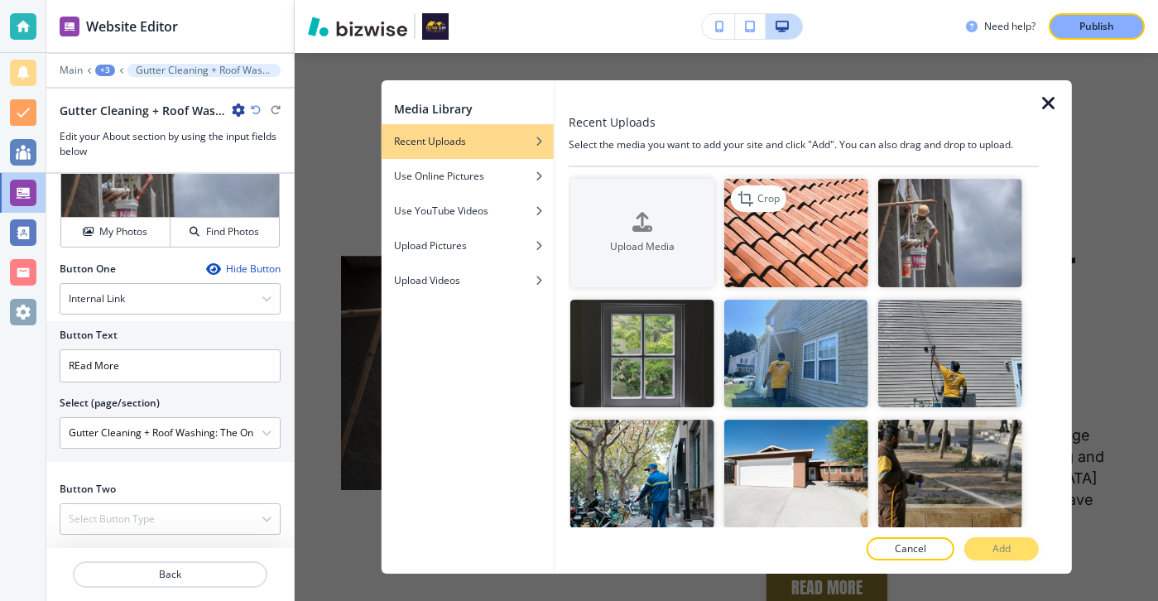
click at [769, 268] on img "button" at bounding box center [796, 233] width 144 height 108
click at [1027, 549] on button "Add" at bounding box center [1001, 548] width 74 height 23
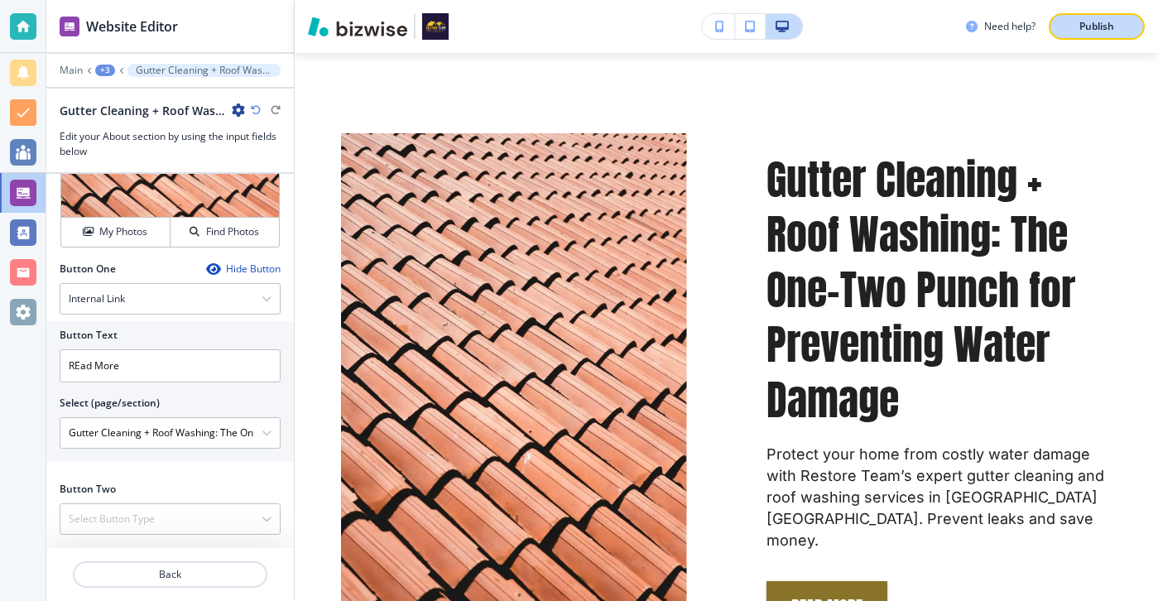
click at [1106, 27] on p "Publish" at bounding box center [1096, 26] width 35 height 15
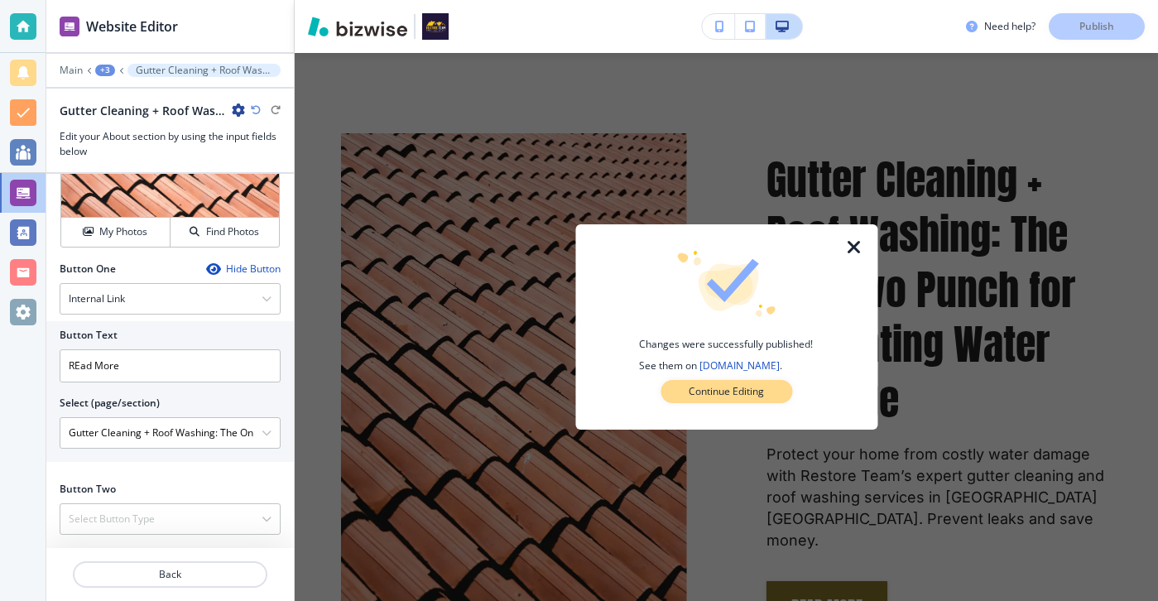
click at [751, 401] on button "Continue Editing" at bounding box center [726, 391] width 132 height 23
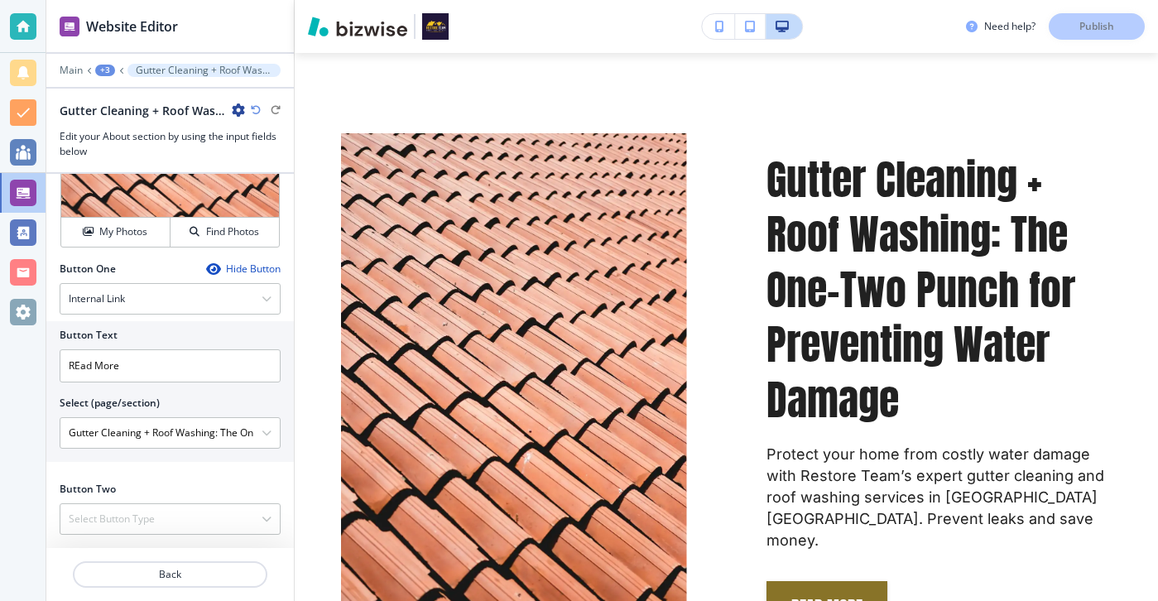
click at [22, 36] on div at bounding box center [23, 26] width 26 height 26
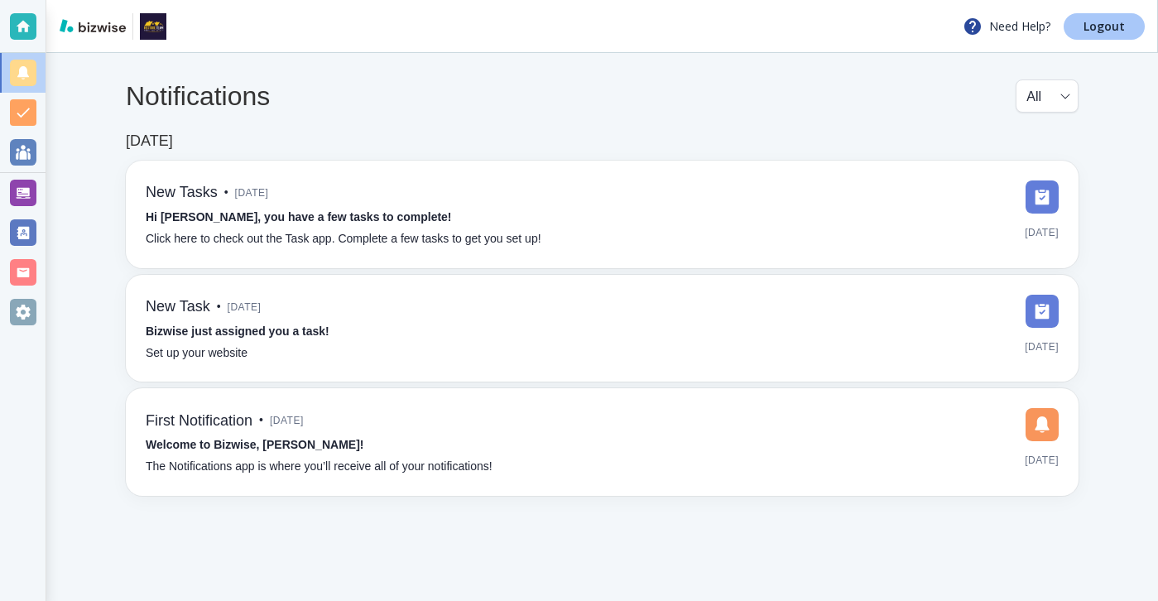
click at [1133, 22] on link "Logout" at bounding box center [1103, 26] width 81 height 26
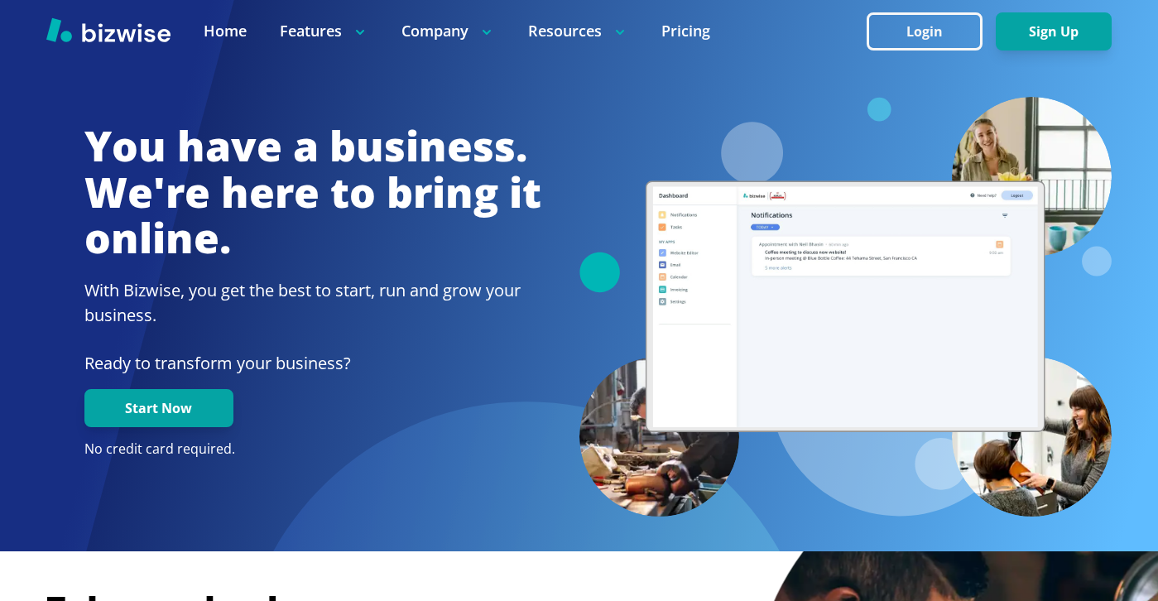
click at [896, 5] on div at bounding box center [579, 31] width 1158 height 62
click at [896, 35] on button "Login" at bounding box center [924, 31] width 116 height 38
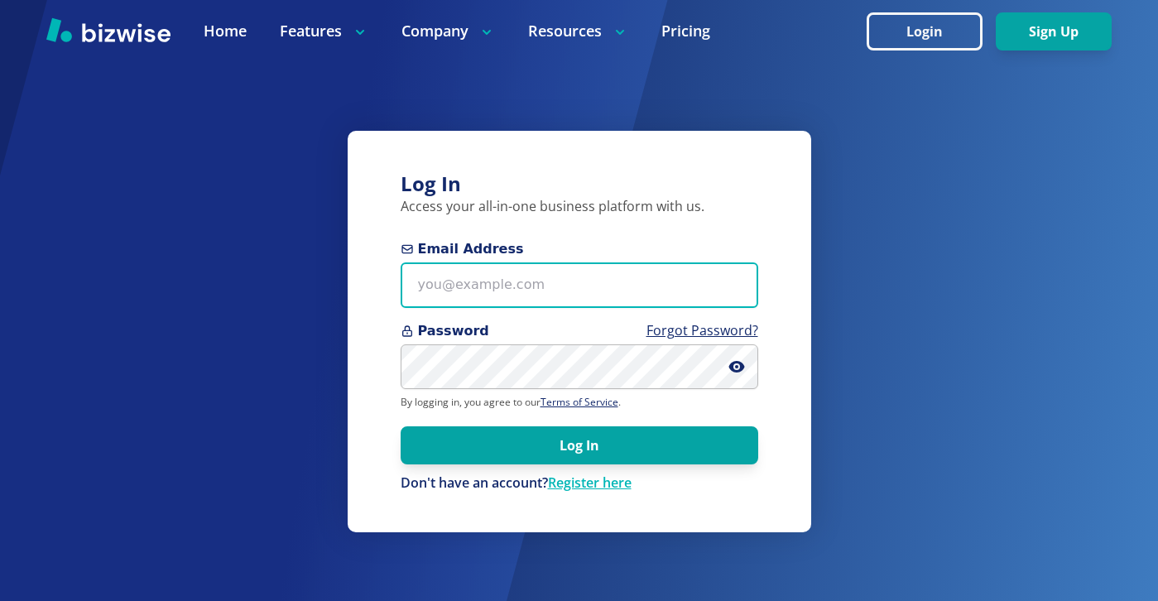
click at [488, 300] on input "Email Address" at bounding box center [579, 285] width 357 height 46
paste input "randall@alertinspector.com"
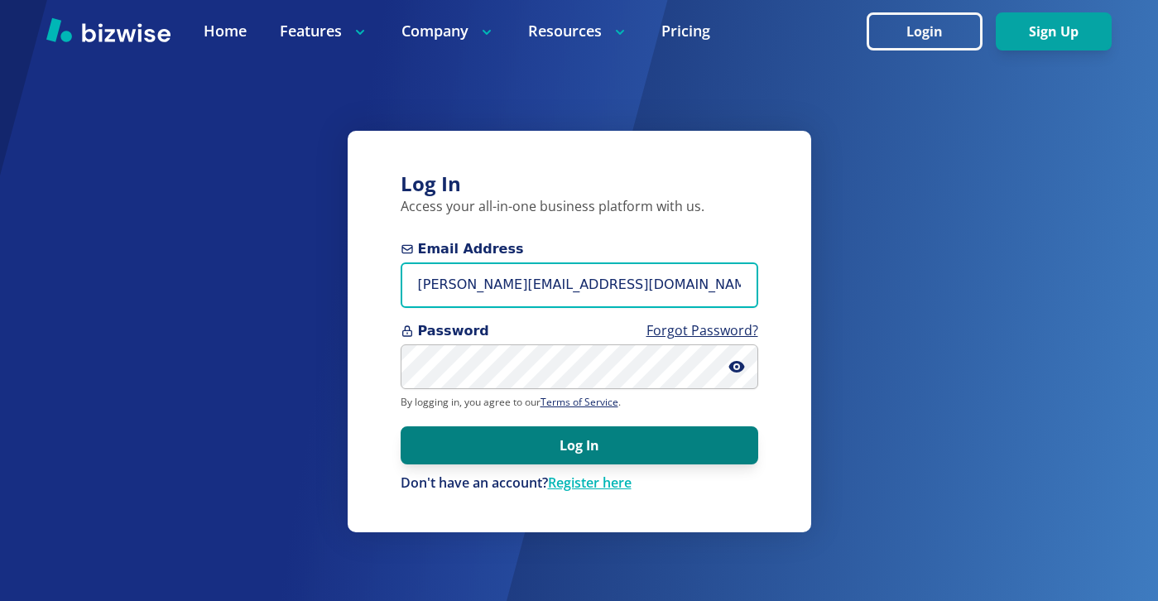
type input "randall@alertinspector.com"
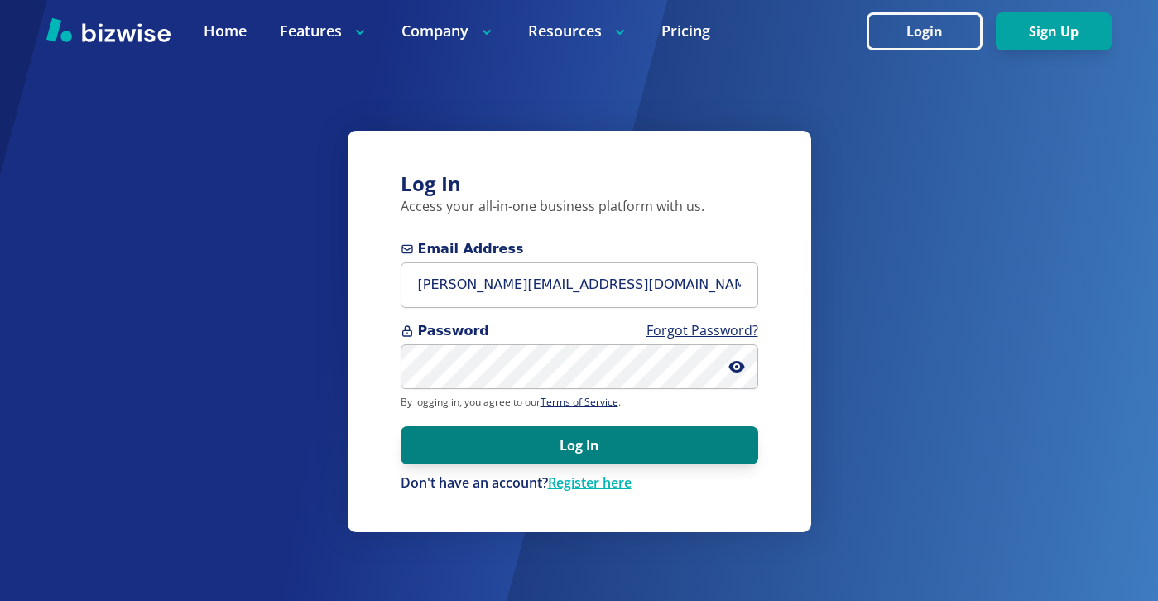
click at [536, 433] on button "Log In" at bounding box center [579, 445] width 357 height 38
